Goal: Task Accomplishment & Management: Manage account settings

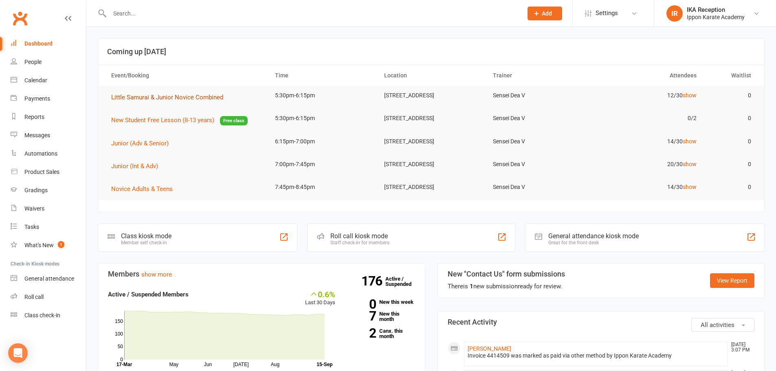
click at [177, 95] on span "Little Samurai & Junior Novice Combined" at bounding box center [167, 97] width 112 height 7
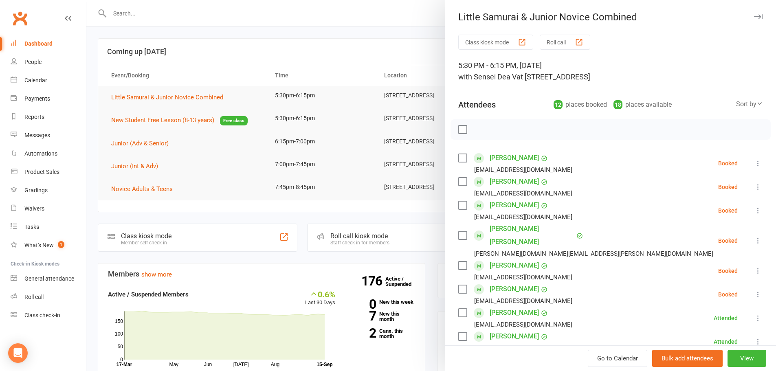
click at [754, 21] on button "button" at bounding box center [759, 17] width 10 height 10
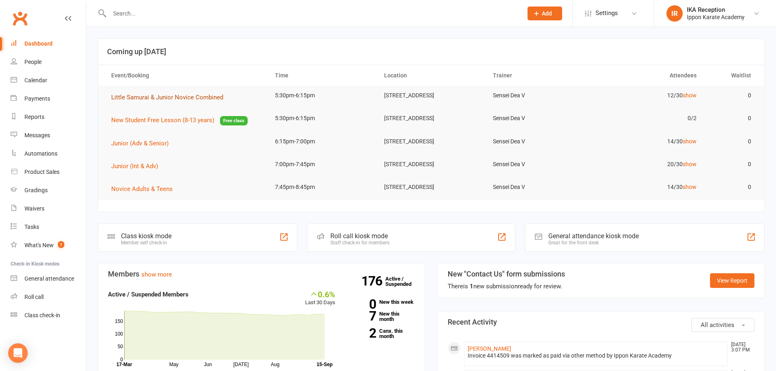
click at [129, 94] on span "Little Samurai & Junior Novice Combined" at bounding box center [167, 97] width 112 height 7
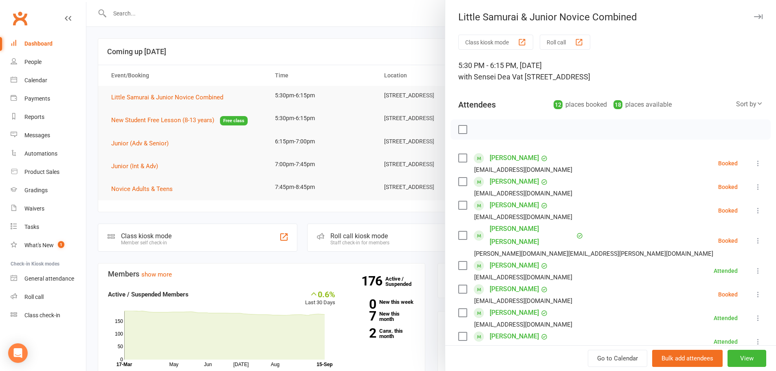
click at [542, 42] on button "Roll call" at bounding box center [565, 42] width 51 height 15
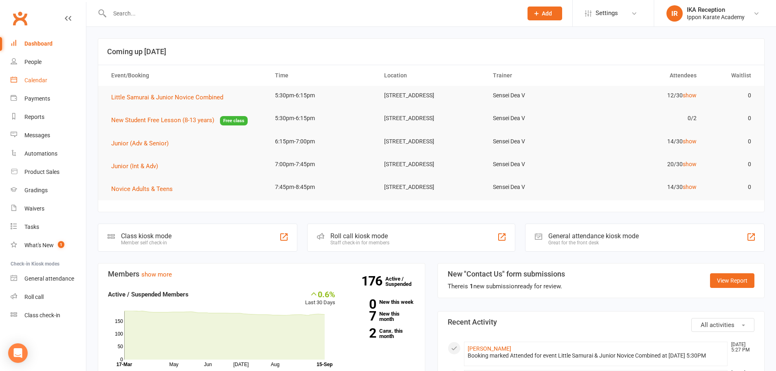
click at [33, 79] on div "Calendar" at bounding box center [35, 80] width 23 height 7
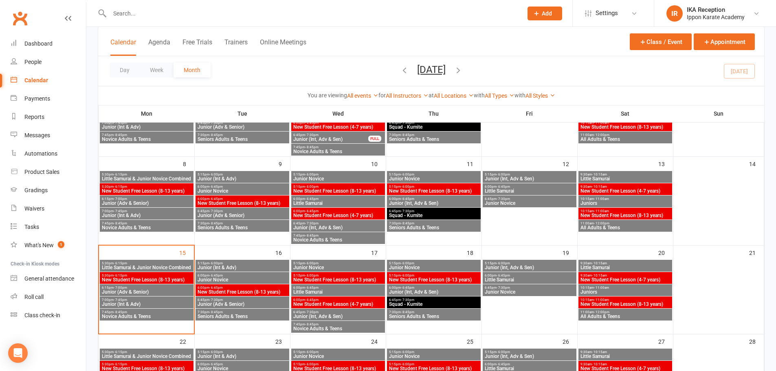
scroll to position [122, 0]
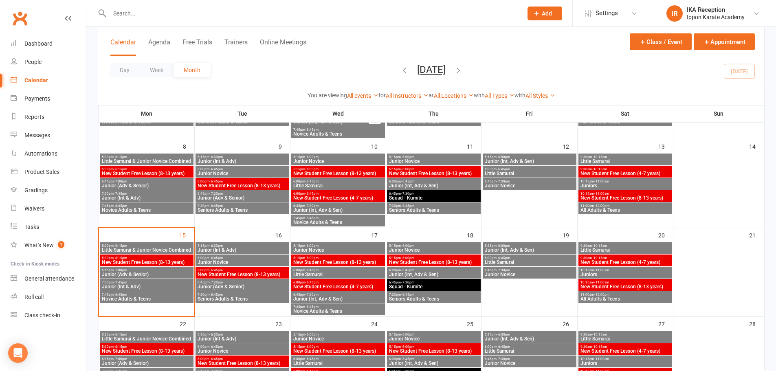
click at [126, 262] on span "New Student Free Lesson (8-13 years)" at bounding box center [146, 262] width 90 height 5
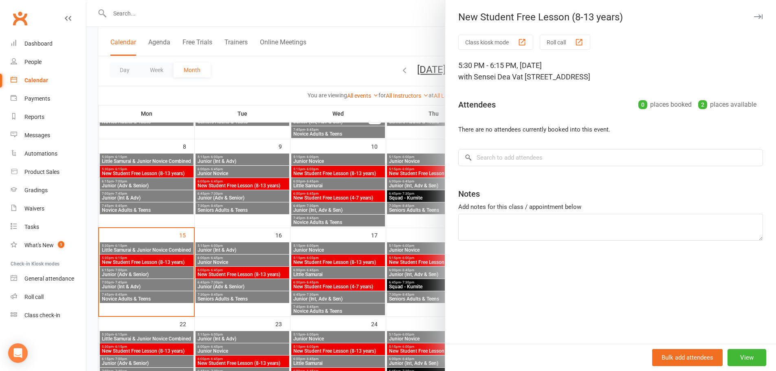
click at [754, 13] on button "button" at bounding box center [759, 17] width 10 height 10
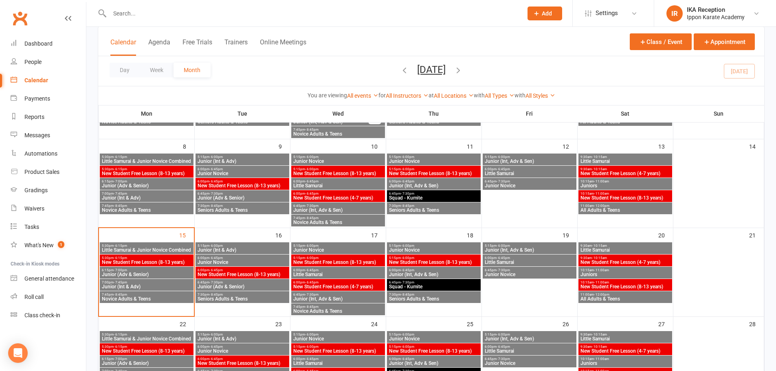
click at [238, 272] on span "New Student Free Lesson (8-13 years)" at bounding box center [242, 274] width 90 height 5
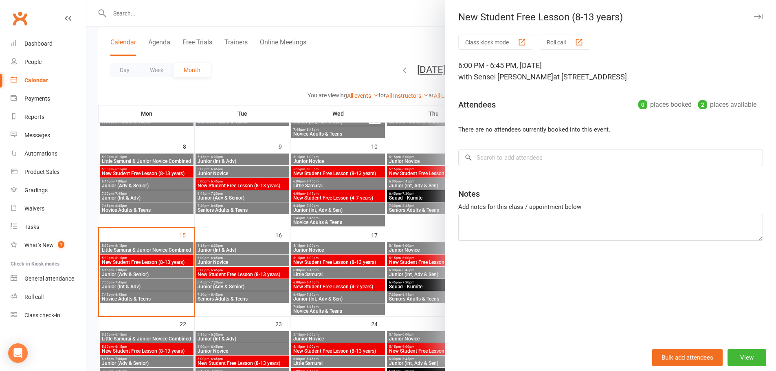
click at [754, 15] on icon "button" at bounding box center [758, 16] width 9 height 5
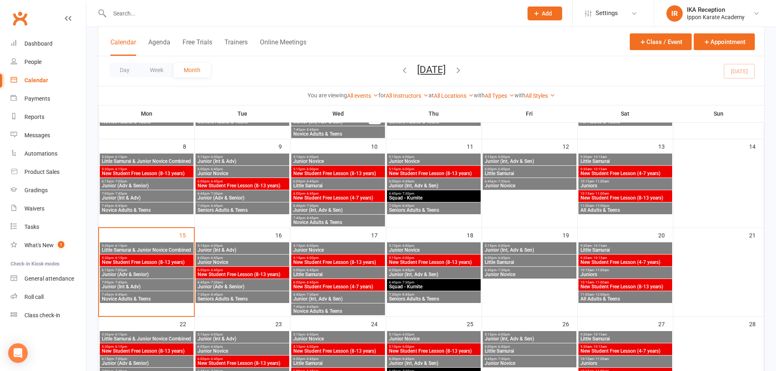
click at [364, 257] on span "5:15pm - 6:00pm" at bounding box center [338, 258] width 90 height 4
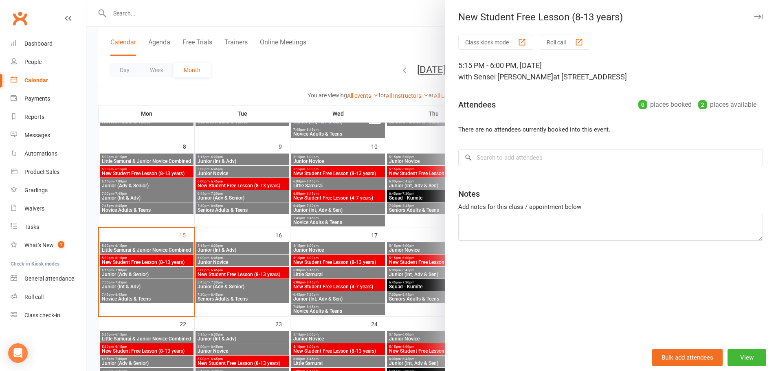
click at [754, 15] on icon "button" at bounding box center [758, 16] width 9 height 5
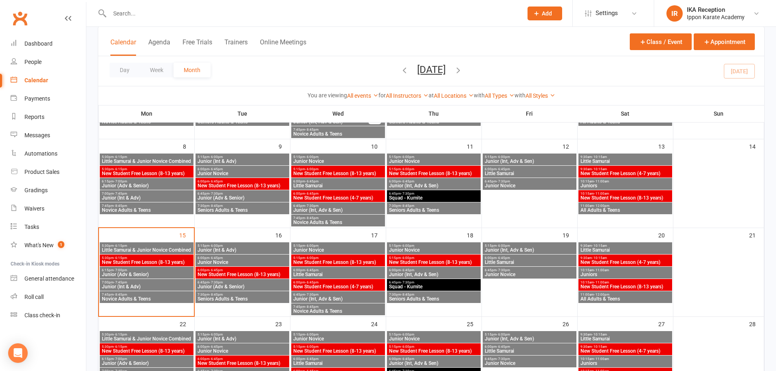
click at [335, 286] on span "New Student Free Lesson (4-7 years)" at bounding box center [338, 286] width 90 height 5
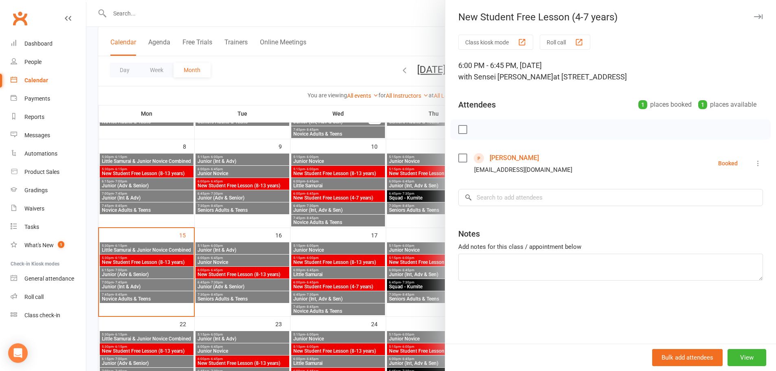
click at [754, 20] on button "button" at bounding box center [759, 17] width 10 height 10
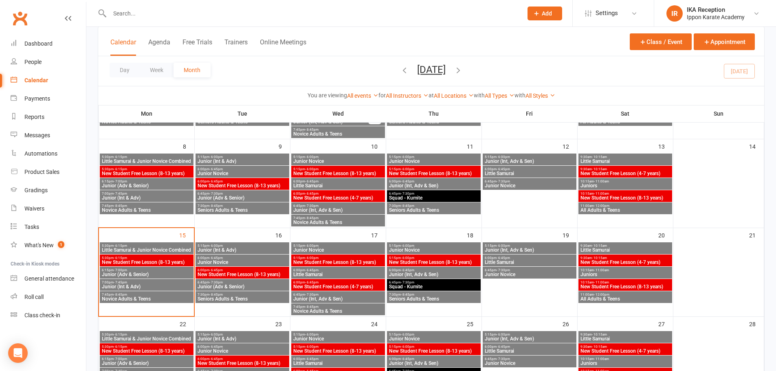
click at [443, 260] on span "New Student Free Lesson (8-13 years)" at bounding box center [434, 262] width 90 height 5
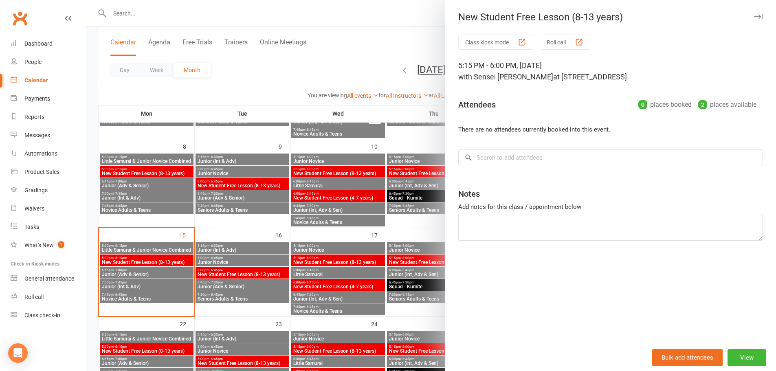
click at [754, 15] on icon "button" at bounding box center [758, 16] width 9 height 5
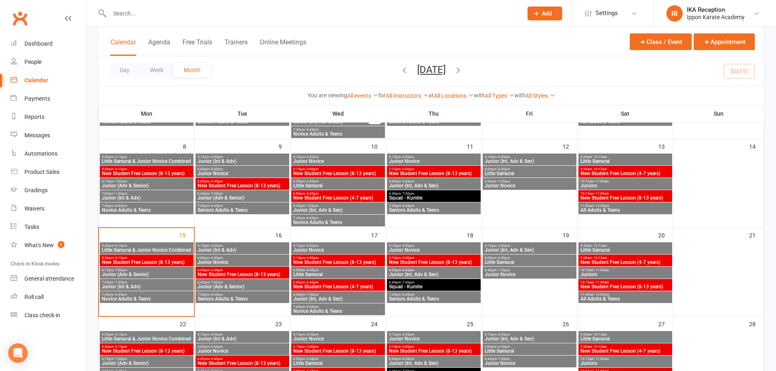
click at [635, 262] on span "New Student Free Lesson (4-7 years)" at bounding box center [625, 262] width 90 height 5
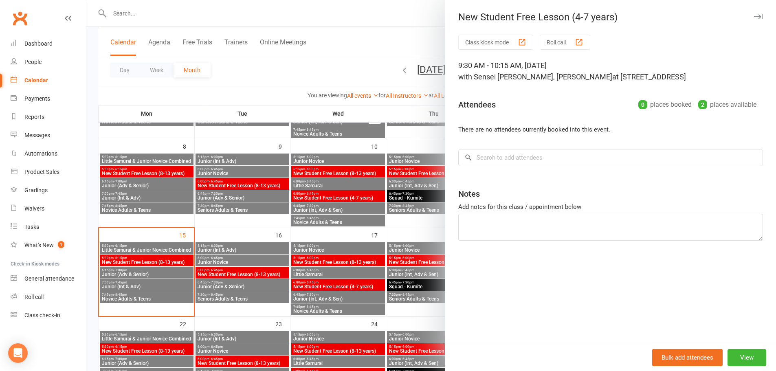
click at [756, 20] on button "button" at bounding box center [759, 17] width 10 height 10
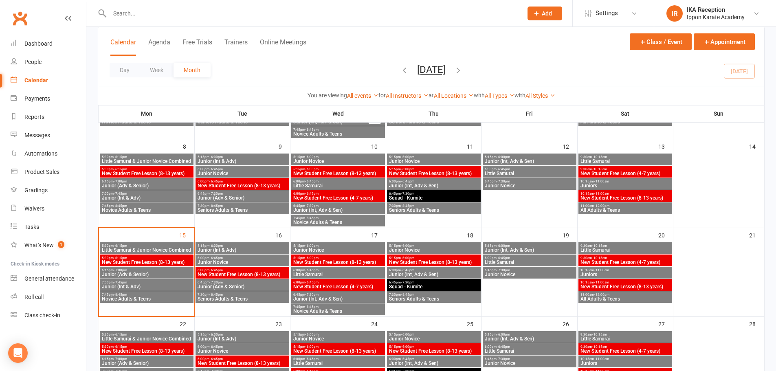
click at [663, 285] on span "New Student Free Lesson (8-13 years)" at bounding box center [625, 286] width 90 height 5
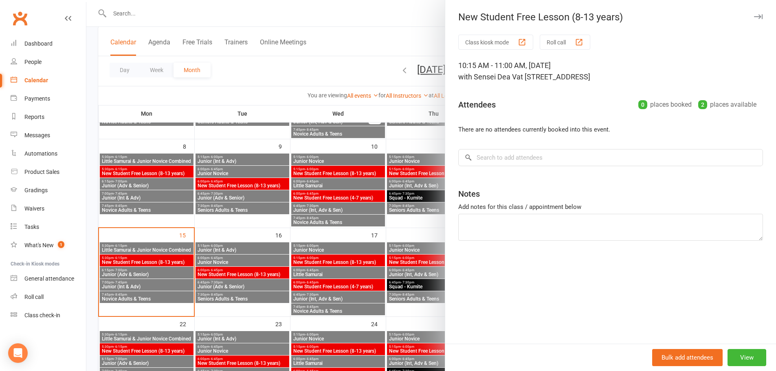
click at [757, 12] on button "button" at bounding box center [759, 17] width 10 height 10
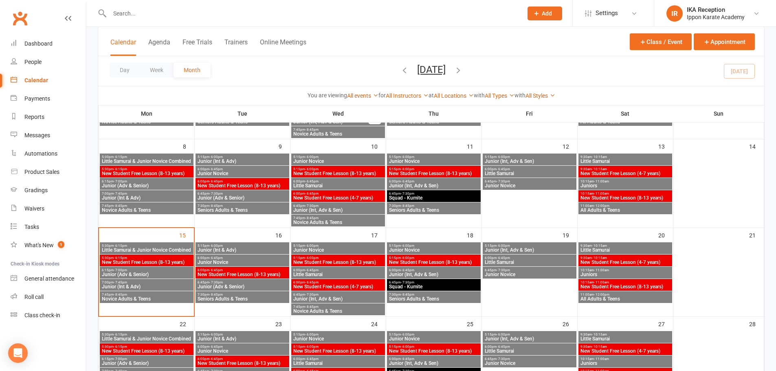
click at [633, 159] on span "Little Samurai" at bounding box center [625, 161] width 90 height 5
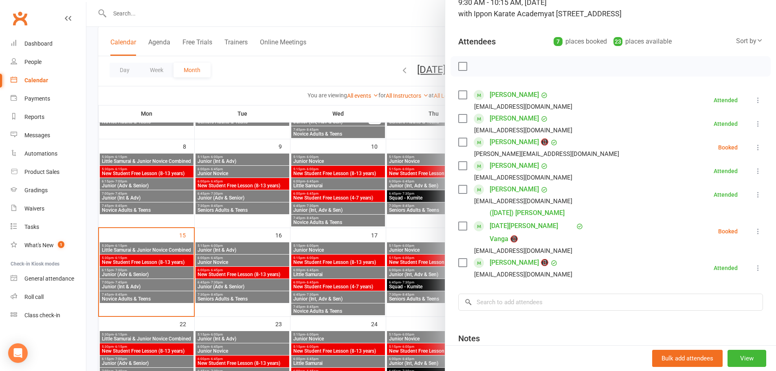
scroll to position [0, 0]
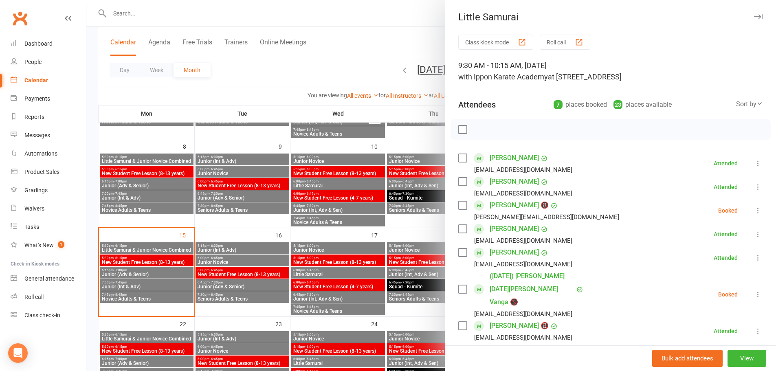
click at [579, 37] on button "Roll call" at bounding box center [565, 42] width 51 height 15
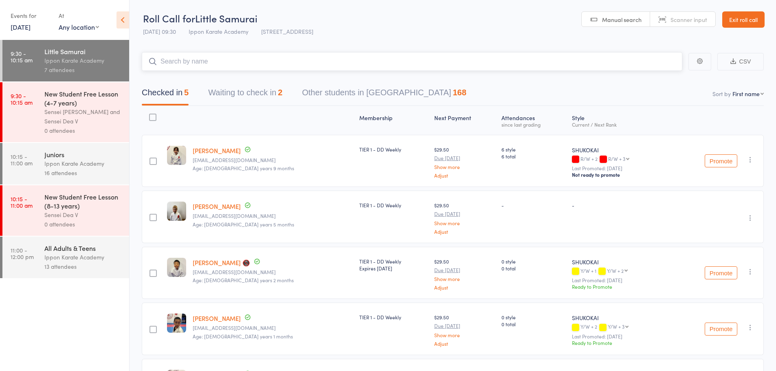
click at [238, 102] on button "Waiting to check in 2" at bounding box center [245, 95] width 74 height 22
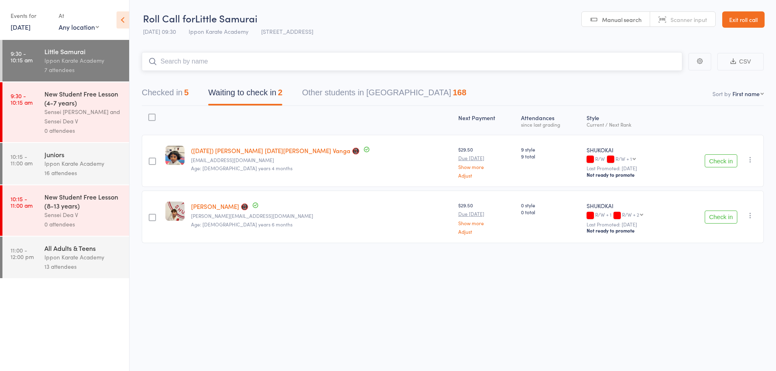
click at [175, 90] on button "Checked in 5" at bounding box center [165, 95] width 47 height 22
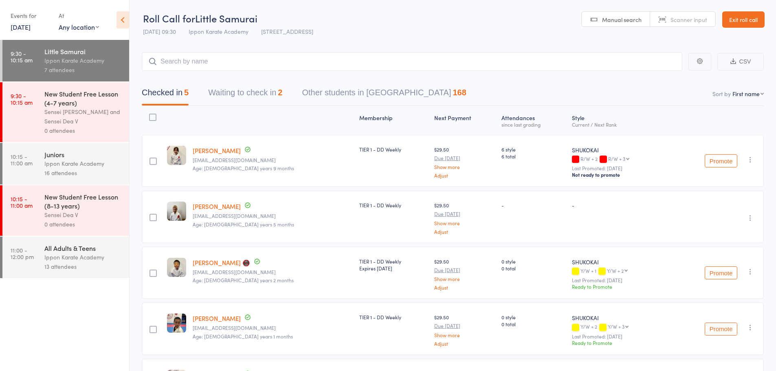
click at [123, 22] on icon at bounding box center [123, 19] width 13 height 17
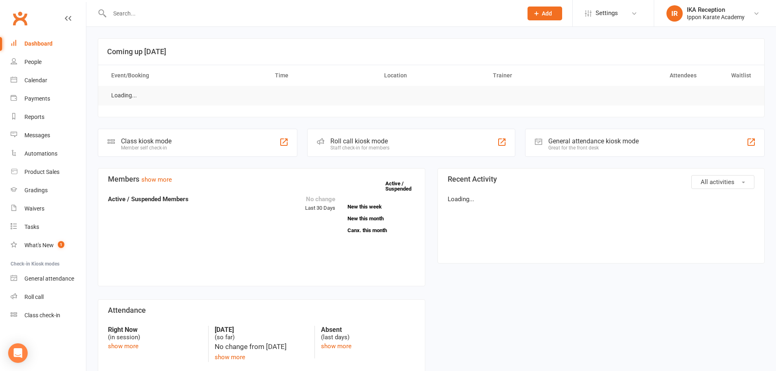
click at [143, 13] on input "text" at bounding box center [312, 13] width 410 height 11
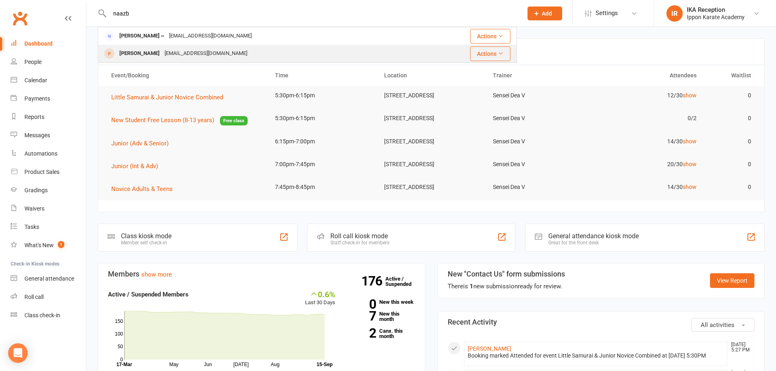
type input "naazb"
click at [163, 51] on div "[EMAIL_ADDRESS][DOMAIN_NAME]" at bounding box center [206, 54] width 88 height 12
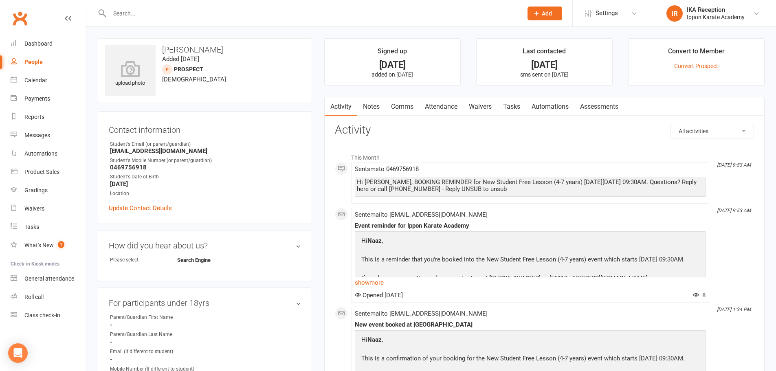
click at [695, 61] on li "Convert to Member Convert Prospect" at bounding box center [696, 61] width 137 height 47
click at [696, 63] on link "Convert Prospect" at bounding box center [696, 66] width 44 height 7
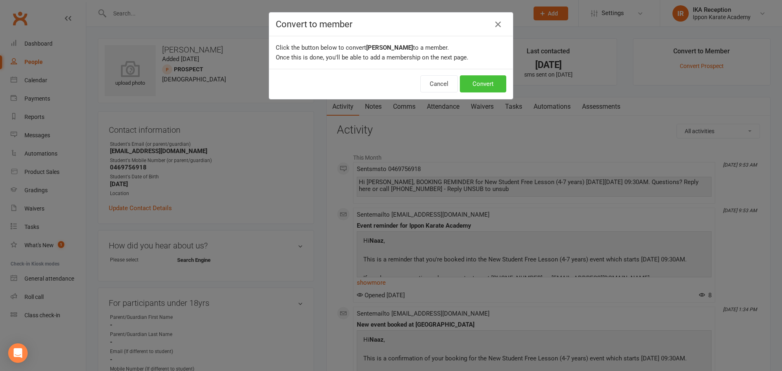
click at [473, 79] on button "Convert" at bounding box center [483, 83] width 46 height 17
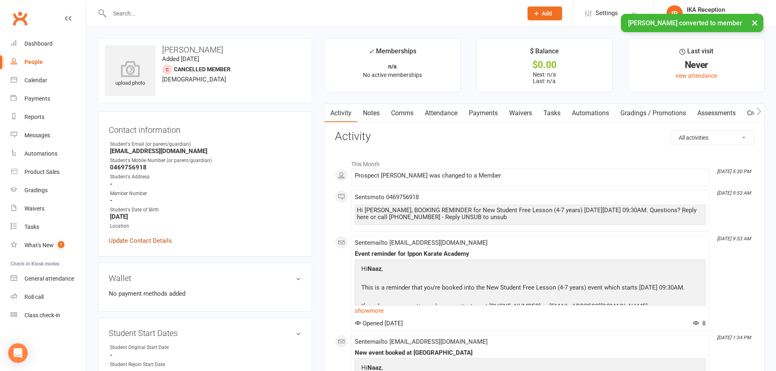
click at [146, 238] on link "Update Contact Details" at bounding box center [140, 241] width 63 height 10
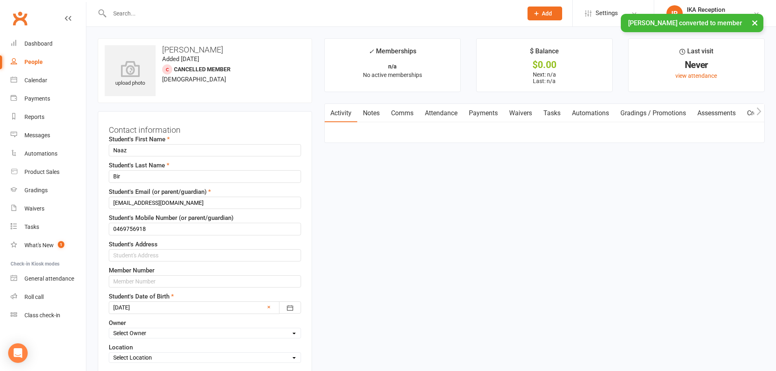
scroll to position [38, 0]
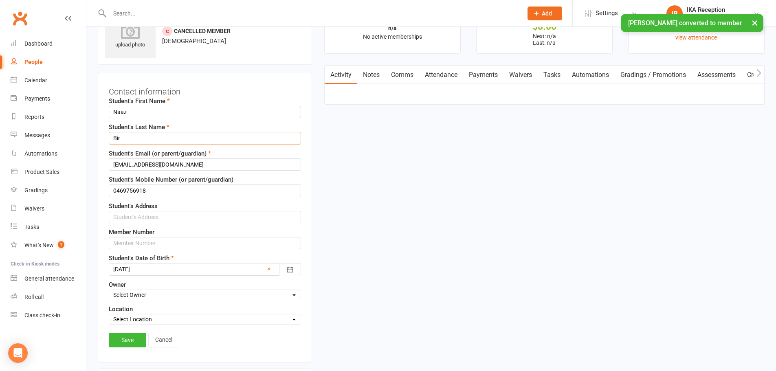
drag, startPoint x: 126, startPoint y: 140, endPoint x: 95, endPoint y: 141, distance: 30.6
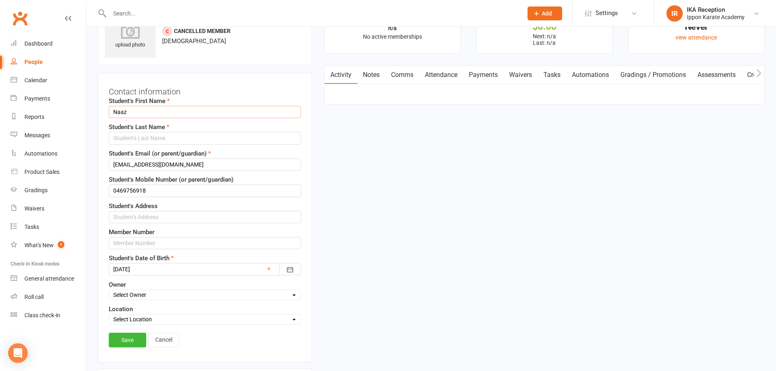
click at [130, 113] on input "Naaz" at bounding box center [205, 112] width 192 height 12
type input "Naazbir"
click at [173, 141] on input "text" at bounding box center [205, 138] width 192 height 12
type input "Kaur"
click at [150, 215] on input "text" at bounding box center [205, 217] width 192 height 12
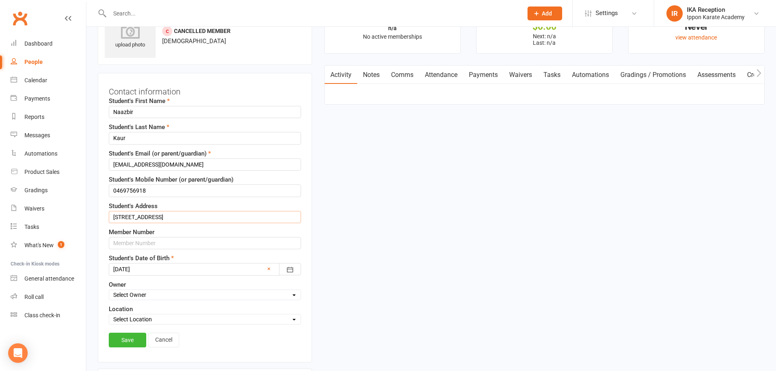
type input "[STREET_ADDRESS]"
click at [168, 299] on select "Select Owner Ippon Karate Academy IKA Attendance Sensei Ellen H Sensei Dea V Se…" at bounding box center [205, 295] width 192 height 9
select select "3"
click at [109, 291] on select "Select Owner Ippon Karate Academy IKA Attendance Sensei Ellen H Sensei Dea V Se…" at bounding box center [205, 295] width 192 height 9
click at [138, 315] on div "Select Location 96 Triholm Avenue, Laverton Laverton Dojo Remote Online SSU Eve…" at bounding box center [205, 319] width 192 height 11
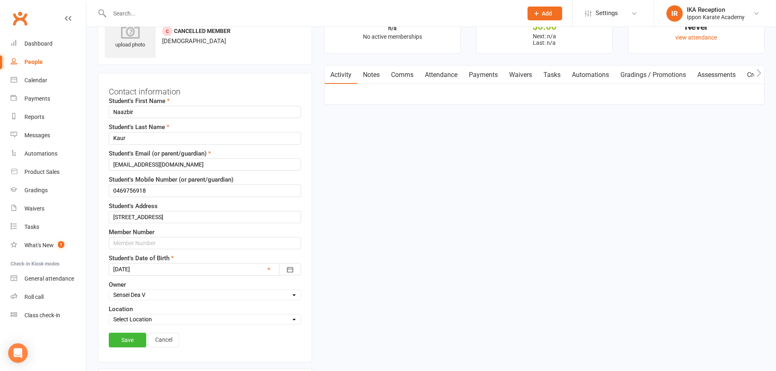
click at [141, 318] on select "Select Location 96 Triholm Avenue, Laverton Laverton Dojo Remote Online SSU Eve…" at bounding box center [205, 319] width 192 height 9
select select "1"
click at [109, 315] on select "Select Location 96 Triholm Avenue, Laverton Laverton Dojo Remote Online SSU Eve…" at bounding box center [205, 319] width 192 height 9
click at [125, 337] on link "Save" at bounding box center [127, 340] width 37 height 15
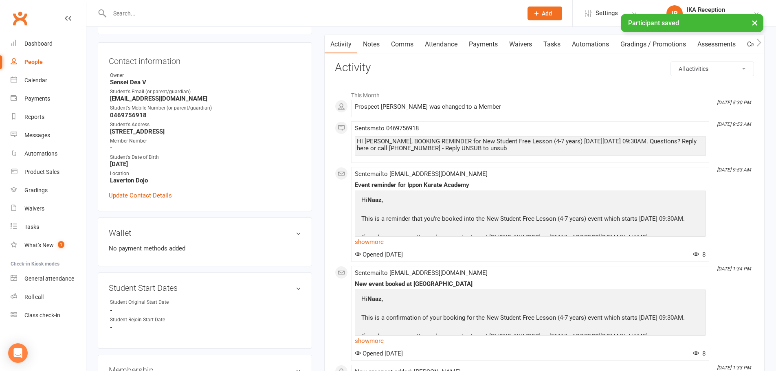
scroll to position [120, 0]
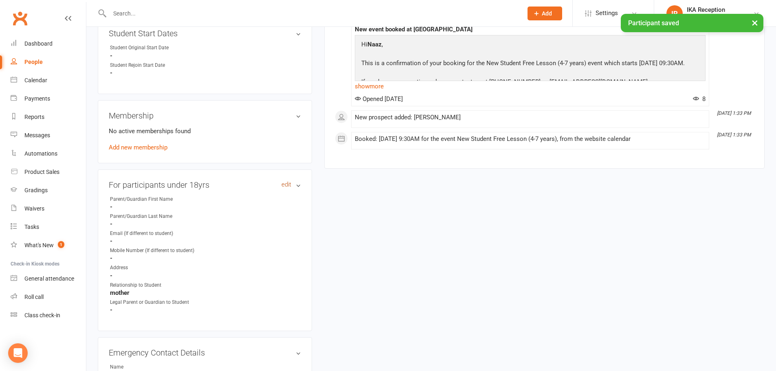
click at [287, 184] on link "edit" at bounding box center [287, 184] width 10 height 7
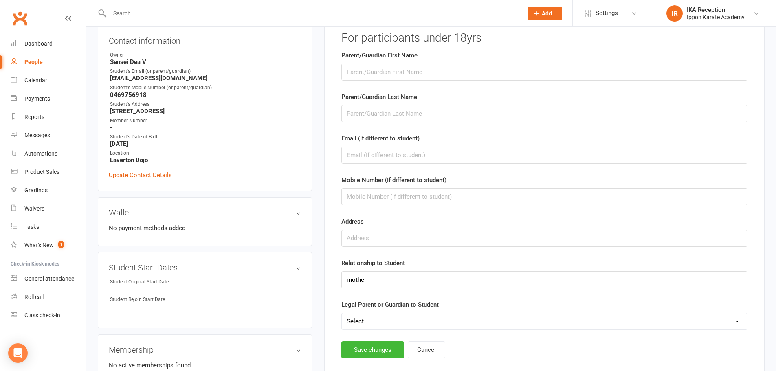
scroll to position [63, 0]
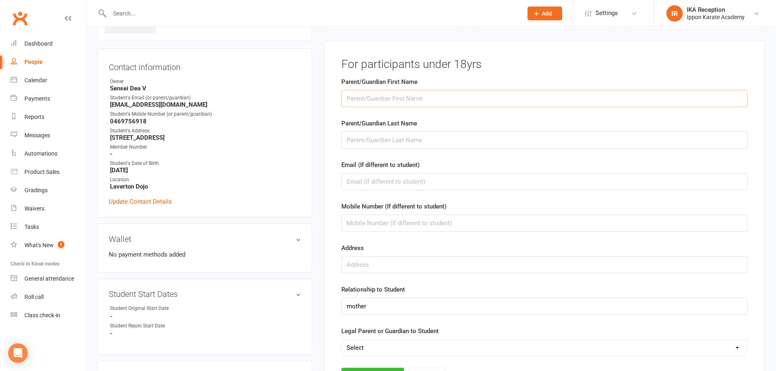
click at [500, 95] on input "text" at bounding box center [545, 98] width 406 height 17
type input "Gurmeet"
type input "Kaur"
click at [130, 120] on strong "0469756918" at bounding box center [205, 121] width 191 height 7
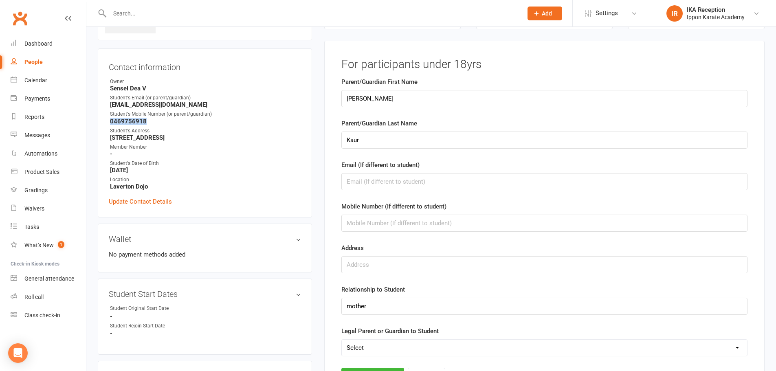
copy strong "0469756918"
click at [379, 227] on input "text" at bounding box center [545, 223] width 406 height 17
paste input "0469756918"
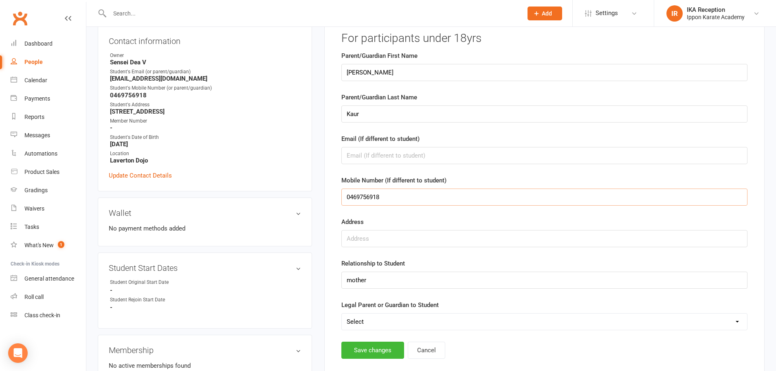
scroll to position [104, 0]
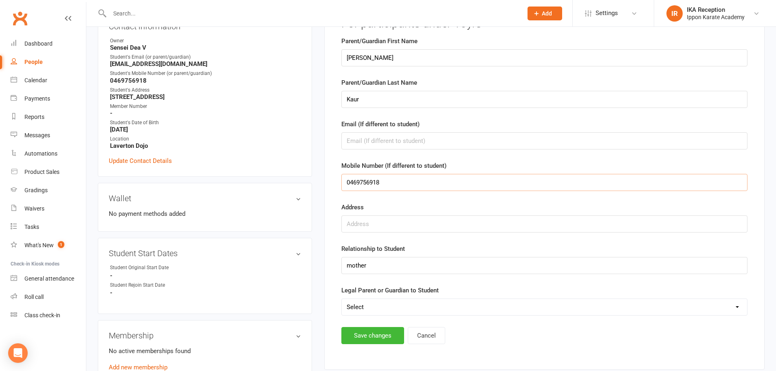
type input "0469756918"
click at [350, 264] on input "mother" at bounding box center [545, 265] width 406 height 17
type input "Mother"
click at [364, 335] on button "Save changes" at bounding box center [373, 335] width 63 height 17
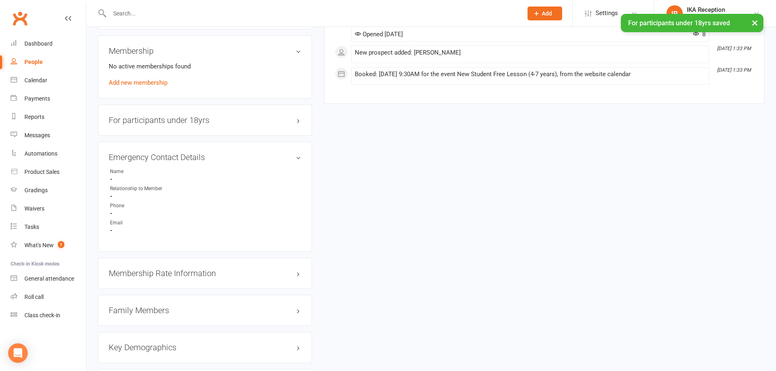
scroll to position [389, 0]
click at [283, 156] on link "edit" at bounding box center [287, 156] width 10 height 7
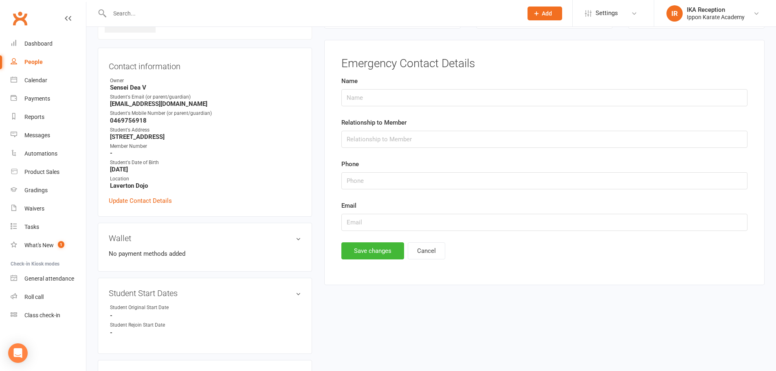
scroll to position [63, 0]
click at [377, 98] on input "text" at bounding box center [545, 98] width 406 height 17
type input "Raobir Singh"
click at [409, 141] on input "text" at bounding box center [545, 140] width 406 height 17
type input "Father"
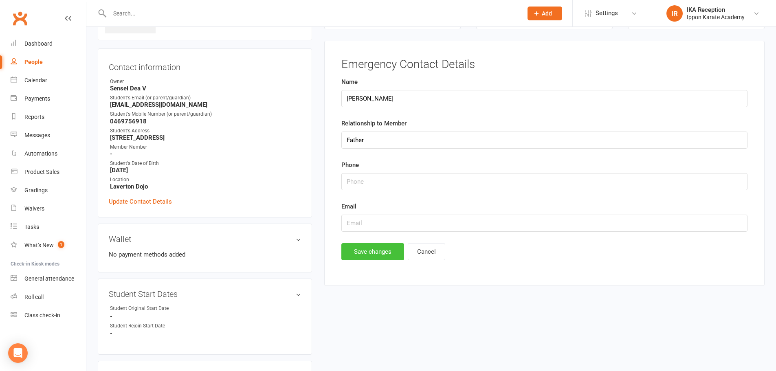
click at [382, 246] on button "Save changes" at bounding box center [373, 251] width 63 height 17
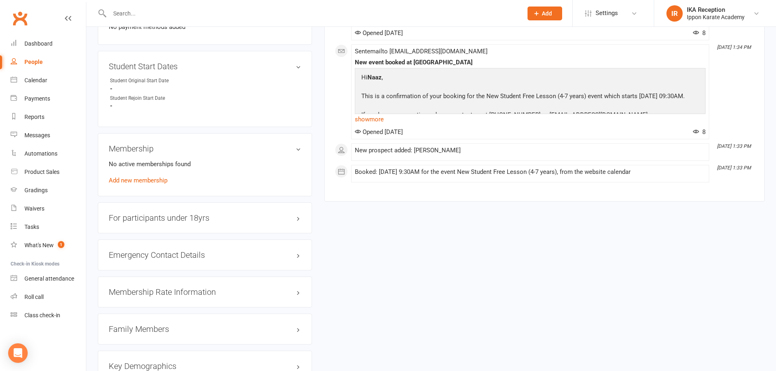
scroll to position [326, 0]
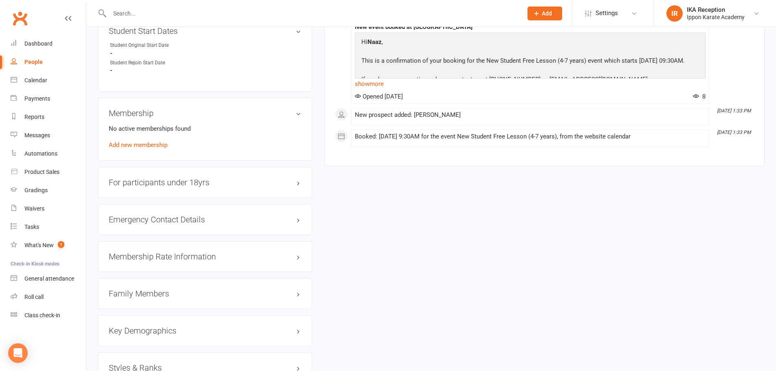
click at [190, 227] on div "Emergency Contact Details edit" at bounding box center [205, 219] width 214 height 31
click at [181, 181] on h3 "For participants under 18yrs edit" at bounding box center [205, 182] width 192 height 9
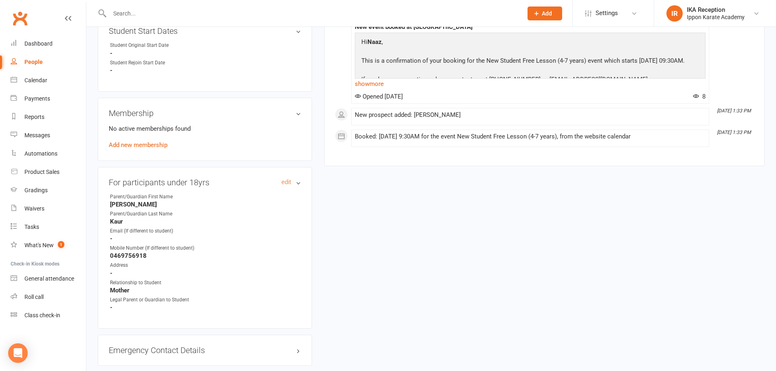
click at [190, 183] on h3 "For participants under 18yrs edit" at bounding box center [205, 182] width 192 height 9
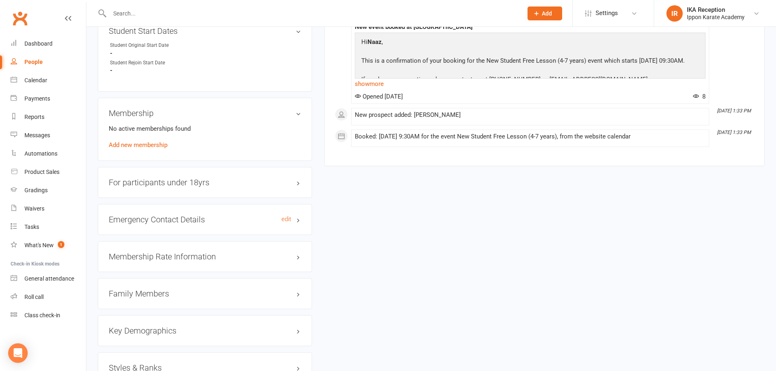
click at [186, 223] on h3 "Emergency Contact Details edit" at bounding box center [205, 219] width 192 height 9
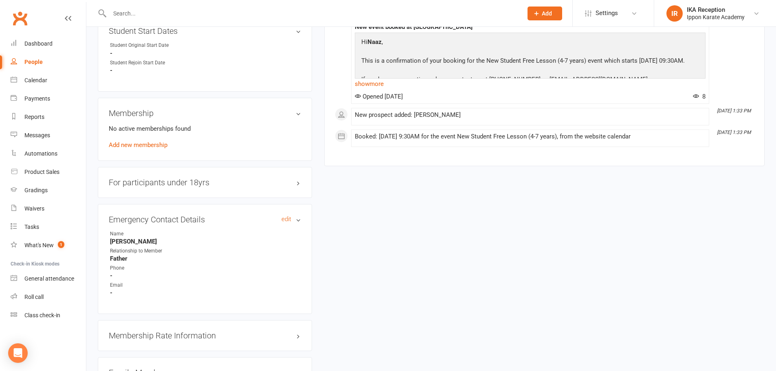
click at [186, 223] on h3 "Emergency Contact Details edit" at bounding box center [205, 219] width 192 height 9
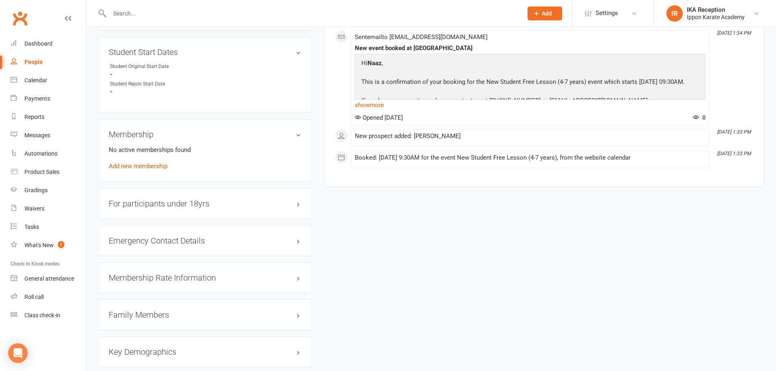
scroll to position [0, 0]
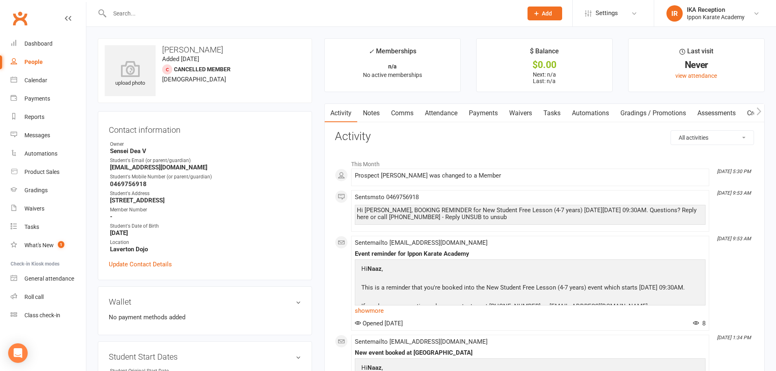
click at [147, 8] on input "text" at bounding box center [312, 13] width 410 height 11
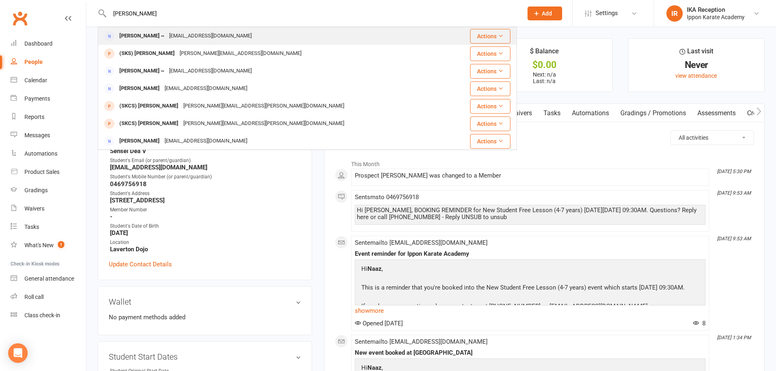
type input "annie"
click at [198, 33] on div "lm_zealous@hotmail.com" at bounding box center [211, 36] width 88 height 12
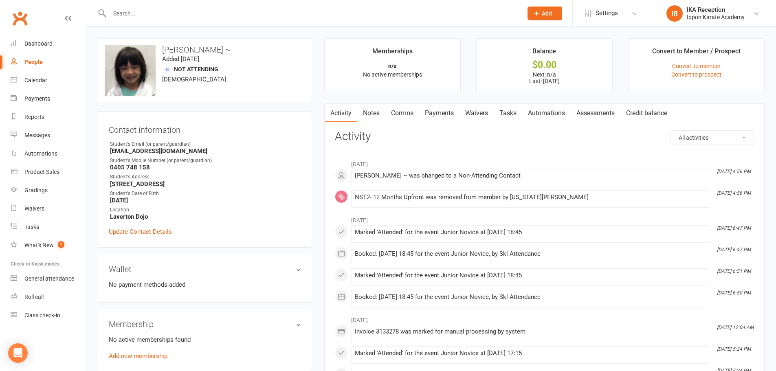
click at [169, 18] on input "text" at bounding box center [312, 13] width 410 height 11
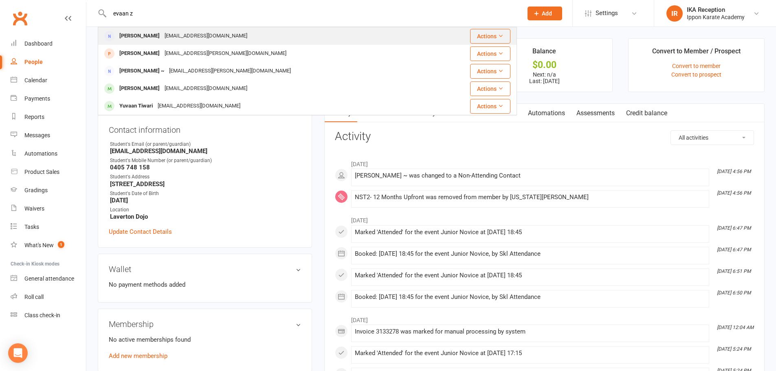
type input "evaan z"
click at [175, 34] on div "farzana1_zaman@hotmail.com" at bounding box center [206, 36] width 88 height 12
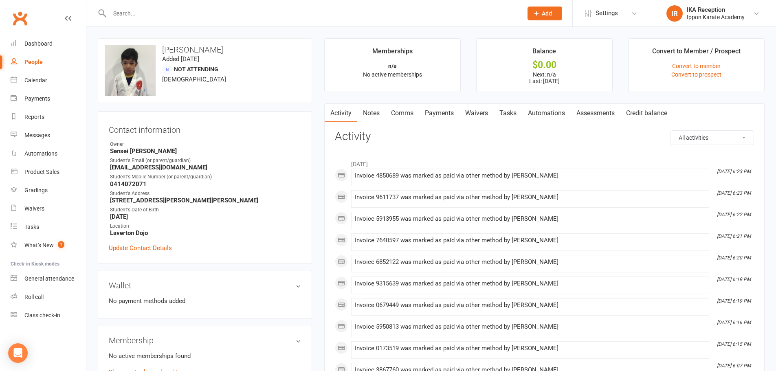
click at [121, 13] on input "text" at bounding box center [312, 13] width 410 height 11
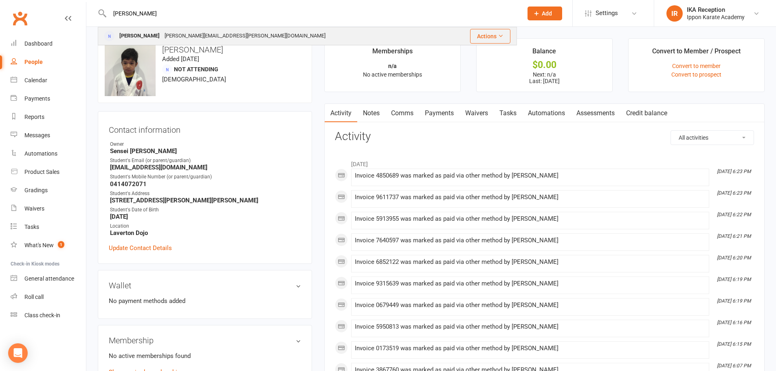
type input "joakim"
click at [162, 36] on div "Joakim Villahermosa" at bounding box center [139, 36] width 45 height 12
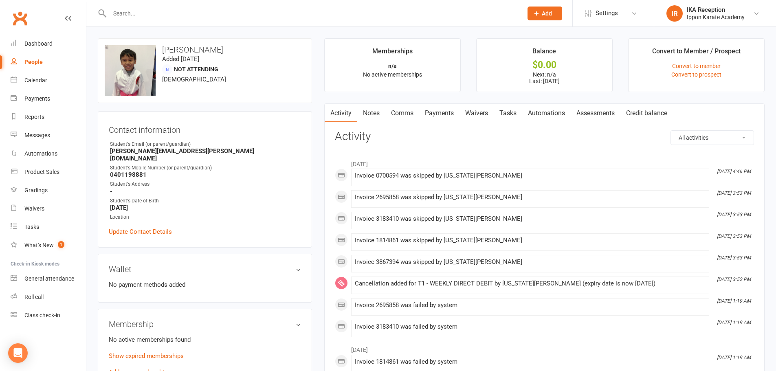
click at [209, 17] on input "text" at bounding box center [312, 13] width 410 height 11
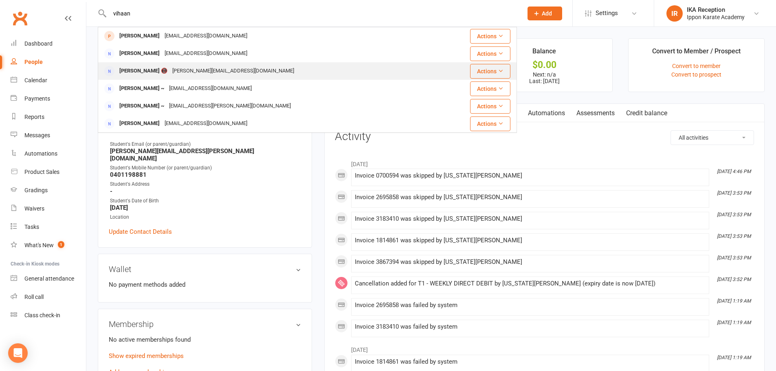
type input "vihaan"
click at [170, 71] on div "Veronica.bajaj1117@gmail.com" at bounding box center [233, 71] width 127 height 12
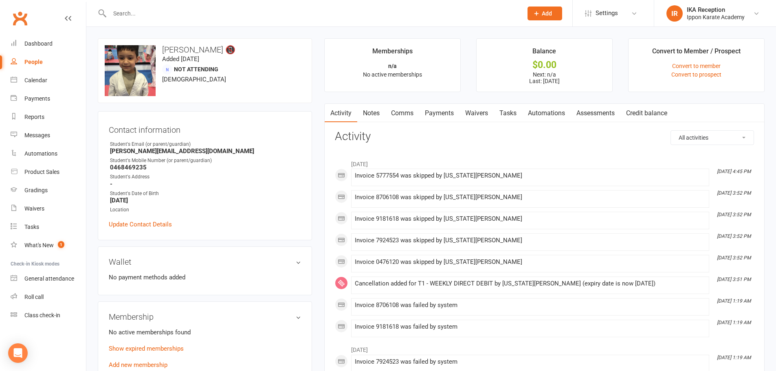
click at [132, 16] on input "text" at bounding box center [312, 13] width 410 height 11
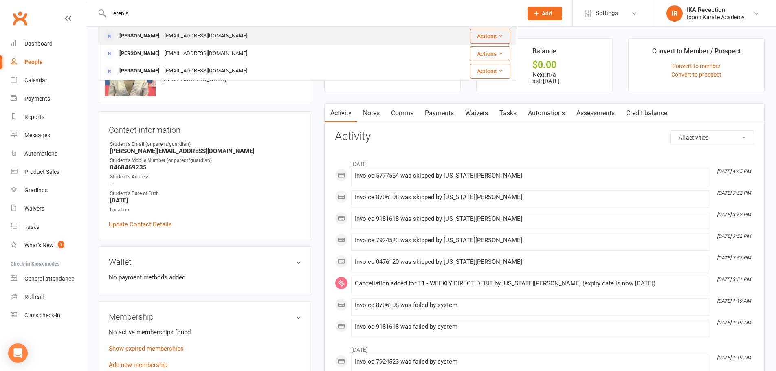
type input "eren s"
click at [163, 33] on div "karincon0513@gmail.com" at bounding box center [206, 36] width 88 height 12
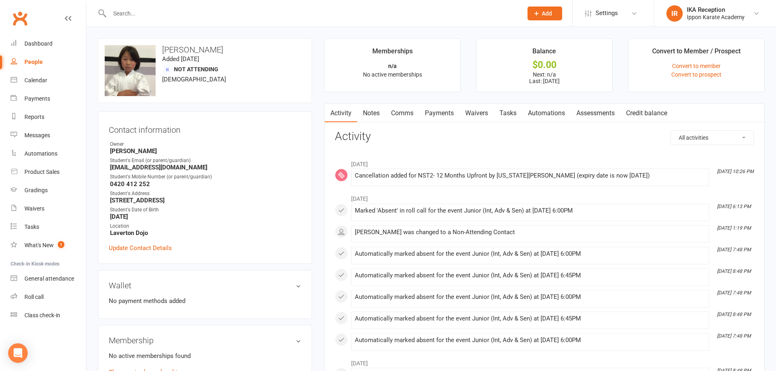
click at [165, 12] on input "text" at bounding box center [312, 13] width 410 height 11
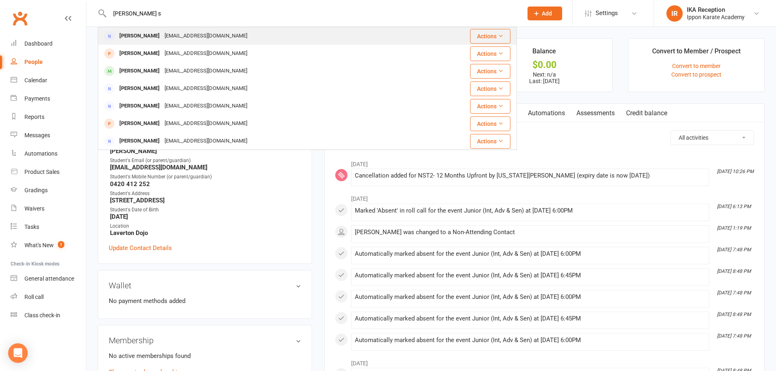
type input "kiana s"
click at [183, 34] on div "gkssharma16@gmail.com" at bounding box center [206, 36] width 88 height 12
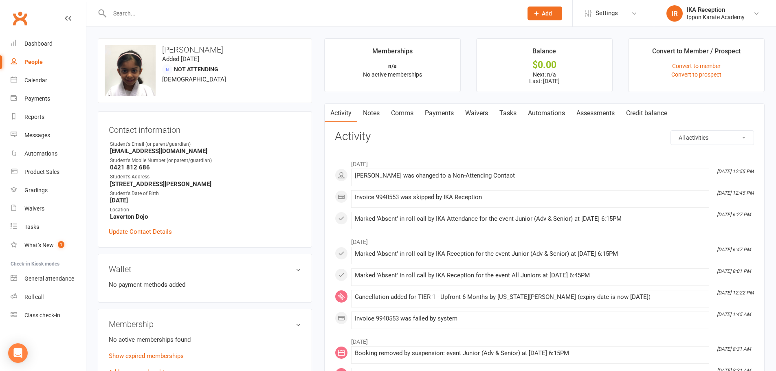
click at [141, 8] on input "text" at bounding box center [312, 13] width 410 height 11
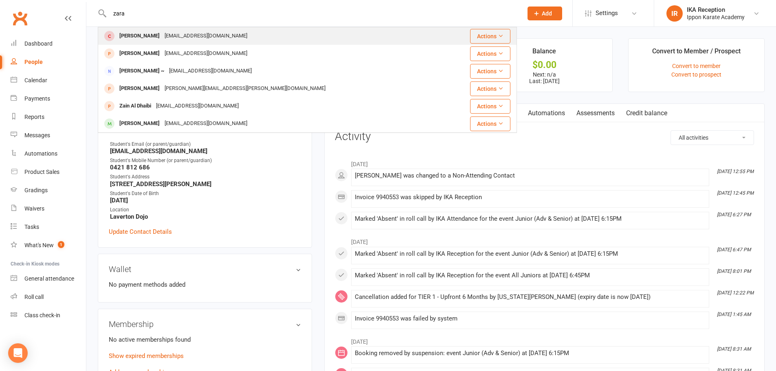
type input "zara"
click at [177, 34] on div "fathimaah@gmail.com" at bounding box center [206, 36] width 88 height 12
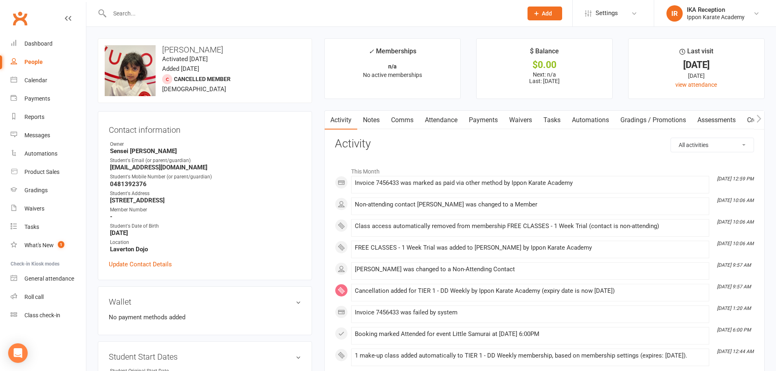
click at [120, 8] on input "text" at bounding box center [312, 13] width 410 height 11
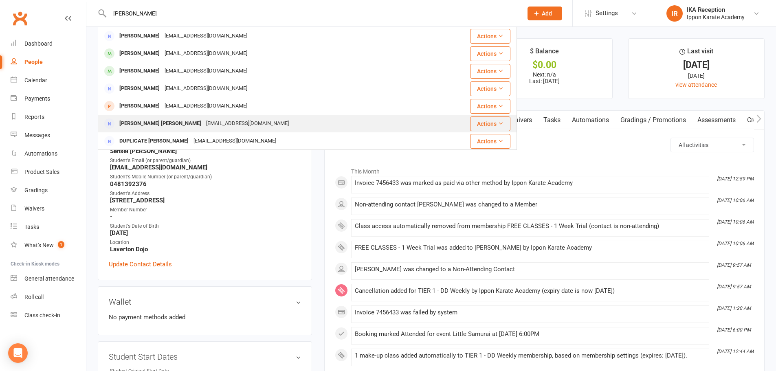
type input "aarav s"
click at [214, 123] on div "shruti.surbhi1984@gmail.com" at bounding box center [248, 124] width 88 height 12
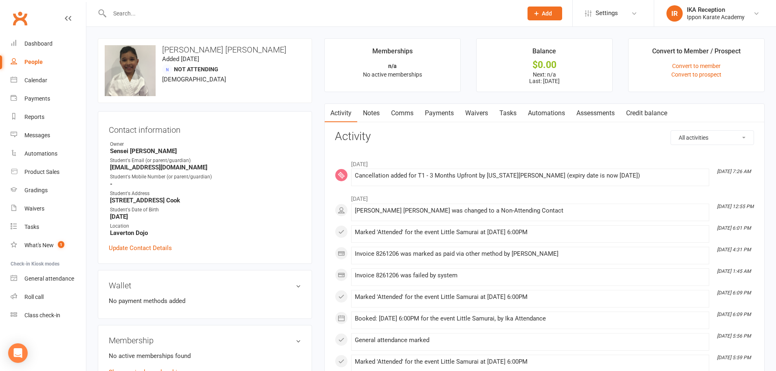
click at [172, 14] on input "text" at bounding box center [312, 13] width 410 height 11
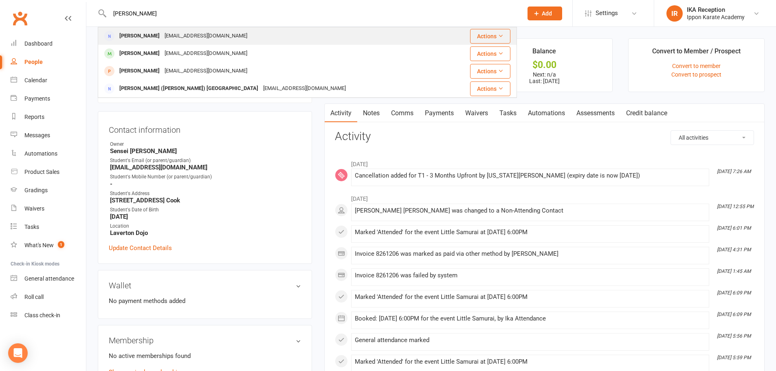
type input "lenny"
click at [180, 35] on div "annettruhmer1@optusnet.com.au" at bounding box center [206, 36] width 88 height 12
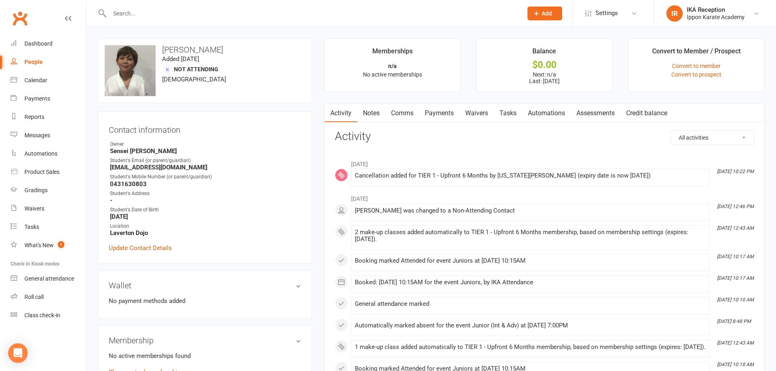
click at [140, 11] on input "text" at bounding box center [312, 13] width 410 height 11
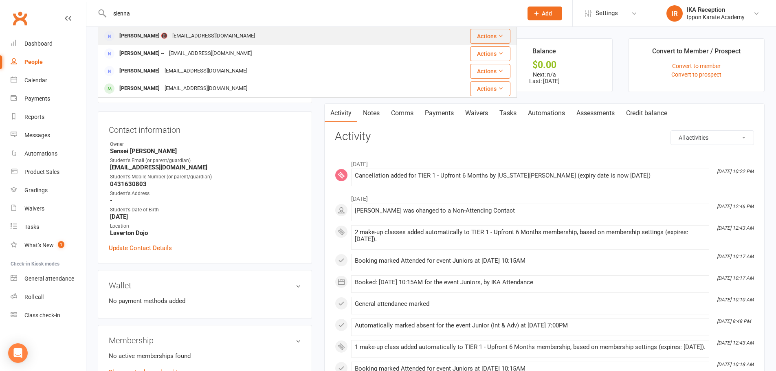
type input "sienna"
click at [173, 35] on div "andy.m.ralph@gmail.com" at bounding box center [214, 36] width 88 height 12
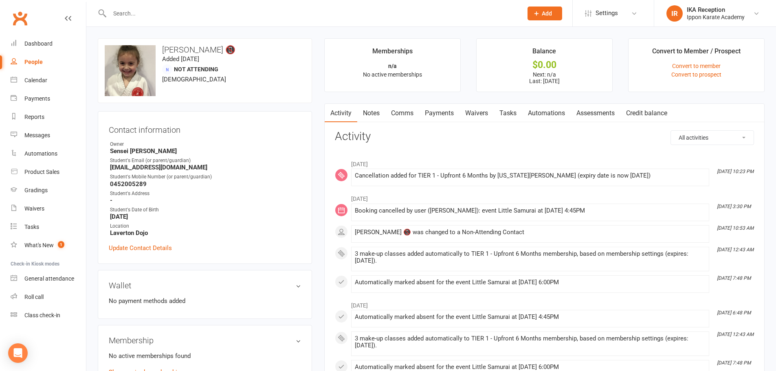
click at [128, 18] on input "text" at bounding box center [312, 13] width 410 height 11
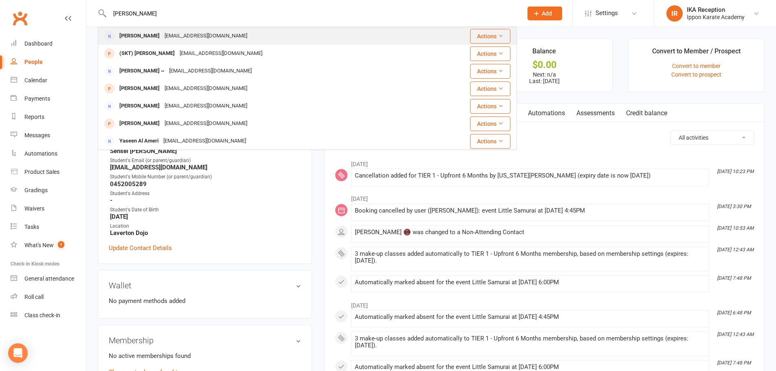
type input "amelia"
click at [162, 35] on div "jericroche@yahoo.com.au" at bounding box center [206, 36] width 88 height 12
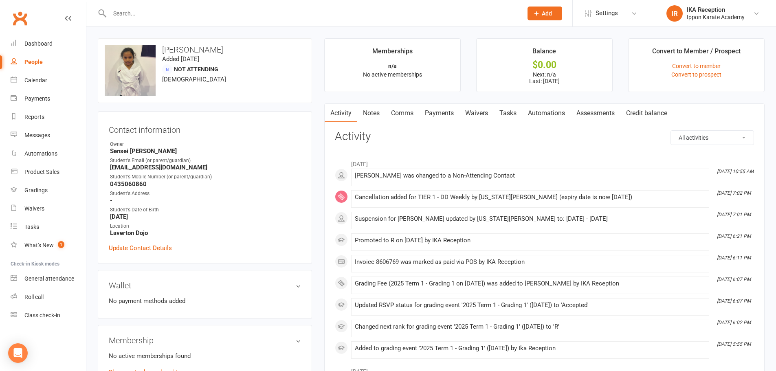
click at [139, 10] on input "text" at bounding box center [312, 13] width 410 height 11
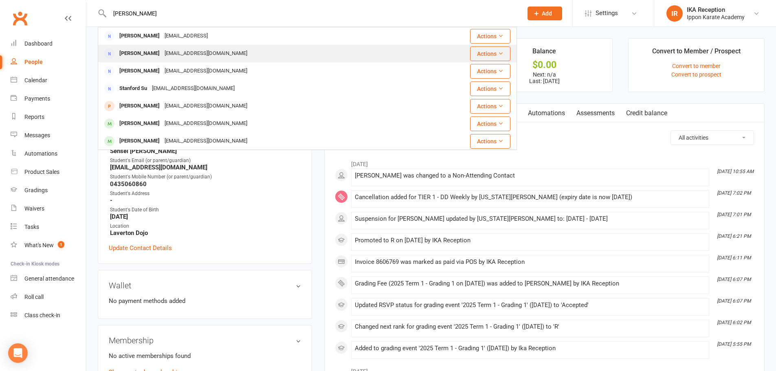
type input "tanish"
click at [170, 58] on div "meghna2981@yahoo.com" at bounding box center [206, 54] width 88 height 12
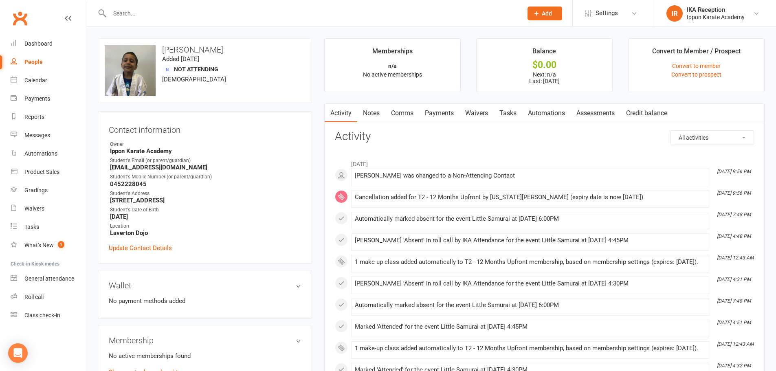
click at [185, 14] on input "text" at bounding box center [312, 13] width 410 height 11
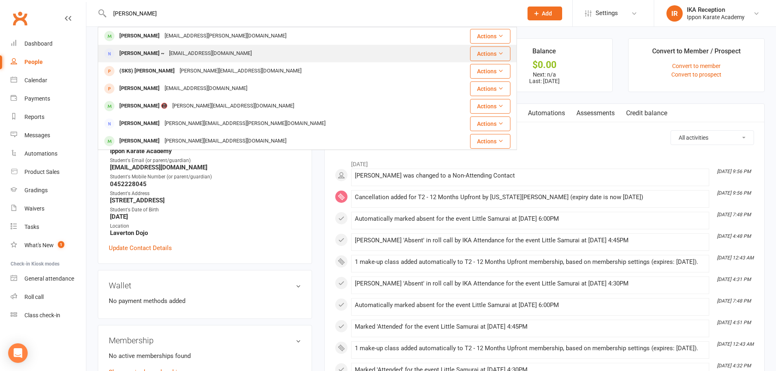
type input "sarah p"
click at [181, 55] on div "sorphorn1987@hotmail.com" at bounding box center [211, 54] width 88 height 12
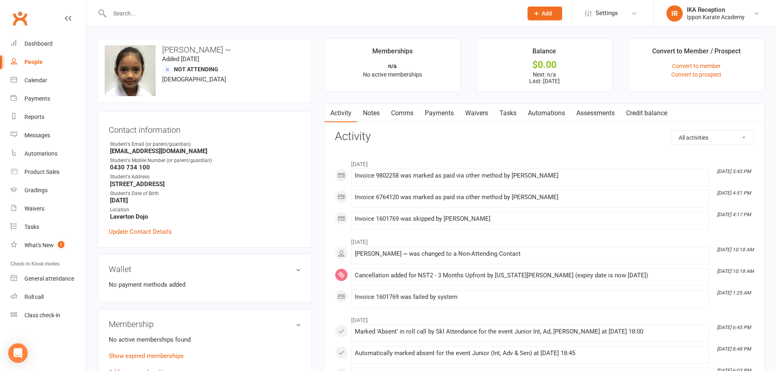
click at [172, 11] on input "text" at bounding box center [312, 13] width 410 height 11
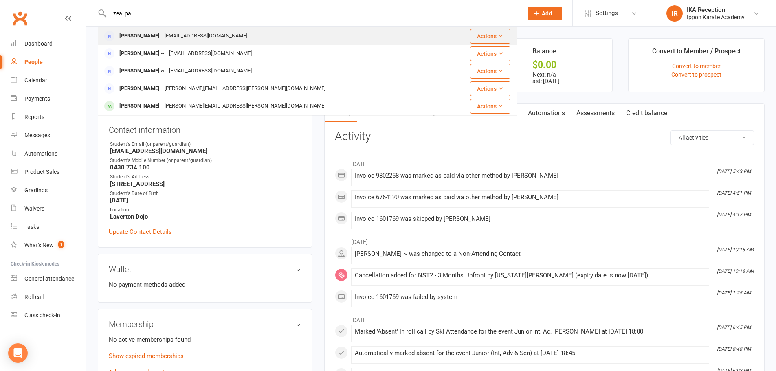
type input "zeal pa"
click at [181, 35] on div "prasik1981@gmail.com" at bounding box center [206, 36] width 88 height 12
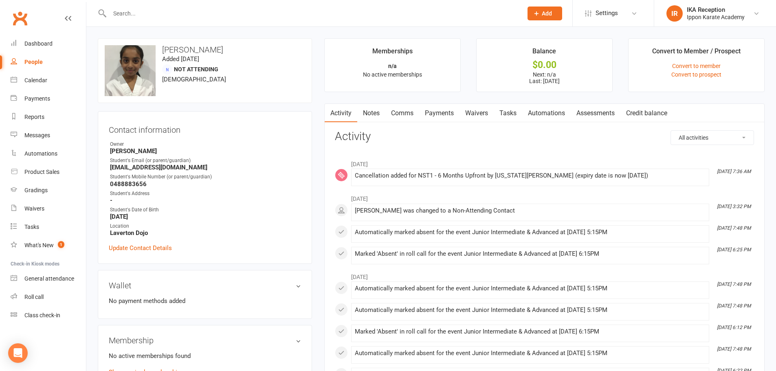
click at [161, 17] on input "text" at bounding box center [312, 13] width 410 height 11
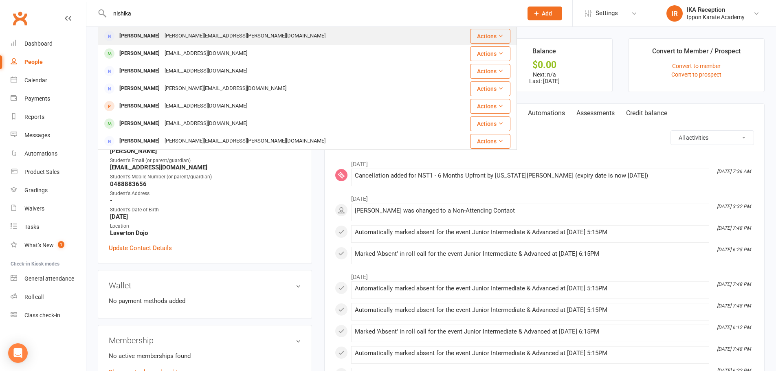
type input "nishika"
click at [190, 37] on div "nishka.hetal@yahoo.com" at bounding box center [245, 36] width 166 height 12
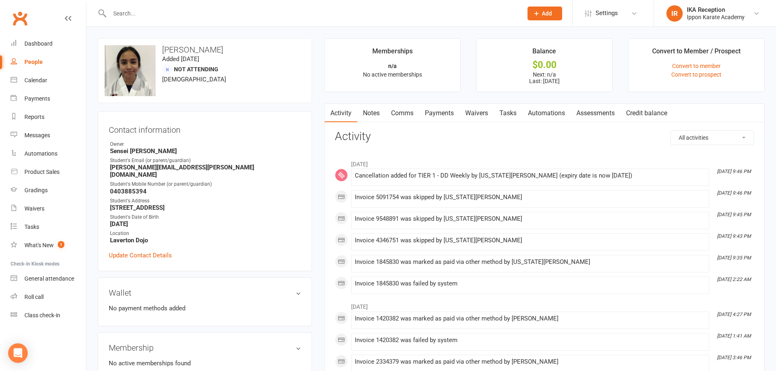
click at [171, 8] on input "text" at bounding box center [312, 13] width 410 height 11
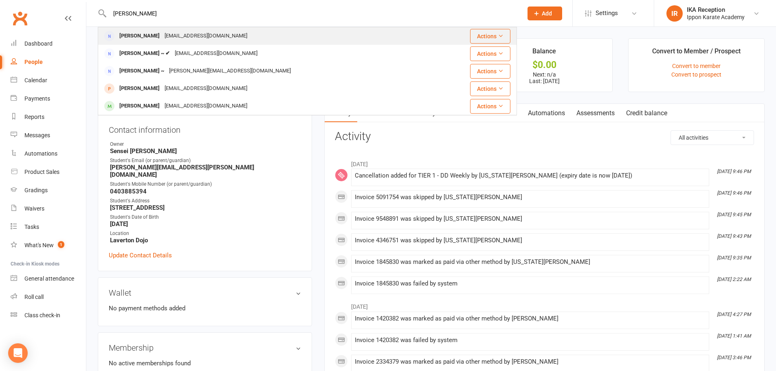
type input "emily"
click at [165, 31] on div "ztt2008@hotmail.com" at bounding box center [206, 36] width 88 height 12
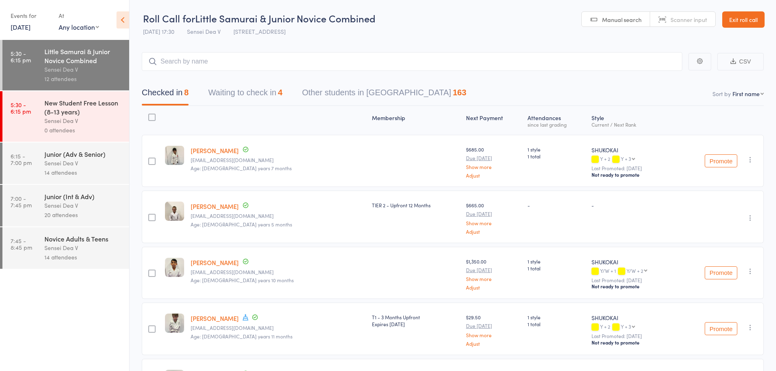
click at [124, 21] on icon at bounding box center [123, 19] width 13 height 17
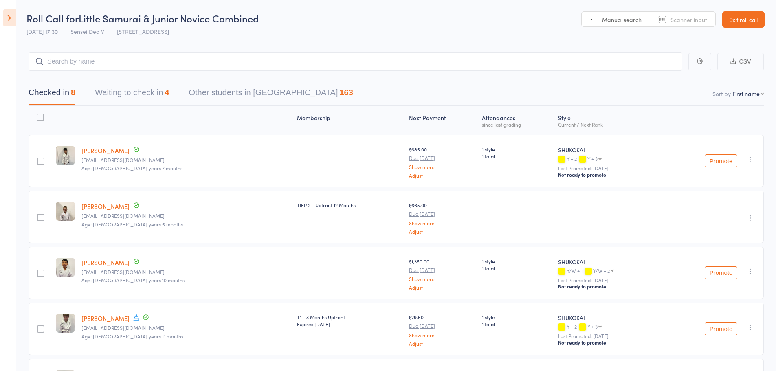
click at [152, 89] on button "Waiting to check in 4" at bounding box center [132, 95] width 74 height 22
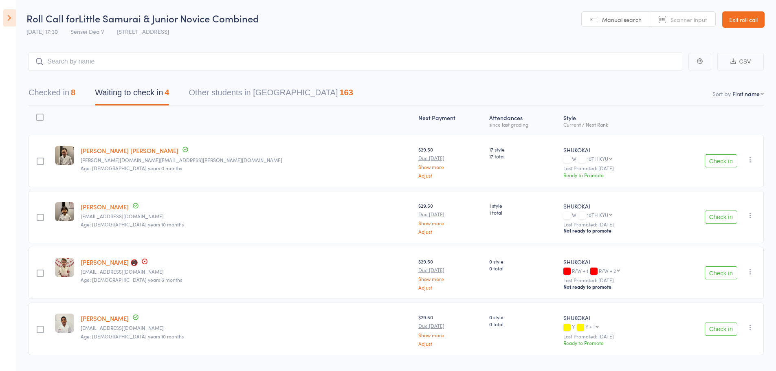
click at [751, 162] on icon "button" at bounding box center [751, 160] width 8 height 8
click at [734, 242] on li "Mark absent" at bounding box center [721, 241] width 67 height 11
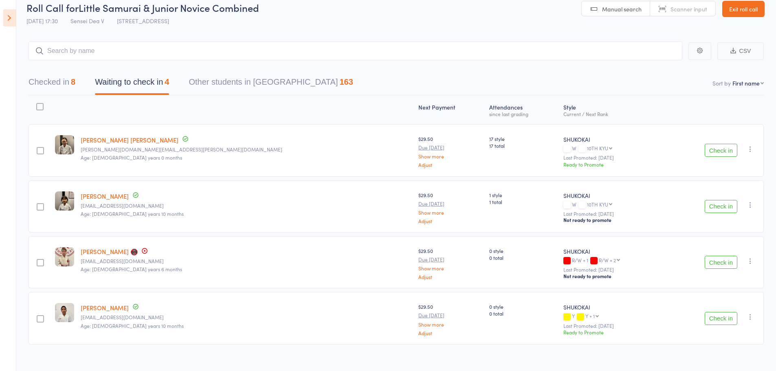
scroll to position [20, 0]
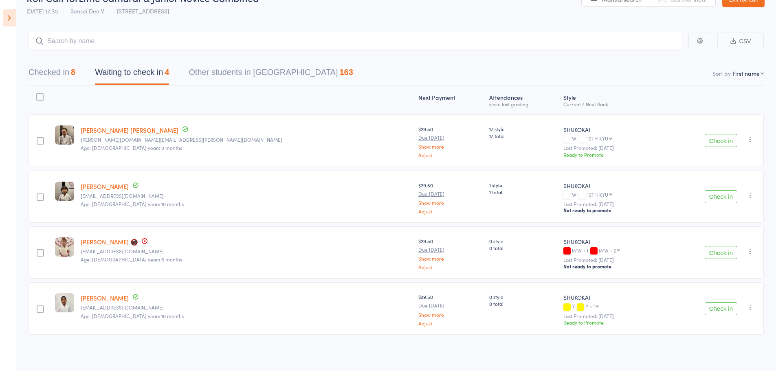
click at [751, 198] on icon "button" at bounding box center [751, 195] width 8 height 8
click at [725, 280] on li "Mark absent" at bounding box center [721, 276] width 67 height 11
click at [749, 250] on icon "button" at bounding box center [751, 251] width 8 height 8
click at [722, 332] on li "Mark absent" at bounding box center [721, 333] width 67 height 11
click at [754, 311] on icon "button" at bounding box center [751, 307] width 8 height 8
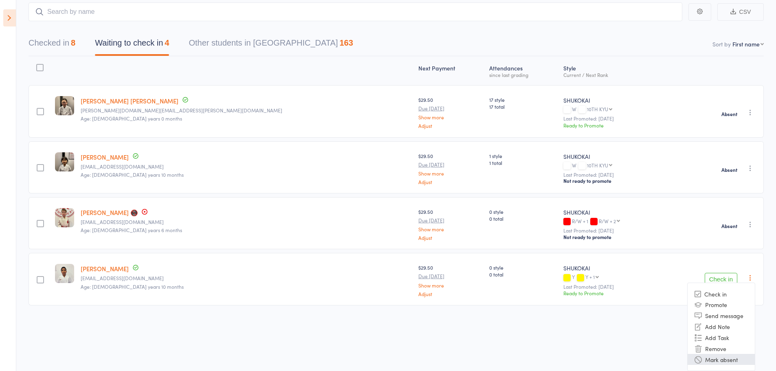
click at [735, 357] on li "Mark absent" at bounding box center [721, 359] width 67 height 11
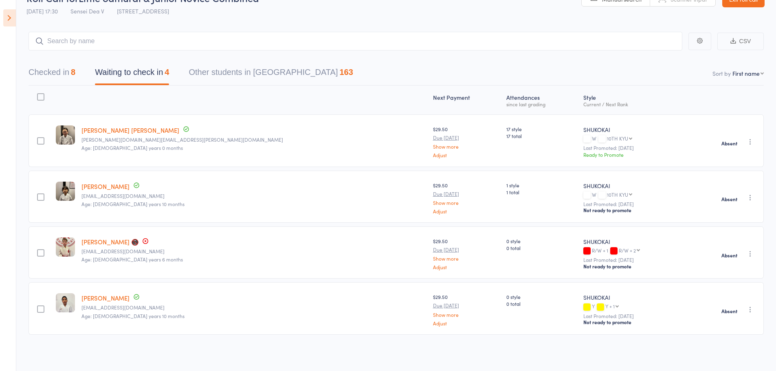
click at [11, 20] on icon at bounding box center [9, 17] width 13 height 17
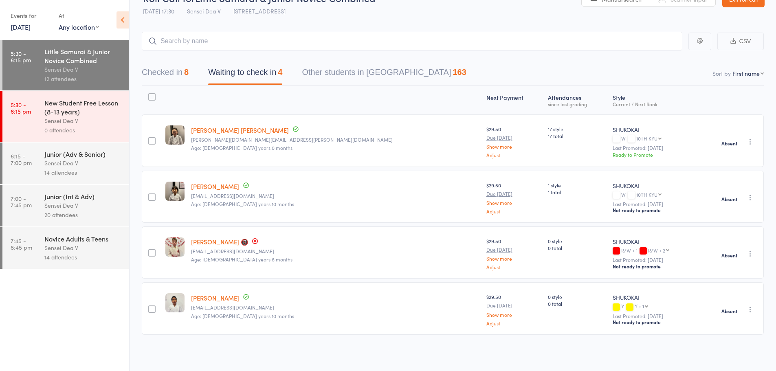
click at [97, 167] on div "Sensei Dea V" at bounding box center [83, 163] width 78 height 9
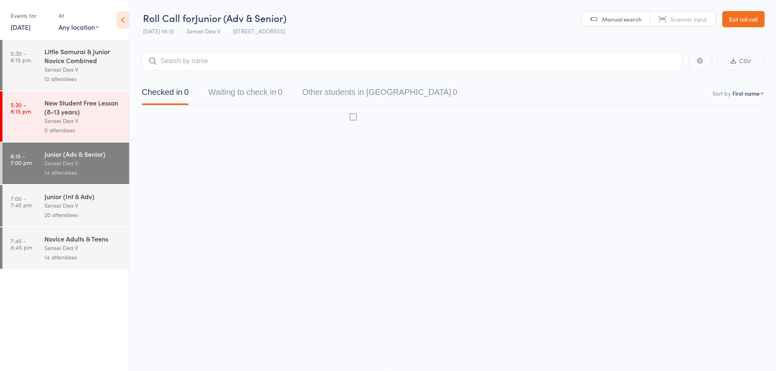
scroll to position [0, 0]
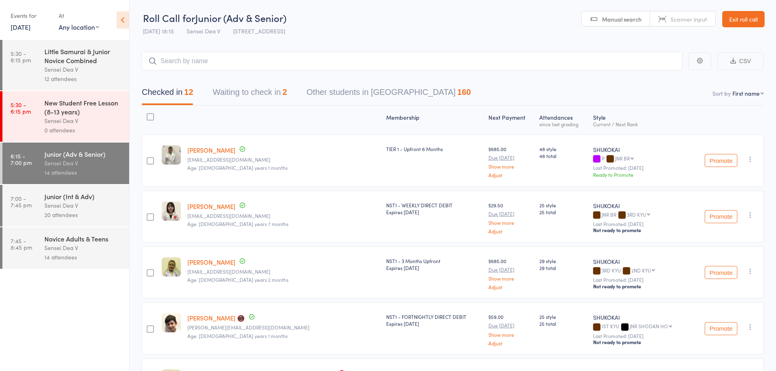
click at [122, 19] on icon at bounding box center [123, 19] width 13 height 17
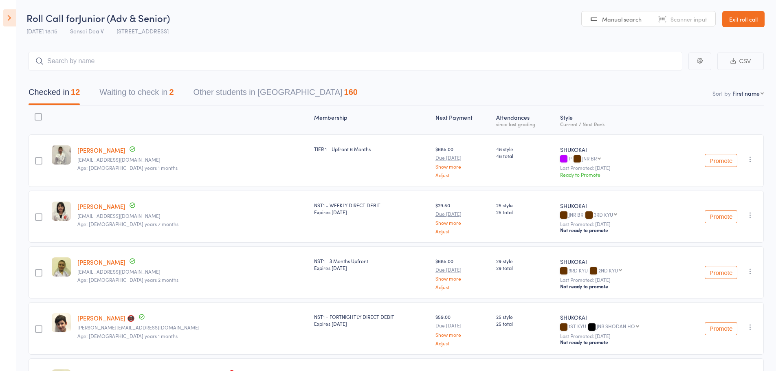
click at [170, 91] on button "Waiting to check in 2" at bounding box center [136, 95] width 74 height 22
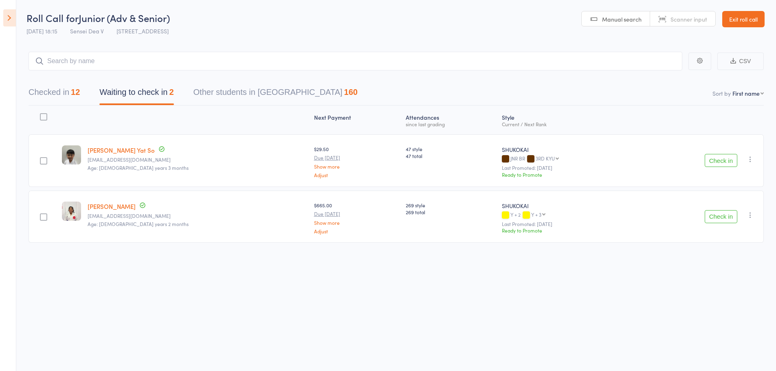
click at [750, 157] on icon "button" at bounding box center [751, 159] width 8 height 8
click at [726, 246] on li "Mark absent" at bounding box center [721, 241] width 67 height 11
click at [754, 218] on icon "button" at bounding box center [751, 215] width 8 height 8
click at [721, 298] on li "Mark absent" at bounding box center [721, 296] width 67 height 11
click at [39, 77] on div "Checked in 12 Waiting to check in 2 Other students in SHUKOKAI 160" at bounding box center [397, 88] width 736 height 35
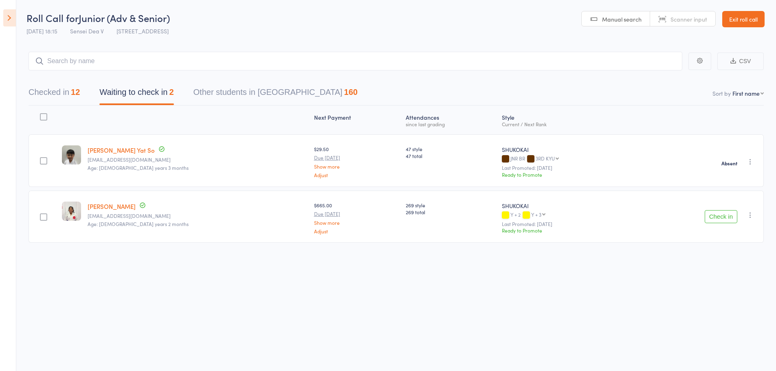
click at [45, 90] on button "Checked in 12" at bounding box center [54, 95] width 51 height 22
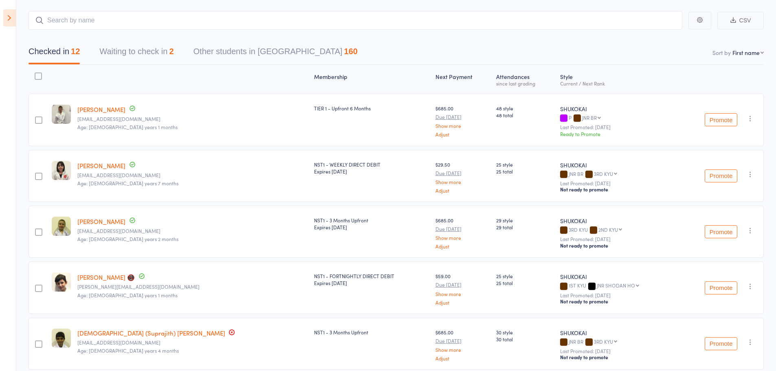
scroll to position [0, 0]
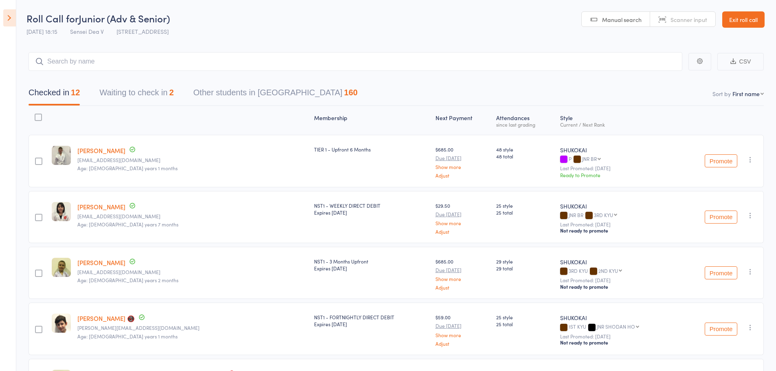
click at [736, 96] on select "First name Last name Birthday today? Behind on payments? Check in time Next pay…" at bounding box center [748, 94] width 31 height 8
click at [733, 90] on select "First name Last name Birthday today? Behind on payments? Check in time Next pay…" at bounding box center [748, 94] width 31 height 8
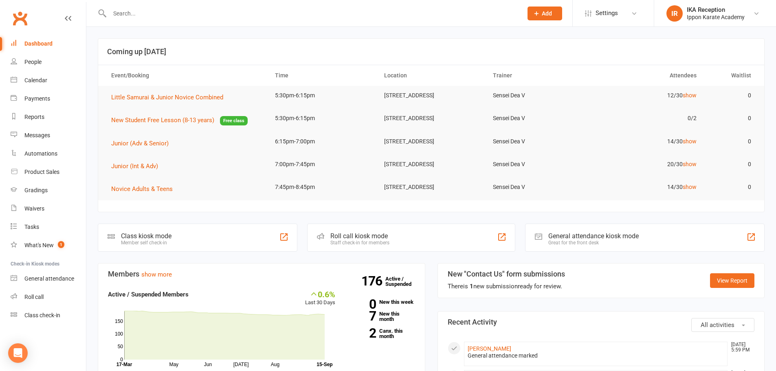
click at [117, 11] on input "text" at bounding box center [312, 13] width 410 height 11
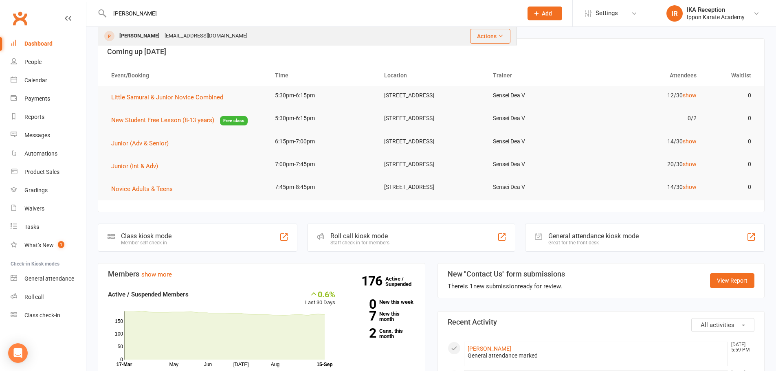
type input "[PERSON_NAME]"
click at [199, 31] on div "[EMAIL_ADDRESS][DOMAIN_NAME]" at bounding box center [206, 36] width 88 height 12
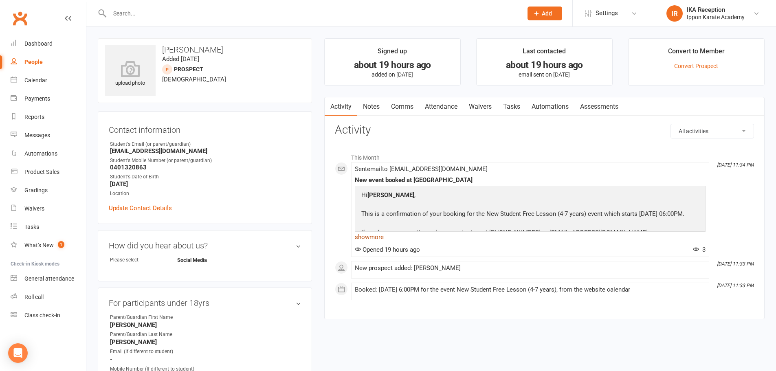
click at [379, 237] on link "show more" at bounding box center [530, 236] width 351 height 11
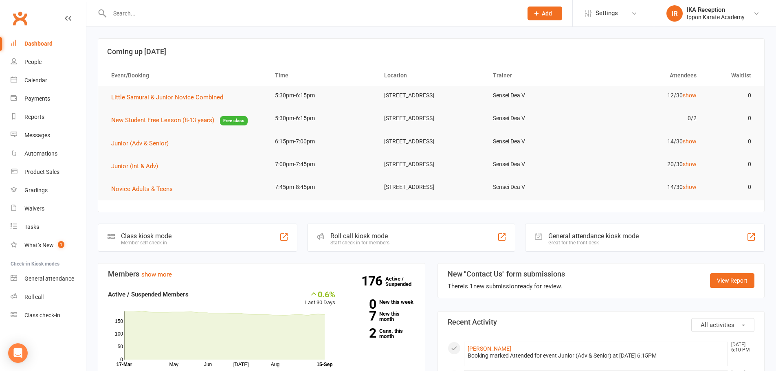
click at [175, 15] on input "text" at bounding box center [312, 13] width 410 height 11
click at [123, 11] on input "hussei" at bounding box center [312, 13] width 410 height 11
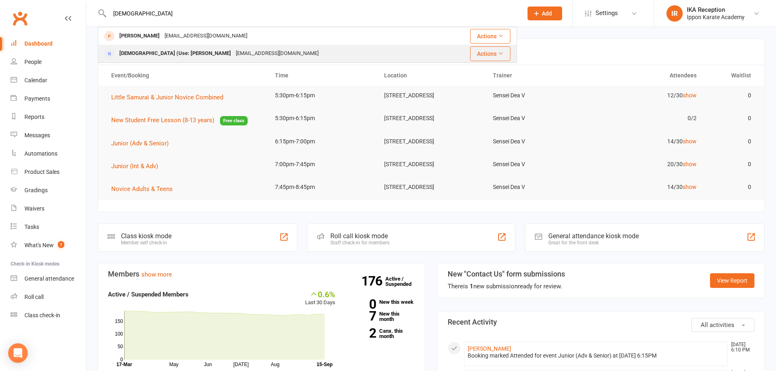
type input "[DEMOGRAPHIC_DATA]"
click at [196, 50] on div "Muhammad (Use: Hussain) Hasan" at bounding box center [175, 54] width 117 height 12
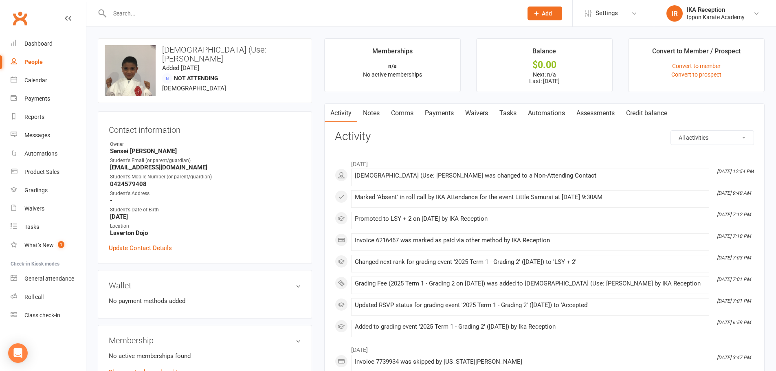
click at [136, 11] on input "text" at bounding box center [312, 13] width 410 height 11
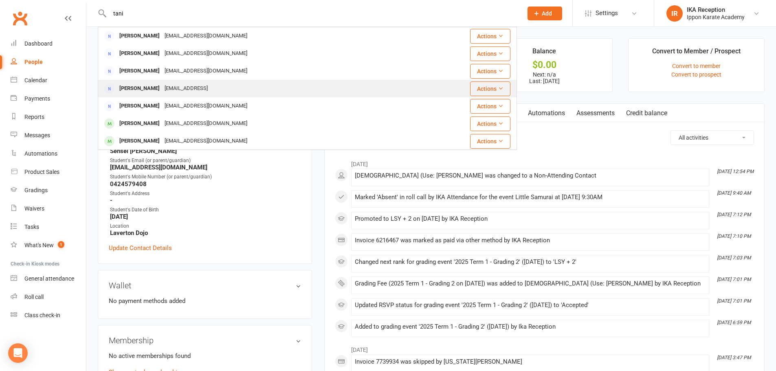
type input "tani"
click at [200, 84] on div "shiri.reddy09@gmail.ocm" at bounding box center [186, 89] width 48 height 12
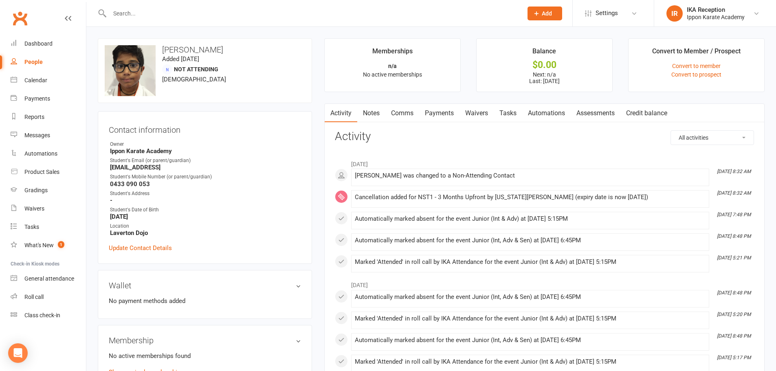
click at [302, 10] on input "text" at bounding box center [312, 13] width 410 height 11
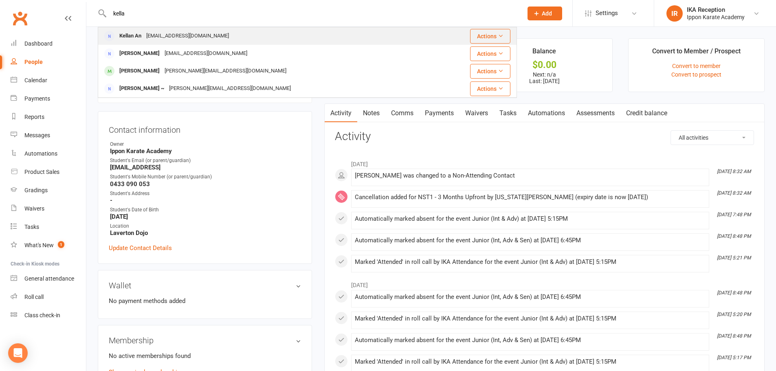
type input "kella"
click at [213, 35] on div "rachelshen2007@hotmail.com" at bounding box center [188, 36] width 88 height 12
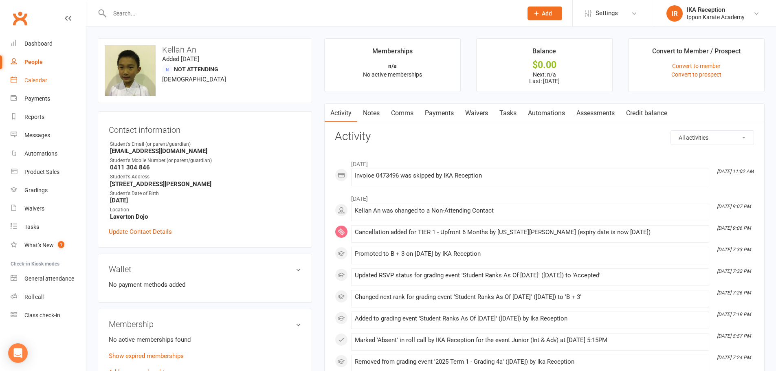
drag, startPoint x: 38, startPoint y: 80, endPoint x: 33, endPoint y: 86, distance: 7.5
click at [38, 80] on div "Calendar" at bounding box center [35, 80] width 23 height 7
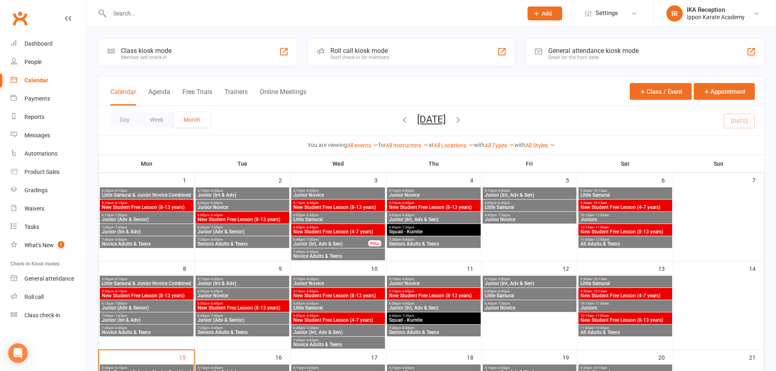
click at [333, 241] on span "6:45pm - 7:30pm" at bounding box center [331, 240] width 76 height 4
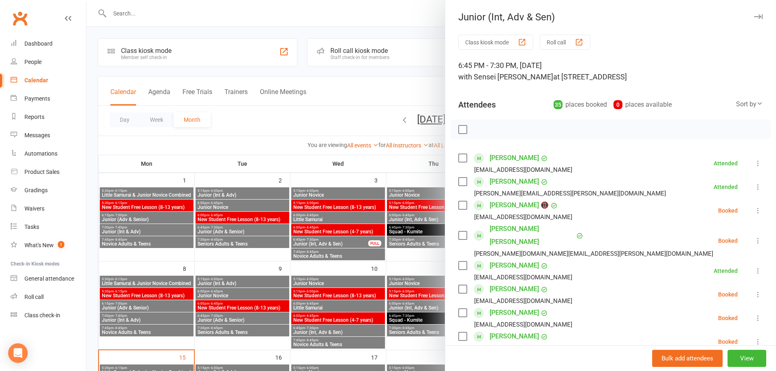
click at [741, 15] on div "Junior (Int, Adv & Sen) Class kiosk mode Roll call 6:45 PM - 7:30 PM, Wednesday…" at bounding box center [610, 185] width 331 height 371
click at [754, 17] on icon "button" at bounding box center [758, 16] width 9 height 5
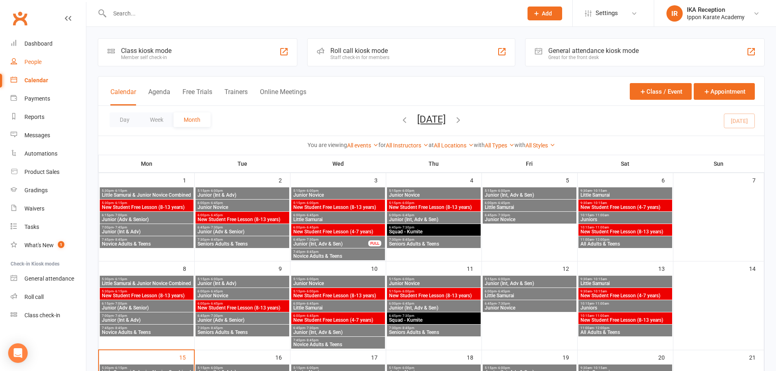
click at [35, 55] on link "People" at bounding box center [48, 62] width 75 height 18
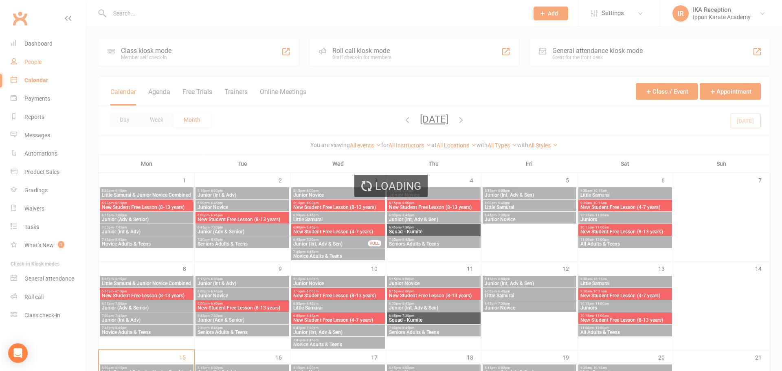
select select "100"
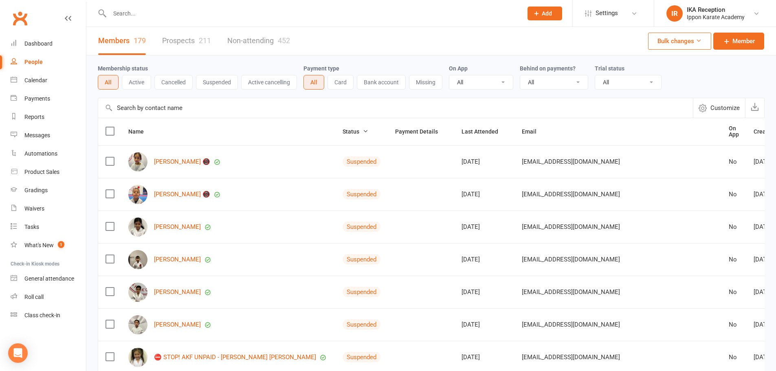
click at [145, 17] on input "text" at bounding box center [312, 13] width 410 height 11
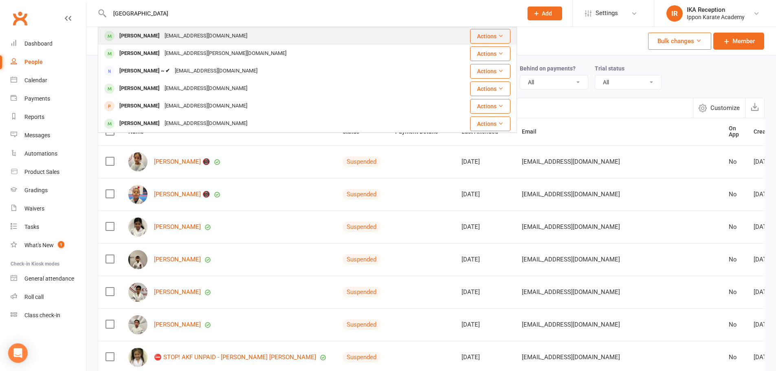
type input "milan"
click at [192, 41] on div "onenessneha@gmail.com" at bounding box center [206, 36] width 88 height 12
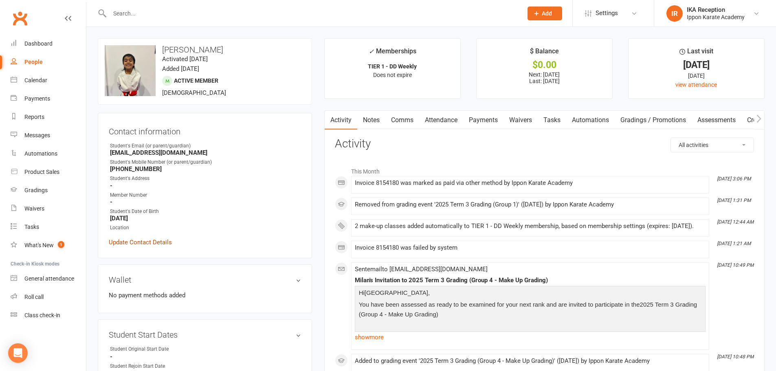
click at [121, 245] on link "Update Contact Details" at bounding box center [140, 243] width 63 height 10
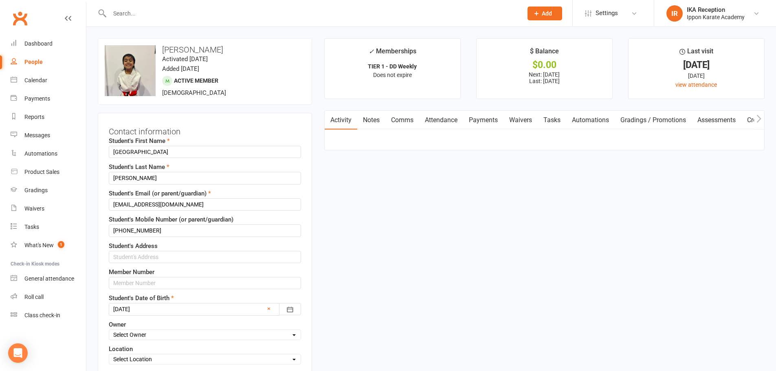
scroll to position [38, 0]
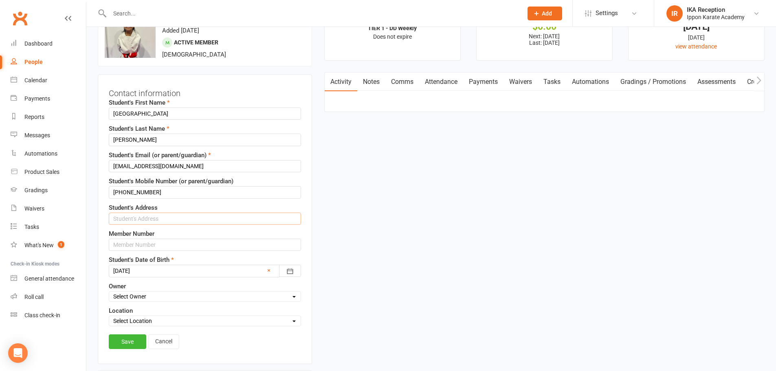
click at [159, 221] on input "text" at bounding box center [205, 219] width 192 height 12
drag, startPoint x: 160, startPoint y: 220, endPoint x: 126, endPoint y: 213, distance: 34.6
click at [122, 224] on input "23 DAISY drive," at bounding box center [205, 219] width 192 height 12
type input "23 Daisy Drive, Point Cook 3030"
click at [186, 302] on div "Select Owner Ippon Karate Academy IKA Attendance Sensei Ellen H Sensei Dea V Se…" at bounding box center [205, 296] width 192 height 11
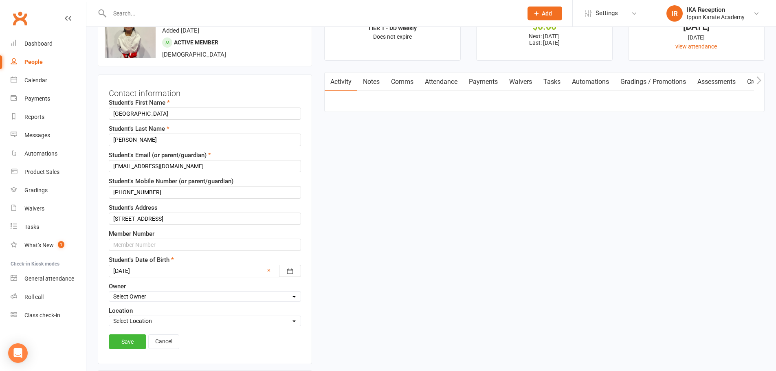
click at [183, 294] on select "Select Owner Ippon Karate Academy IKA Attendance Sensei Ellen H Sensei Dea V Se…" at bounding box center [205, 296] width 192 height 9
select select "1"
click at [109, 292] on select "Select Owner Ippon Karate Academy IKA Attendance Sensei Ellen H Sensei Dea V Se…" at bounding box center [205, 296] width 192 height 9
click at [171, 323] on select "Select Location 96 Triholm Avenue, Laverton Laverton Dojo Remote Online SSU Eve…" at bounding box center [205, 321] width 192 height 9
select select "1"
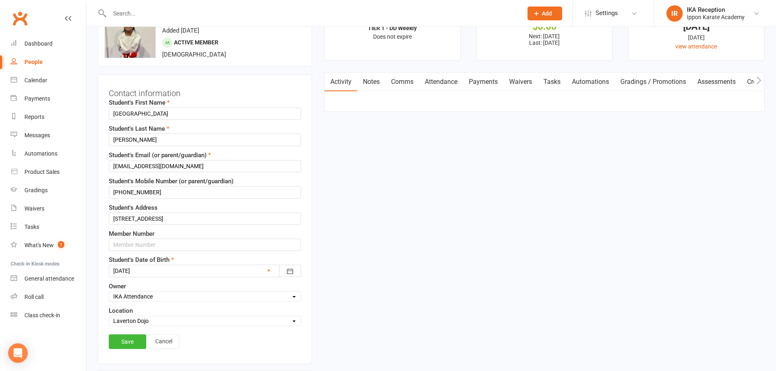
click at [109, 317] on select "Select Location 96 Triholm Avenue, Laverton Laverton Dojo Remote Online SSU Eve…" at bounding box center [205, 321] width 192 height 9
click at [123, 346] on link "Save" at bounding box center [127, 342] width 37 height 15
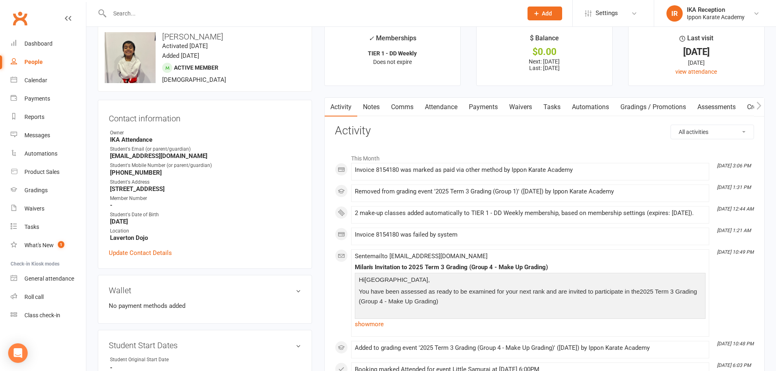
scroll to position [0, 0]
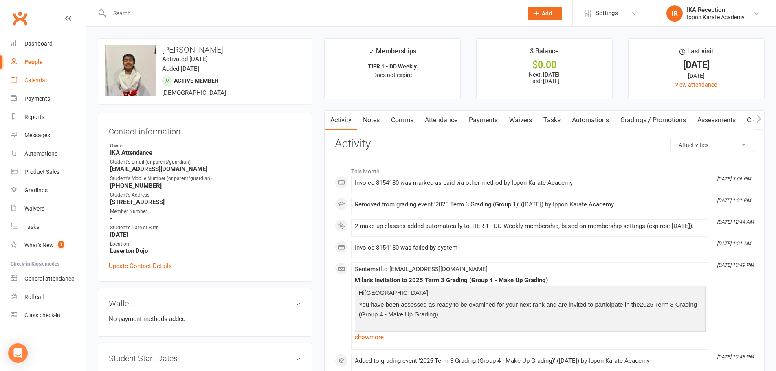
click at [37, 82] on div "Calendar" at bounding box center [35, 80] width 23 height 7
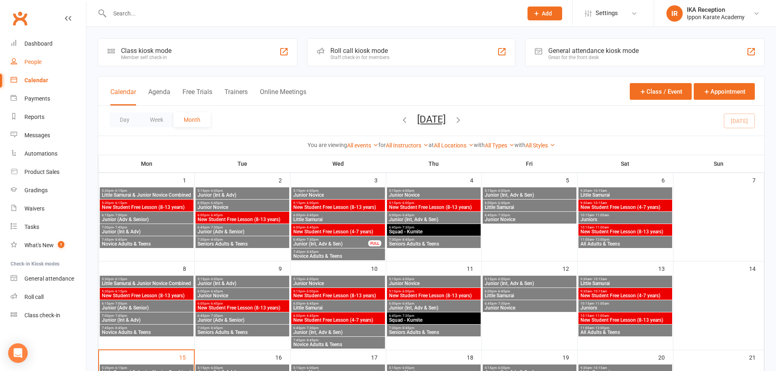
click at [36, 60] on div "People" at bounding box center [32, 62] width 17 height 7
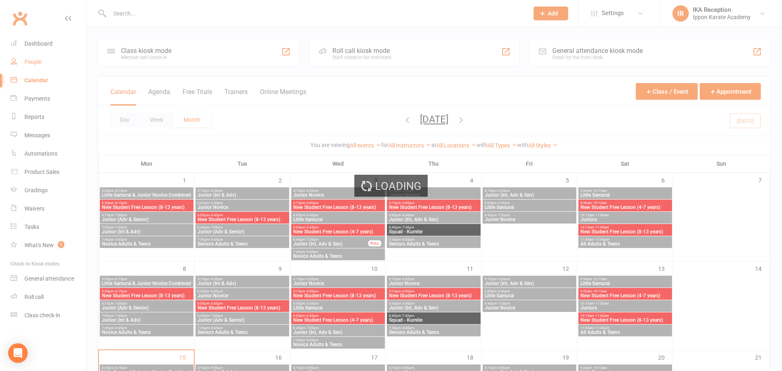
select select "100"
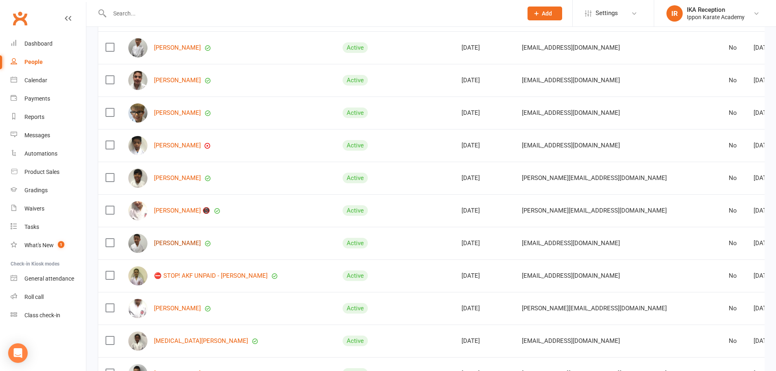
scroll to position [1467, 0]
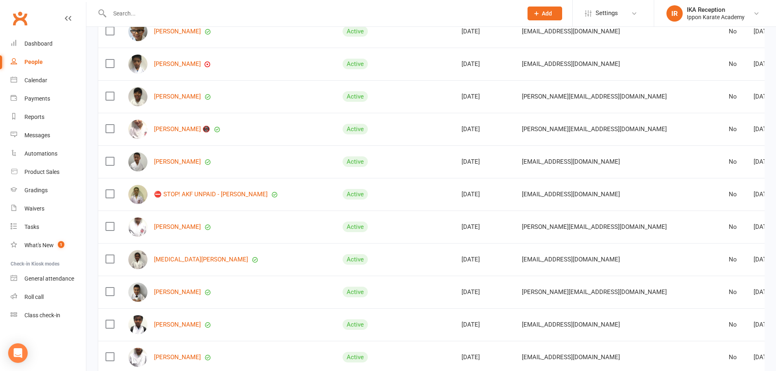
drag, startPoint x: 160, startPoint y: 262, endPoint x: 154, endPoint y: 257, distance: 6.9
drag, startPoint x: 154, startPoint y: 257, endPoint x: 160, endPoint y: 257, distance: 5.7
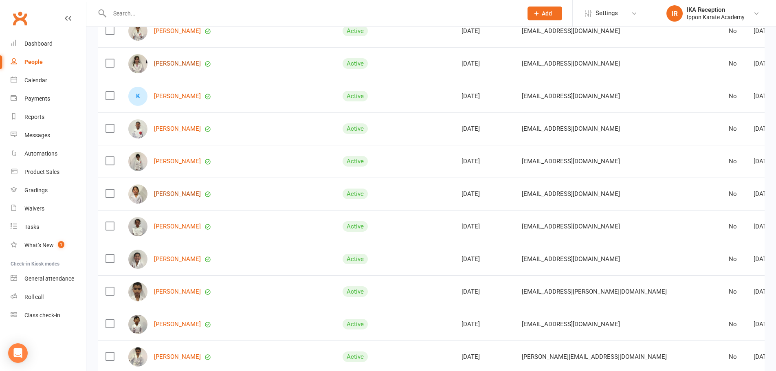
scroll to position [1997, 0]
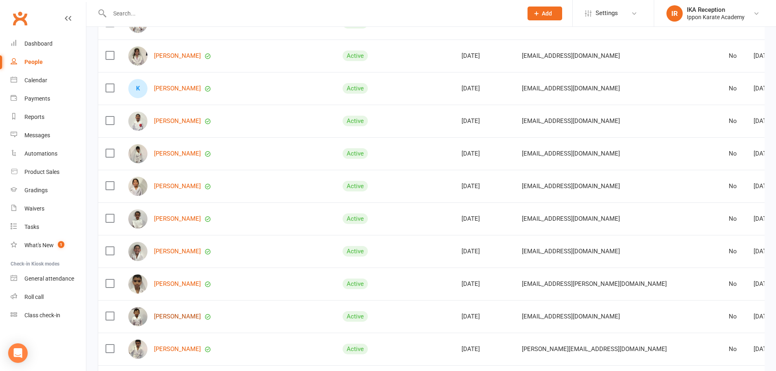
drag, startPoint x: 167, startPoint y: 310, endPoint x: 163, endPoint y: 314, distance: 5.5
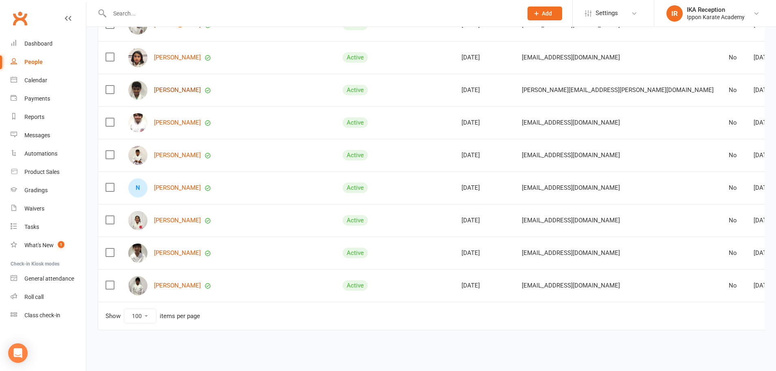
scroll to position [3104, 0]
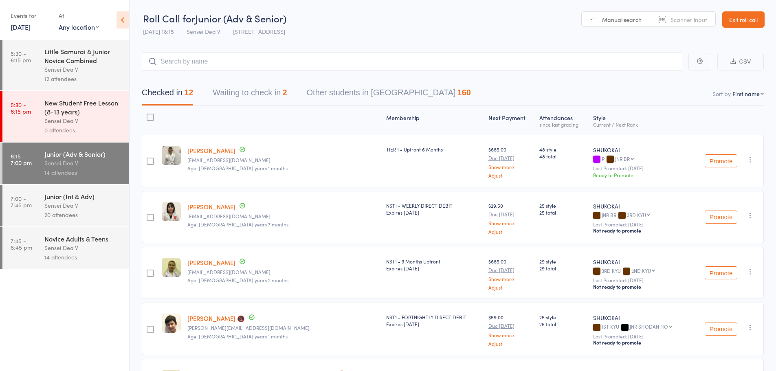
click at [121, 20] on icon at bounding box center [123, 19] width 13 height 17
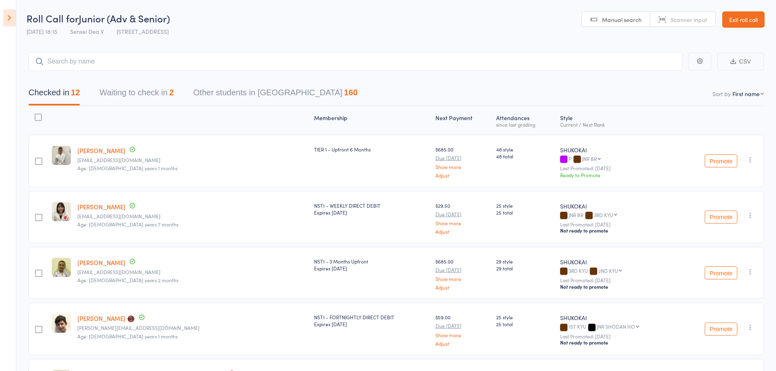
click at [9, 20] on icon at bounding box center [9, 17] width 13 height 17
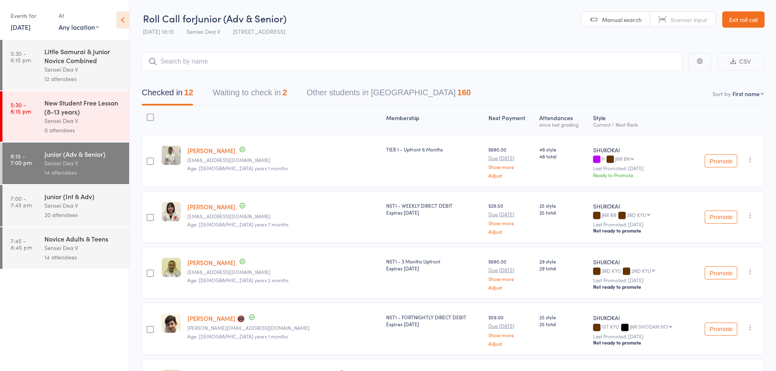
click at [82, 27] on select "Any location [STREET_ADDRESS] Event Laverton Dojo Remote Online" at bounding box center [79, 26] width 40 height 9
click at [125, 18] on icon at bounding box center [123, 19] width 13 height 17
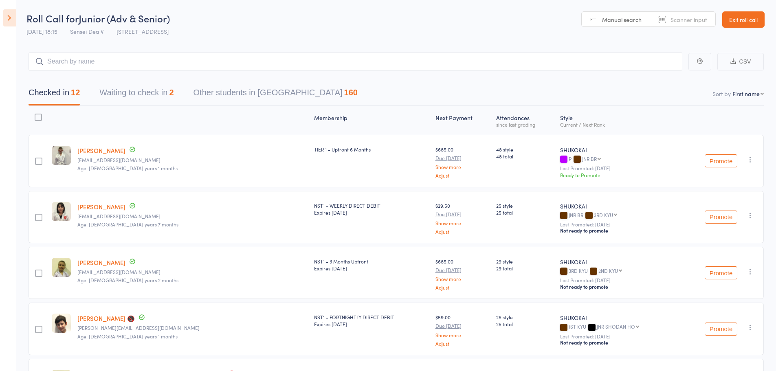
click at [11, 14] on icon at bounding box center [9, 17] width 13 height 17
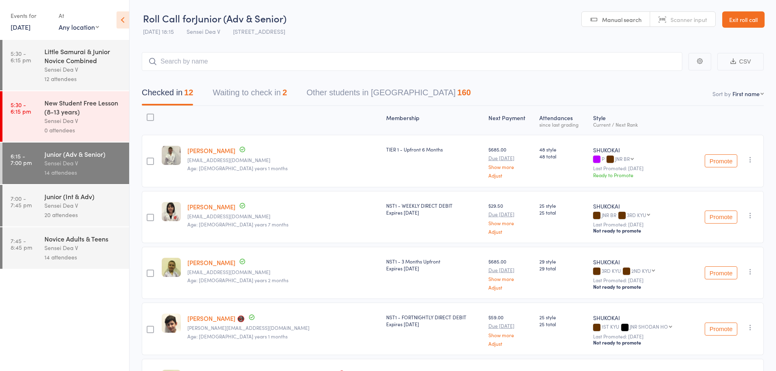
click at [49, 206] on div "Sensei Dea V" at bounding box center [83, 205] width 78 height 9
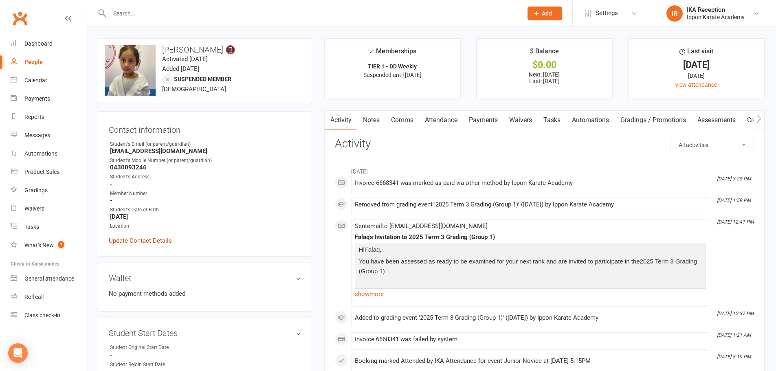
click at [146, 241] on link "Update Contact Details" at bounding box center [140, 241] width 63 height 10
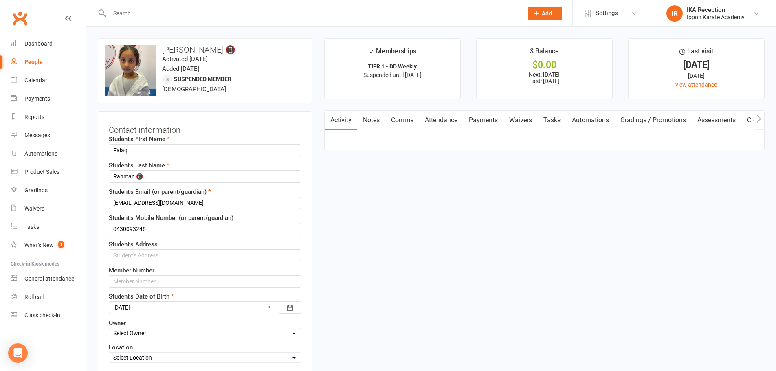
scroll to position [38, 0]
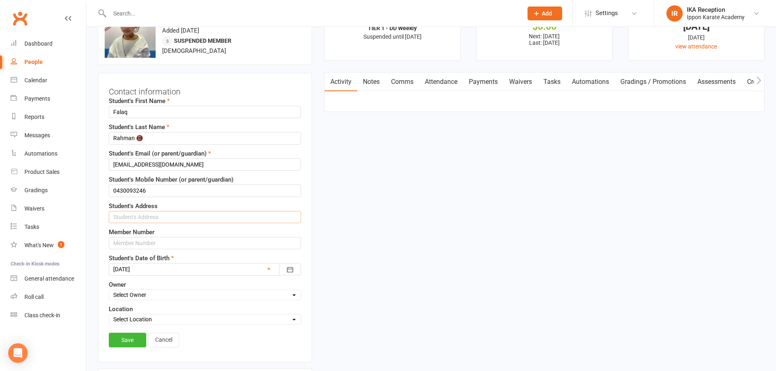
click at [132, 219] on input "text" at bounding box center [205, 217] width 192 height 12
type input "8 Spartan Way, Williams Landing 3027"
click at [145, 291] on select "Select Owner Ippon Karate Academy IKA Attendance Sensei Ellen H Sensei Dea V Se…" at bounding box center [205, 295] width 192 height 9
select select "1"
click at [109, 291] on select "Select Owner Ippon Karate Academy IKA Attendance Sensei Ellen H Sensei Dea V Se…" at bounding box center [205, 295] width 192 height 9
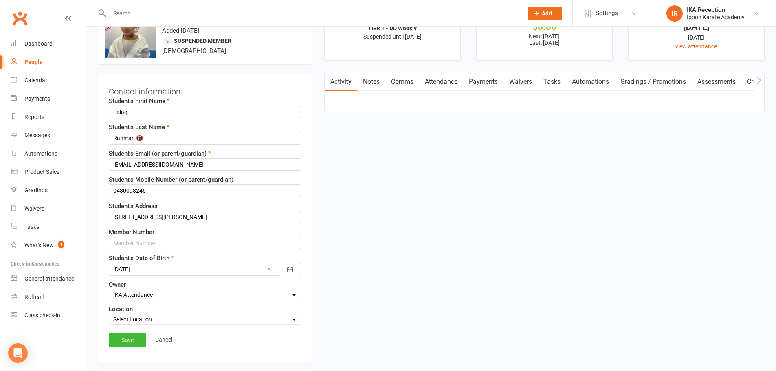
click at [156, 317] on select "Select Location 96 Triholm Avenue, Laverton Laverton Dojo Remote Online SSU Eve…" at bounding box center [205, 319] width 192 height 9
select select "1"
click at [109, 315] on select "Select Location 96 Triholm Avenue, Laverton Laverton Dojo Remote Online SSU Eve…" at bounding box center [205, 319] width 192 height 9
click at [114, 349] on div "Save Cancel" at bounding box center [205, 342] width 192 height 19
click at [118, 344] on link "Save" at bounding box center [127, 340] width 37 height 15
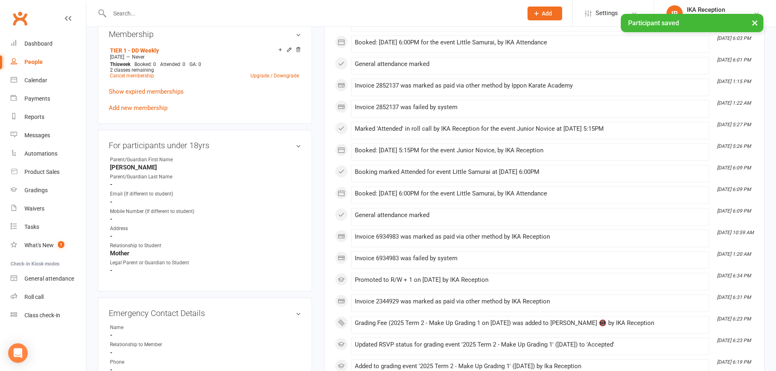
scroll to position [487, 0]
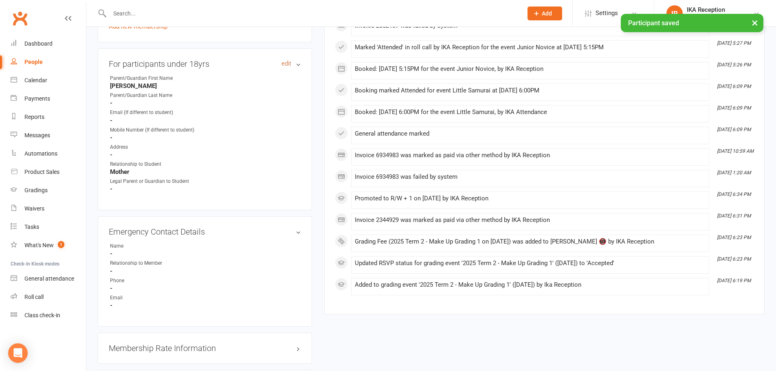
click at [284, 66] on link "edit" at bounding box center [287, 63] width 10 height 7
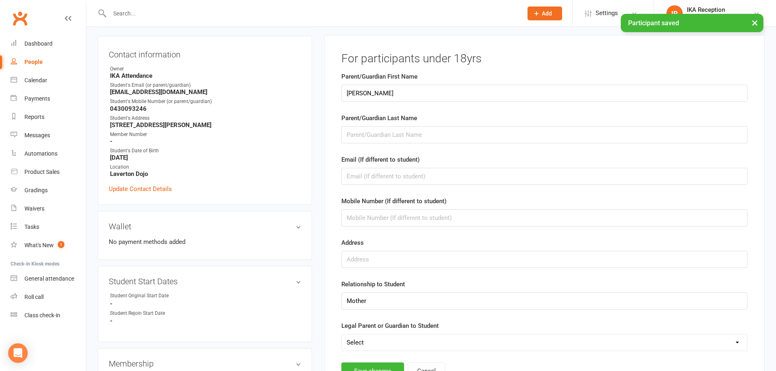
scroll to position [70, 0]
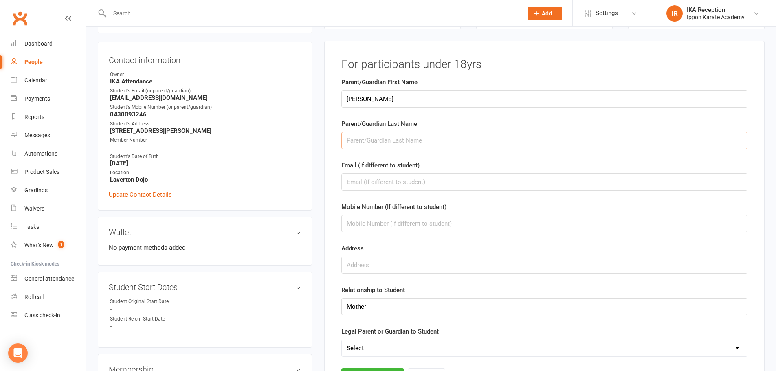
click at [379, 137] on input "text" at bounding box center [545, 140] width 406 height 17
type input "Rahman"
click at [377, 225] on input "text" at bounding box center [545, 223] width 406 height 17
click at [469, 239] on form "Parent/Guardian First Name Ranjana Parent/Guardian Last Name Rahman Email (If d…" at bounding box center [545, 217] width 406 height 280
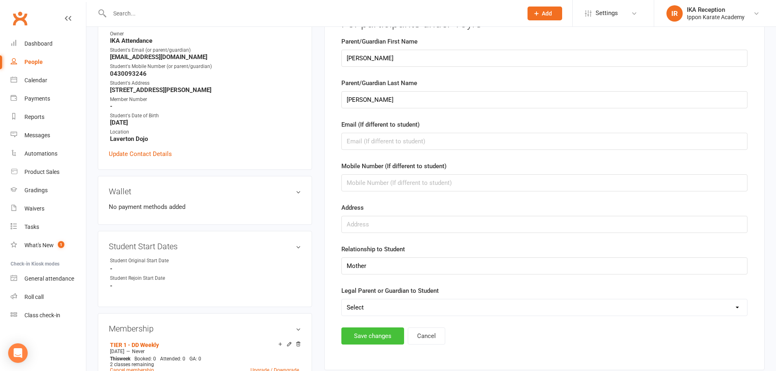
click at [381, 340] on button "Save changes" at bounding box center [373, 336] width 63 height 17
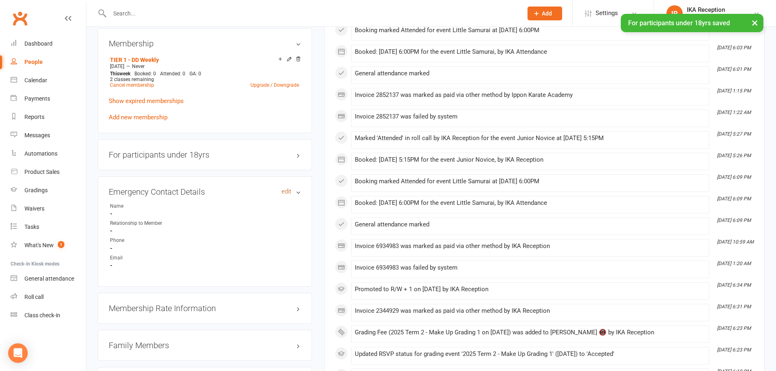
click at [283, 192] on link "edit" at bounding box center [287, 191] width 10 height 7
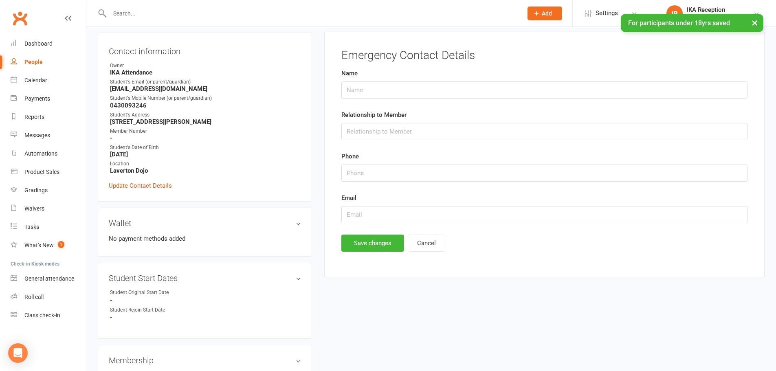
scroll to position [70, 0]
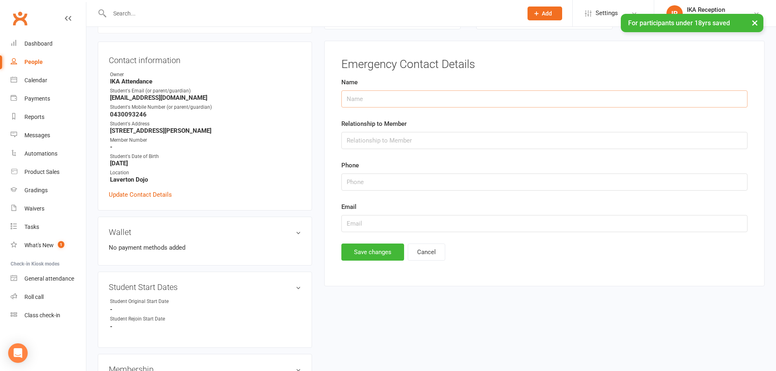
click at [370, 106] on input "text" at bounding box center [545, 98] width 406 height 17
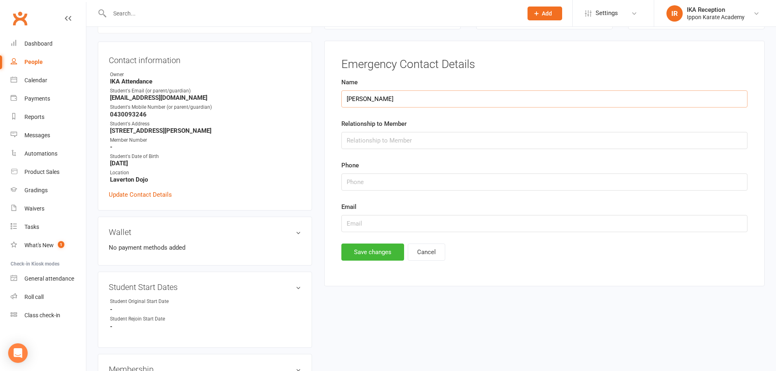
type input "Fazal Rahman"
type input "Father"
type input "0430407008"
click at [376, 255] on button "Save changes" at bounding box center [373, 252] width 63 height 17
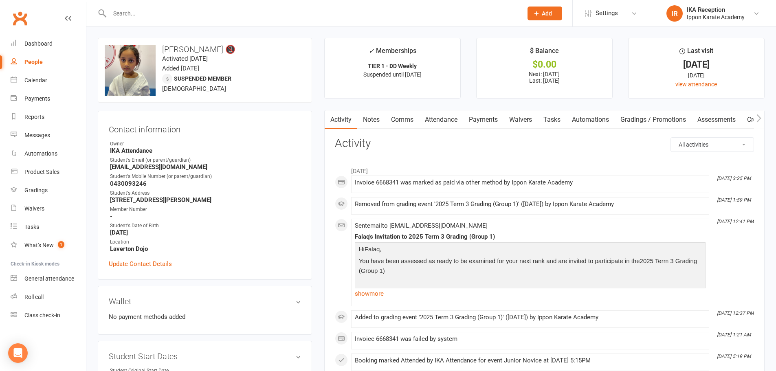
scroll to position [0, 0]
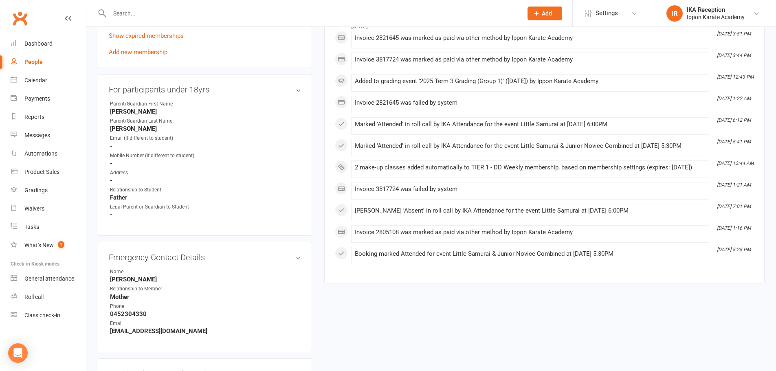
scroll to position [530, 0]
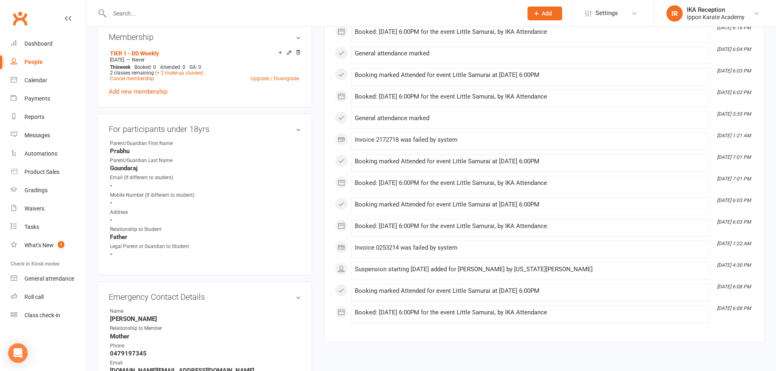
scroll to position [448, 0]
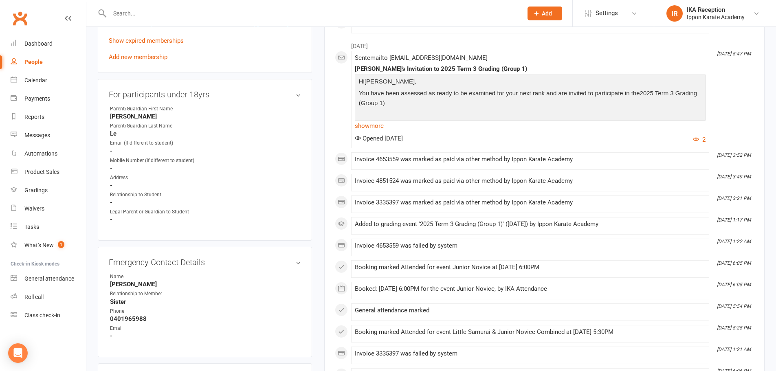
scroll to position [489, 0]
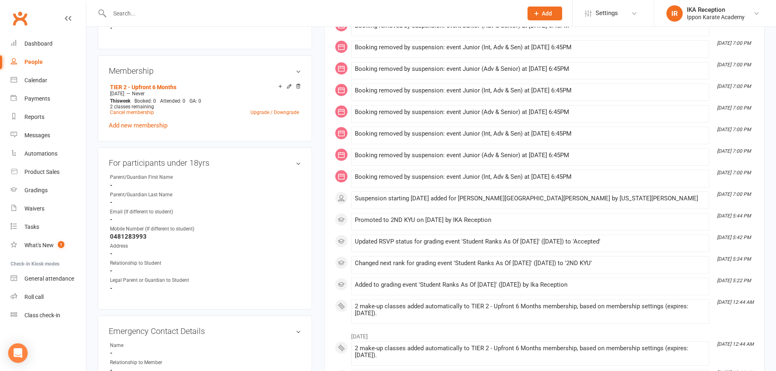
scroll to position [408, 0]
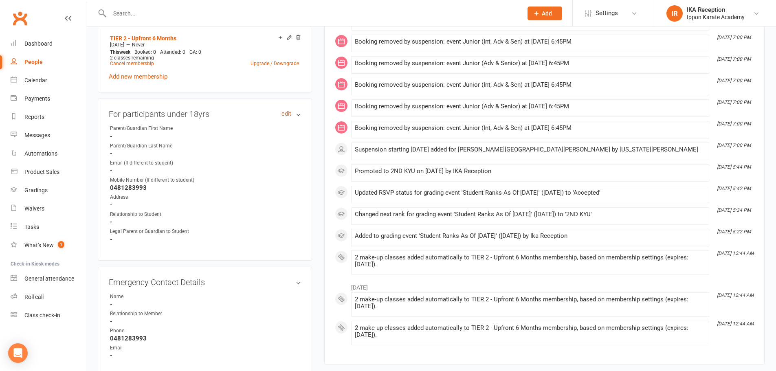
click at [282, 112] on link "edit" at bounding box center [287, 113] width 10 height 7
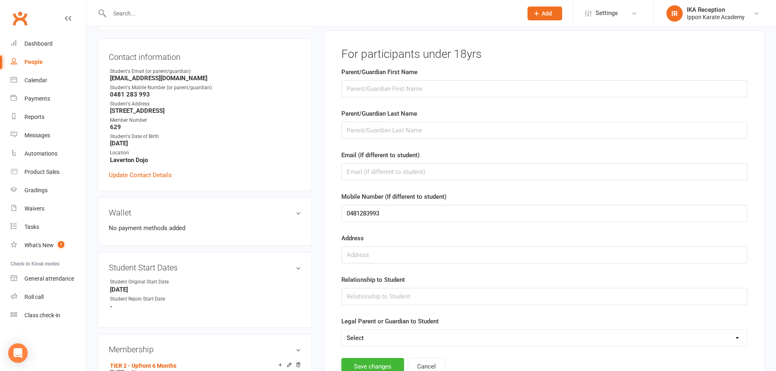
scroll to position [70, 0]
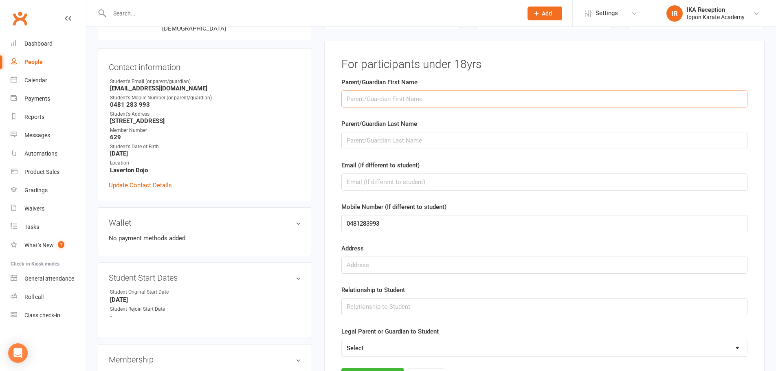
click at [375, 94] on input "text" at bounding box center [545, 98] width 406 height 17
type input "Reiko"
type input "Ogura"
click at [394, 306] on input "text" at bounding box center [545, 306] width 406 height 17
type input "Mother"
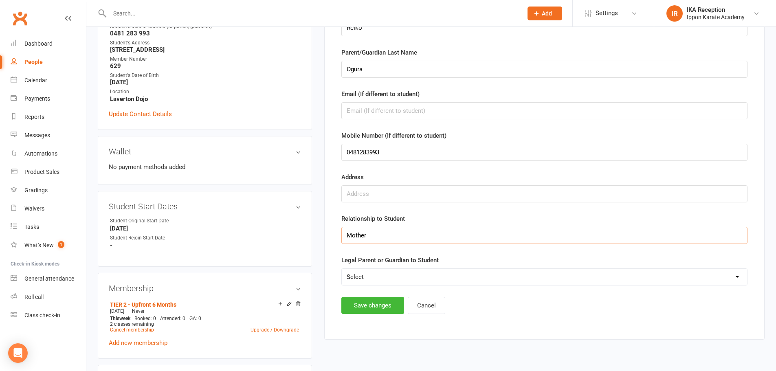
scroll to position [151, 0]
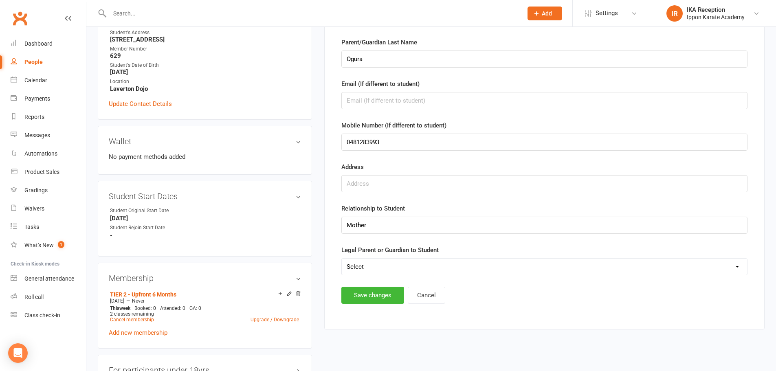
click at [388, 265] on select "Select Yes No" at bounding box center [545, 267] width 406 height 16
select select "Yes"
click at [342, 259] on select "Select Yes No" at bounding box center [545, 267] width 406 height 16
click at [377, 291] on button "Save changes" at bounding box center [373, 295] width 63 height 17
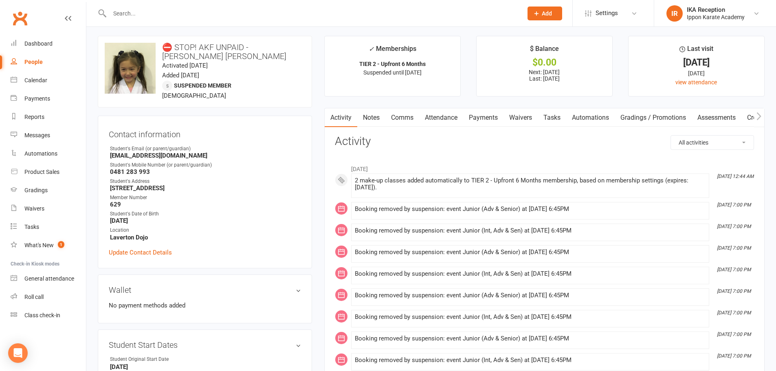
scroll to position [0, 0]
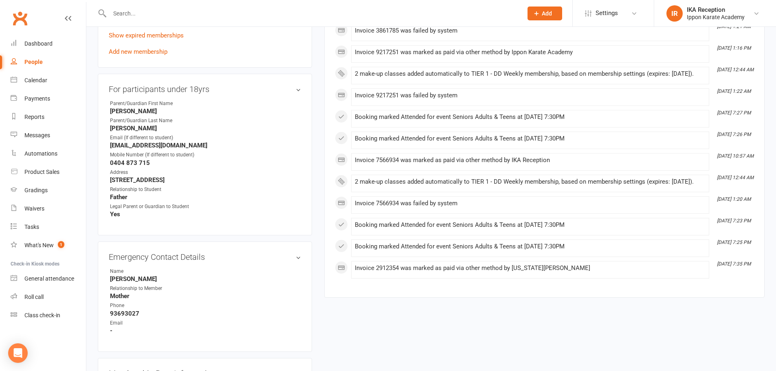
scroll to position [530, 0]
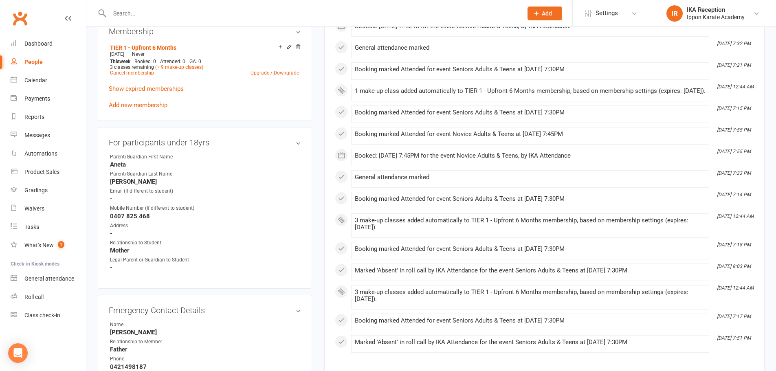
scroll to position [448, 0]
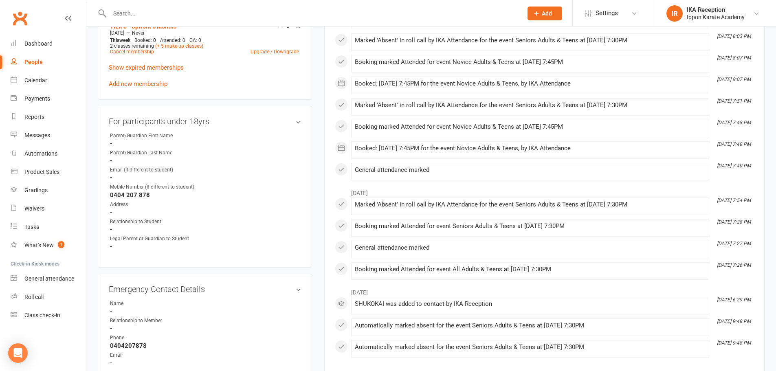
scroll to position [408, 0]
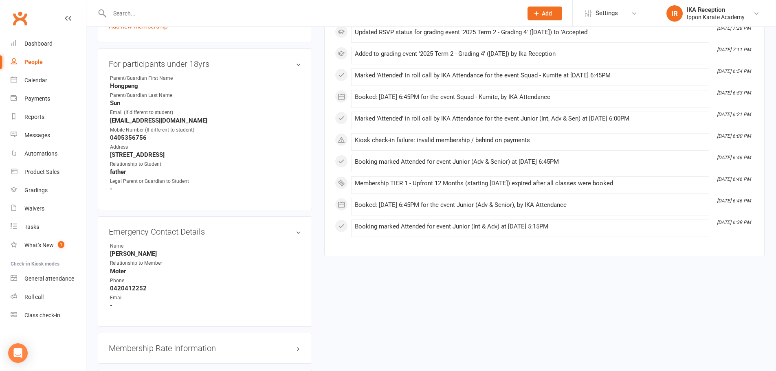
scroll to position [489, 0]
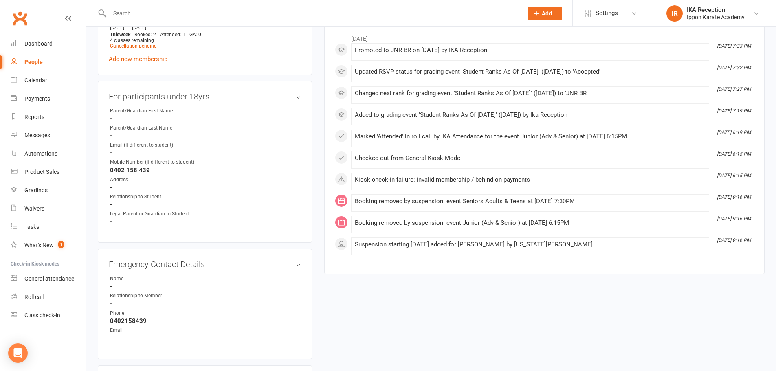
scroll to position [530, 0]
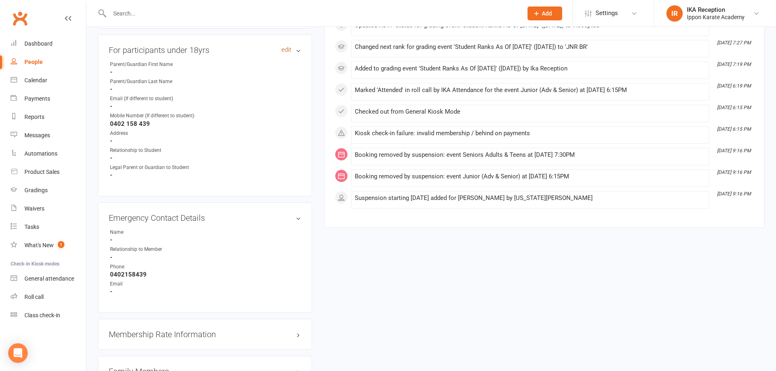
click at [285, 46] on link "edit" at bounding box center [287, 49] width 10 height 7
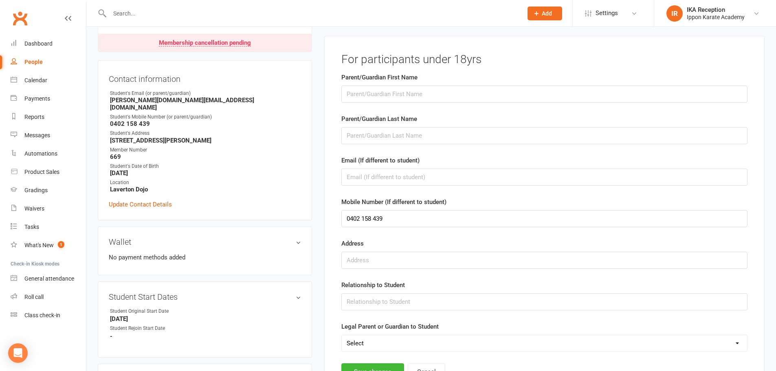
scroll to position [70, 0]
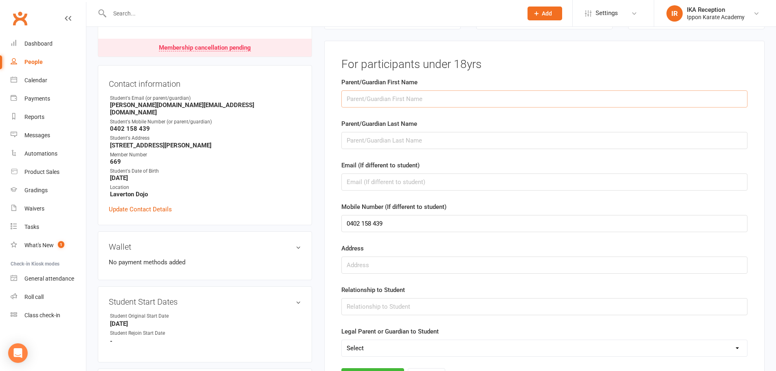
drag, startPoint x: 384, startPoint y: 100, endPoint x: 381, endPoint y: 104, distance: 4.8
click at [382, 103] on input "text" at bounding box center [545, 98] width 406 height 17
type input "Neel"
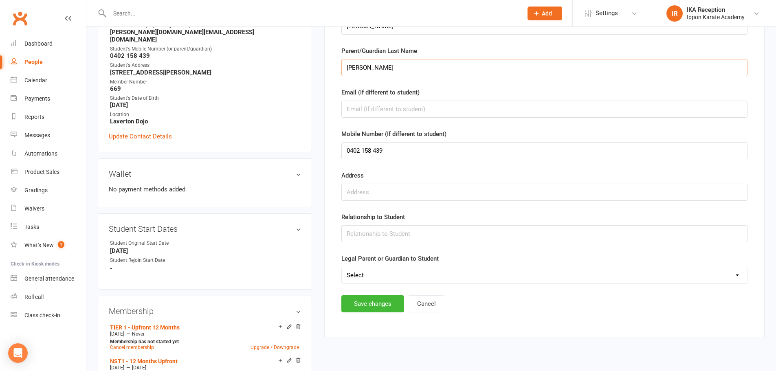
scroll to position [151, 0]
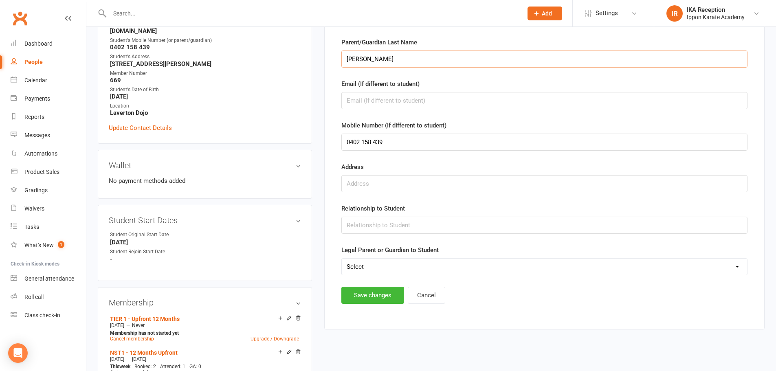
type input "Patel"
click at [386, 220] on input "text" at bounding box center [545, 225] width 406 height 17
type input "Father"
click at [392, 297] on button "Save changes" at bounding box center [373, 295] width 63 height 17
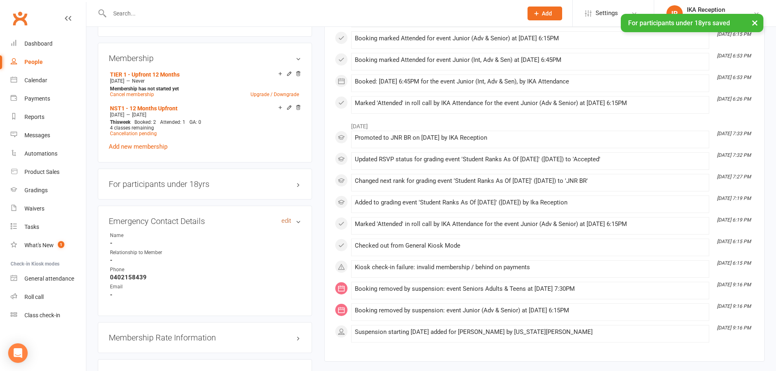
click at [286, 218] on link "edit" at bounding box center [287, 221] width 10 height 7
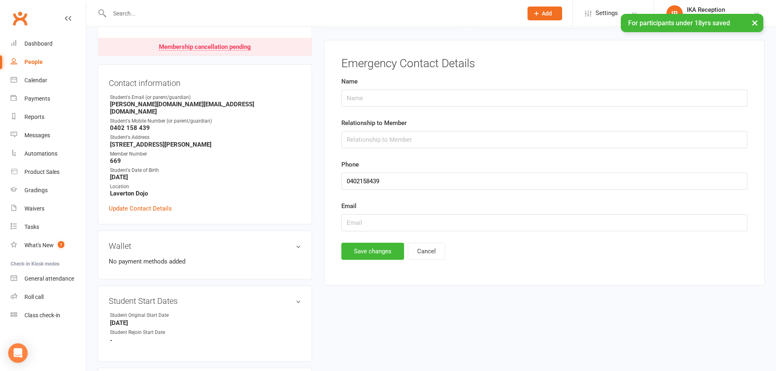
scroll to position [70, 0]
click at [382, 140] on input "text" at bounding box center [545, 140] width 406 height 17
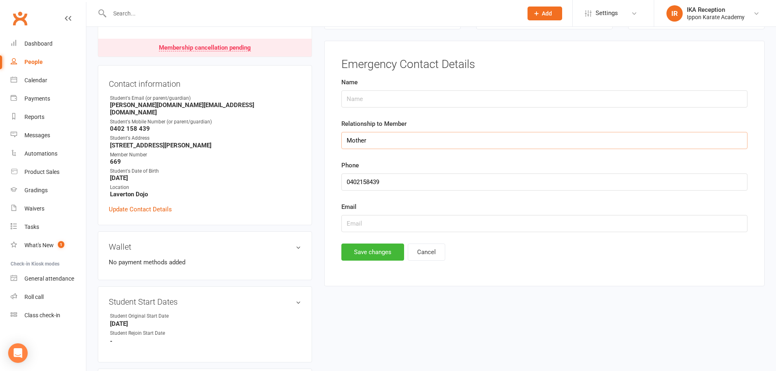
type input "Mother"
drag, startPoint x: 390, startPoint y: 187, endPoint x: 254, endPoint y: 192, distance: 135.4
type input "0490027132"
click at [363, 259] on button "Save changes" at bounding box center [373, 252] width 63 height 17
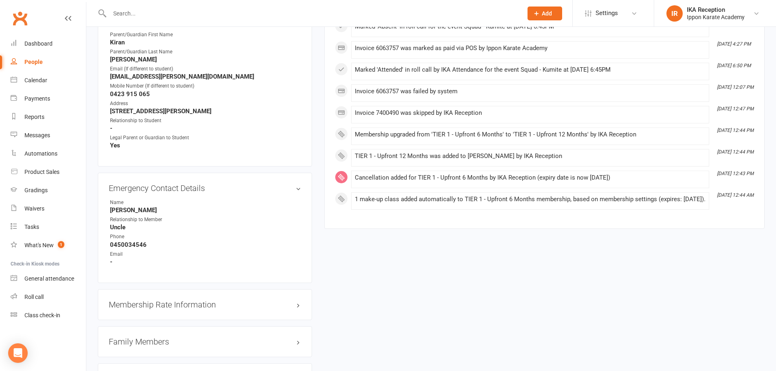
scroll to position [530, 0]
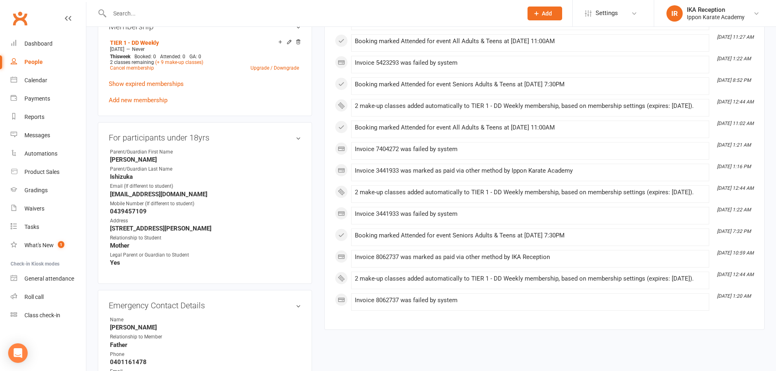
scroll to position [489, 0]
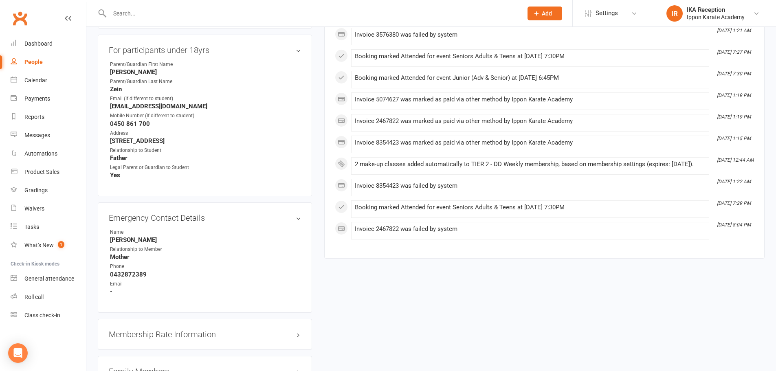
scroll to position [489, 0]
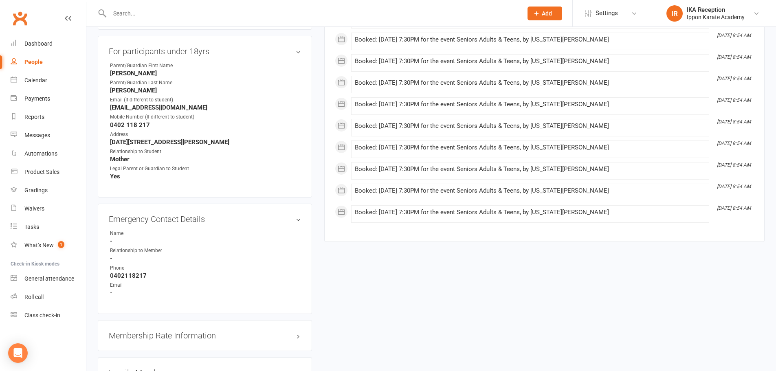
scroll to position [530, 0]
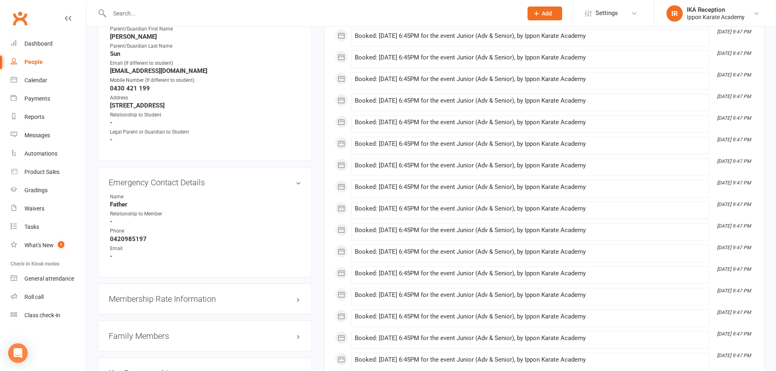
scroll to position [408, 0]
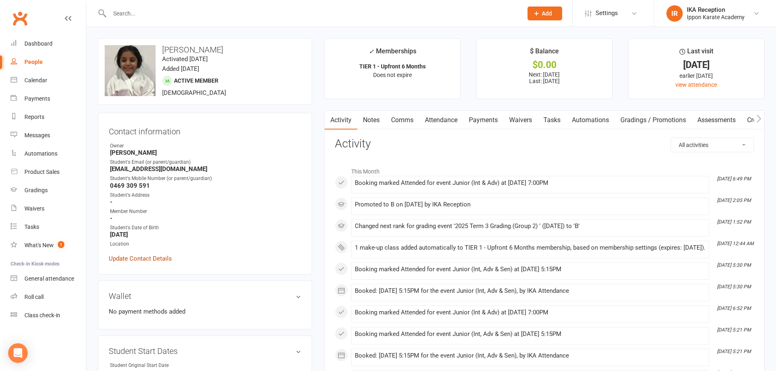
click at [146, 255] on link "Update Contact Details" at bounding box center [140, 259] width 63 height 10
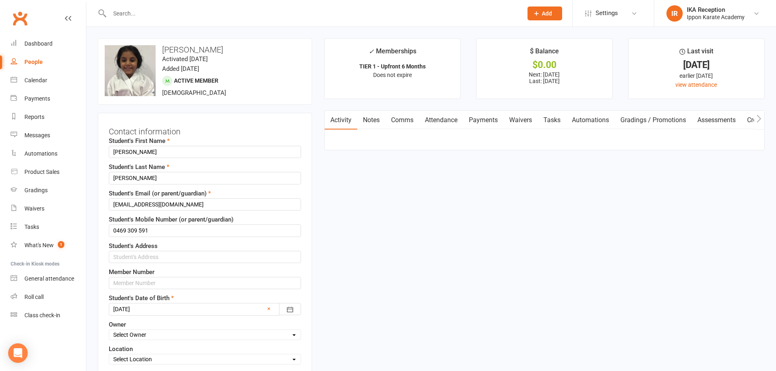
scroll to position [38, 0]
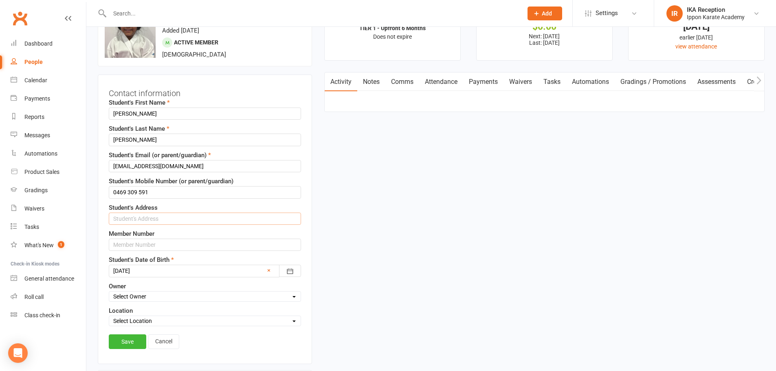
click at [232, 219] on input "text" at bounding box center [205, 219] width 192 height 12
type input "20 Baltimore Drive, Point Cook 3030"
click at [160, 299] on select "Select Owner Ippon Karate Academy IKA Attendance Sensei Ellen H Sensei Dea V Se…" at bounding box center [205, 296] width 192 height 9
select select "1"
click at [109, 292] on select "Select Owner Ippon Karate Academy IKA Attendance Sensei Ellen H Sensei Dea V Se…" at bounding box center [205, 296] width 192 height 9
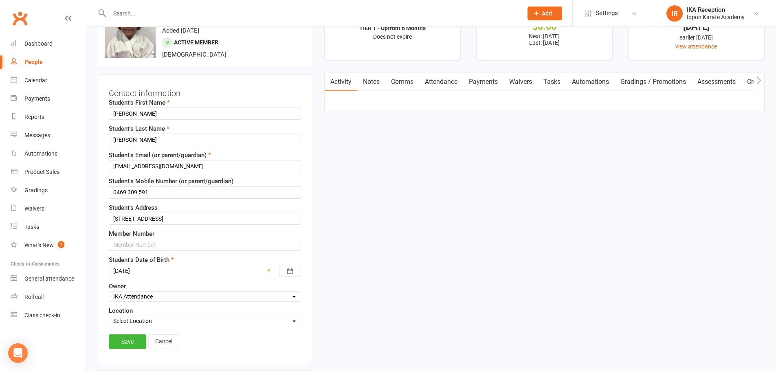
click at [157, 317] on select "Select Location 96 Triholm Avenue, Laverton Laverton Dojo Remote Online SSU Eve…" at bounding box center [205, 321] width 192 height 9
select select "1"
click at [109, 317] on select "Select Location 96 Triholm Avenue, Laverton Laverton Dojo Remote Online SSU Eve…" at bounding box center [205, 321] width 192 height 9
click at [134, 341] on link "Save" at bounding box center [127, 342] width 37 height 15
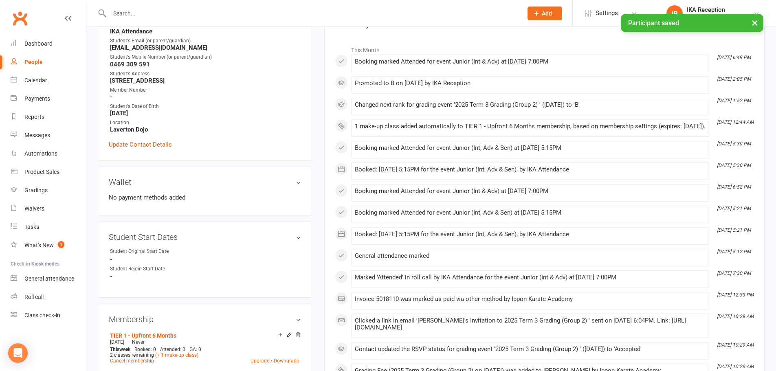
scroll to position [120, 0]
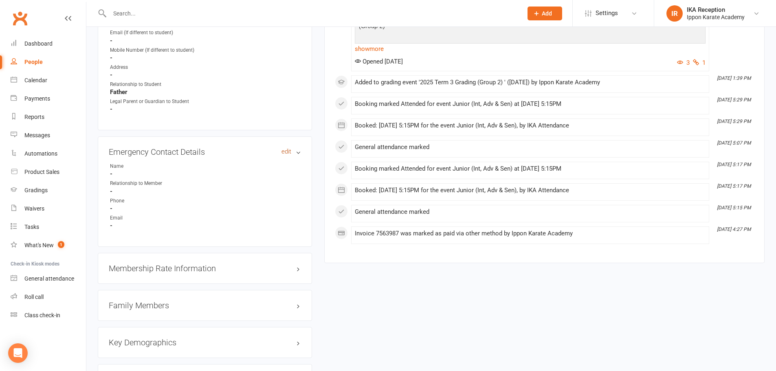
click at [287, 152] on link "edit" at bounding box center [287, 151] width 10 height 7
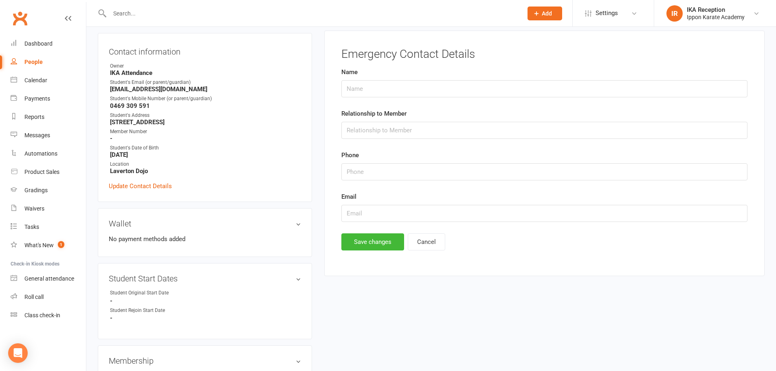
scroll to position [70, 0]
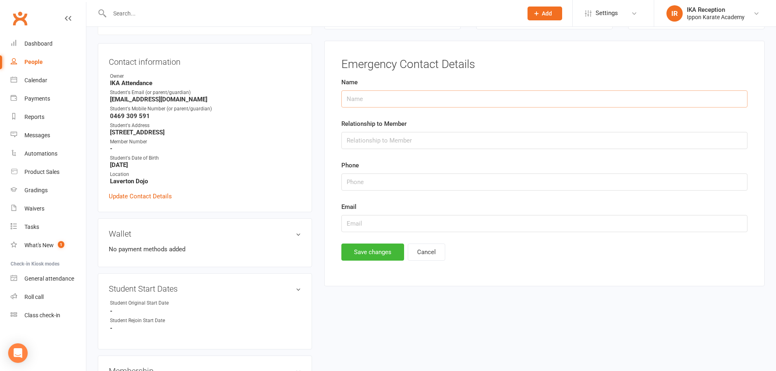
click at [392, 99] on input "text" at bounding box center [545, 98] width 406 height 17
type input "Tanilarash"
click at [399, 134] on input "text" at bounding box center [545, 140] width 406 height 17
type input "Mother"
click at [398, 182] on input "string" at bounding box center [545, 182] width 406 height 17
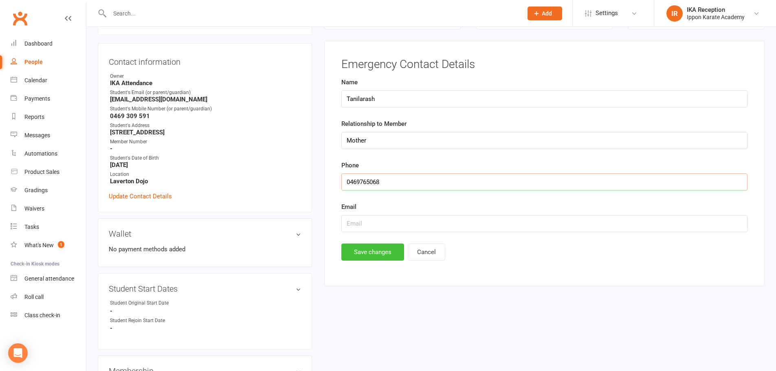
type input "0469765068"
click at [383, 255] on button "Save changes" at bounding box center [373, 252] width 63 height 17
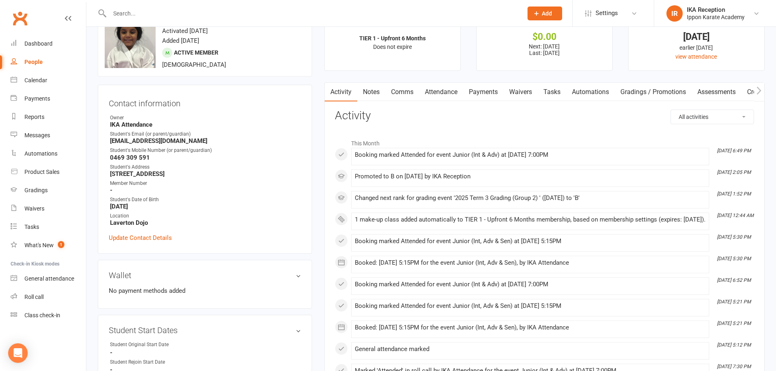
scroll to position [0, 0]
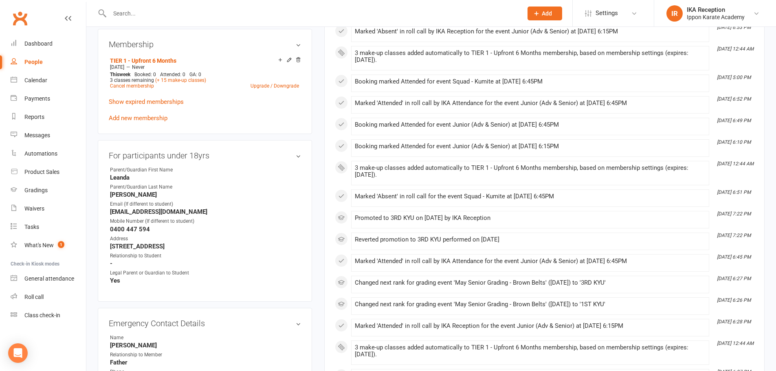
scroll to position [448, 0]
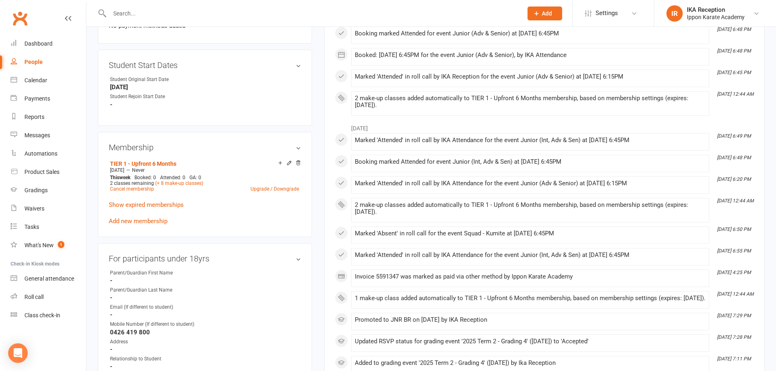
scroll to position [367, 0]
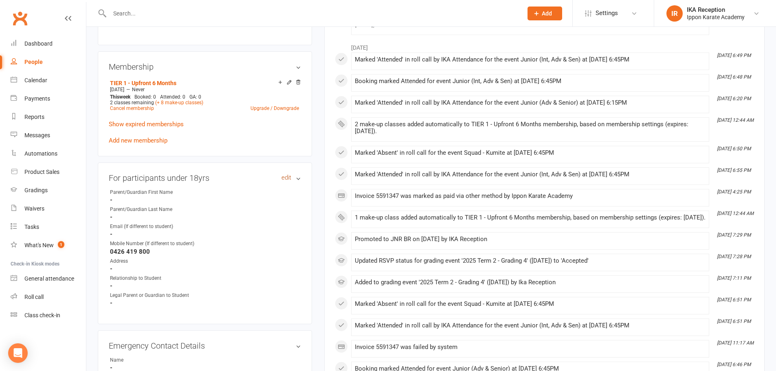
click at [284, 174] on link "edit" at bounding box center [287, 177] width 10 height 7
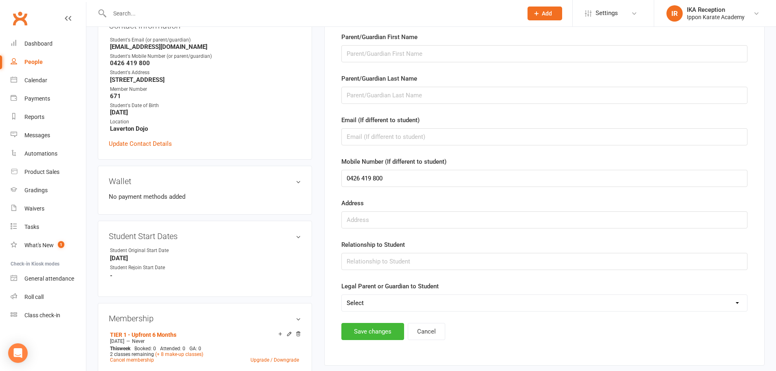
scroll to position [70, 0]
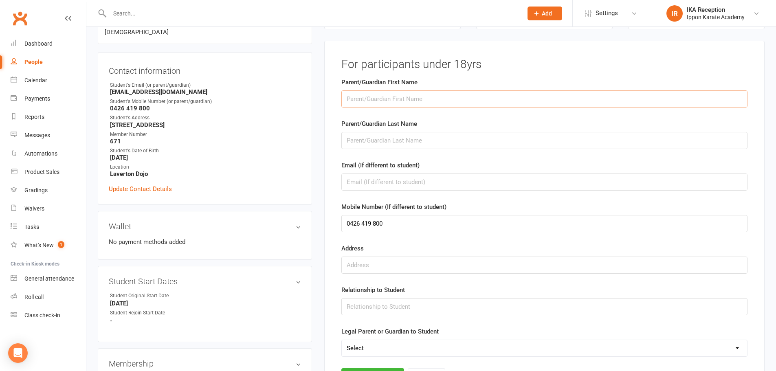
click at [416, 100] on input "text" at bounding box center [545, 98] width 406 height 17
type input "[PERSON_NAME] ([PERSON_NAME])"
type input "Chinthamani"
type input "0469735063"
click at [377, 306] on input "text" at bounding box center [545, 306] width 406 height 17
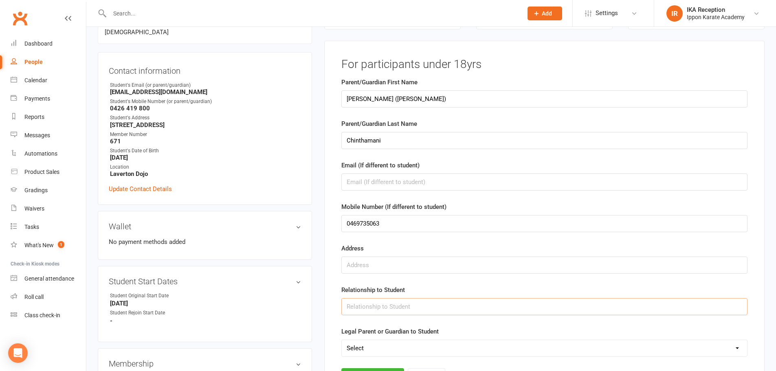
type input "Mother"
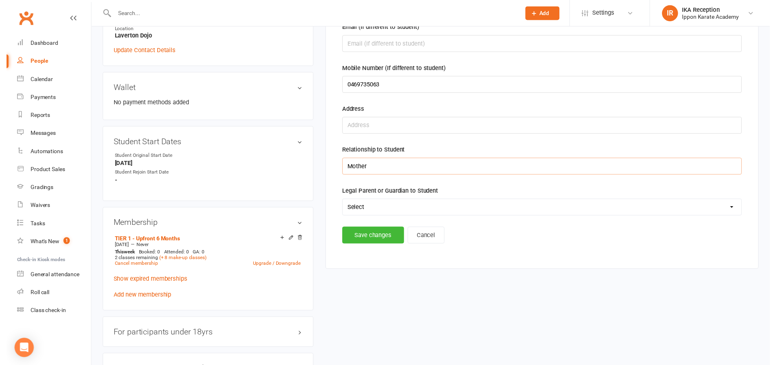
scroll to position [233, 0]
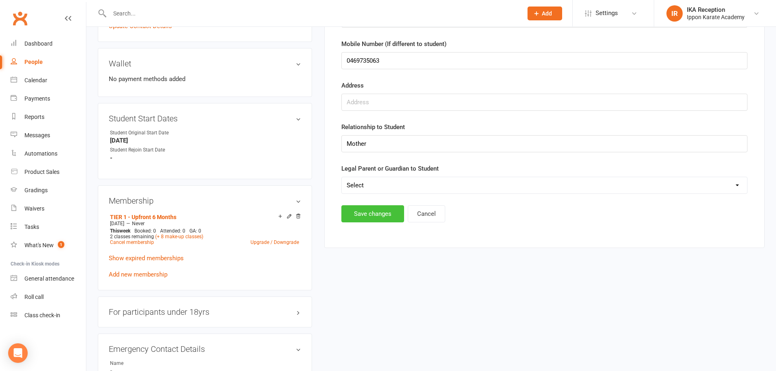
click at [390, 211] on button "Save changes" at bounding box center [373, 213] width 63 height 17
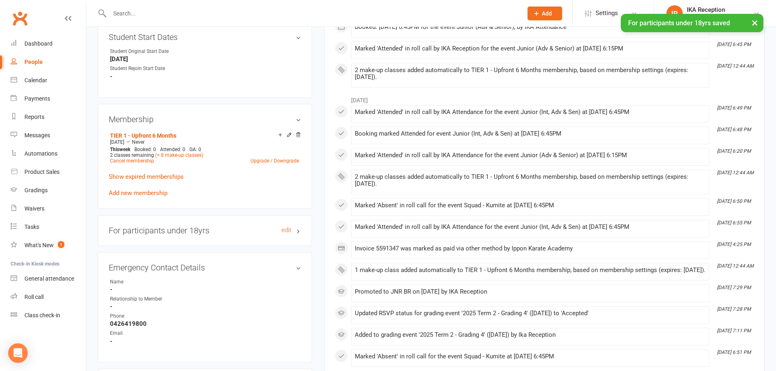
click at [184, 216] on div "For participants under 18yrs edit" at bounding box center [205, 230] width 214 height 31
click at [186, 226] on h3 "For participants under 18yrs edit" at bounding box center [205, 230] width 192 height 9
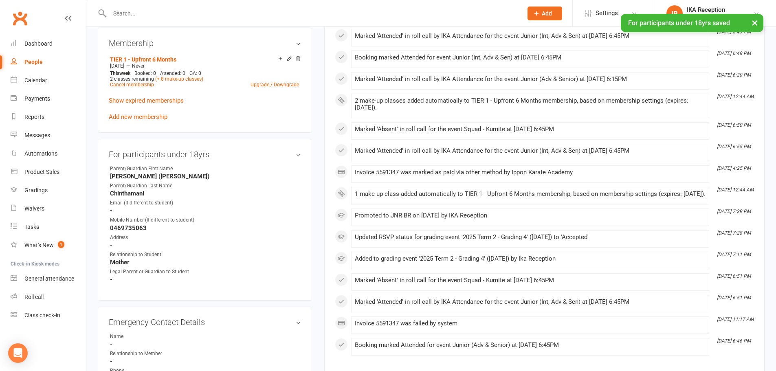
scroll to position [436, 0]
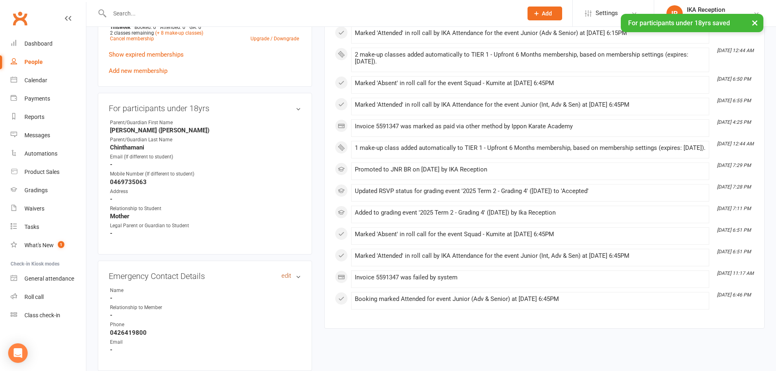
click at [287, 273] on link "edit" at bounding box center [287, 276] width 10 height 7
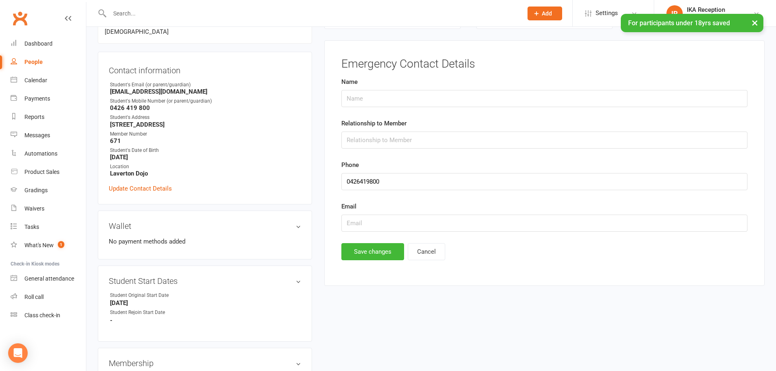
scroll to position [70, 0]
click at [395, 145] on input "text" at bounding box center [545, 140] width 406 height 17
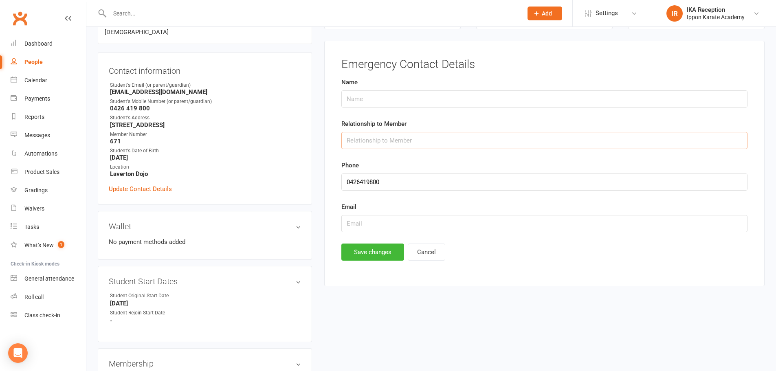
type input "Father"
click at [375, 253] on button "Save changes" at bounding box center [373, 252] width 63 height 17
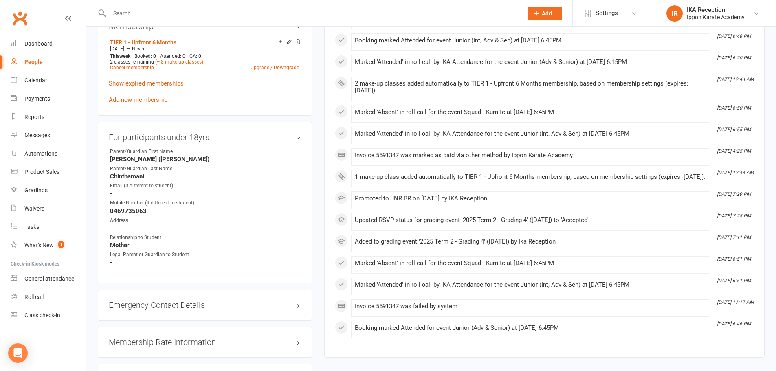
scroll to position [489, 0]
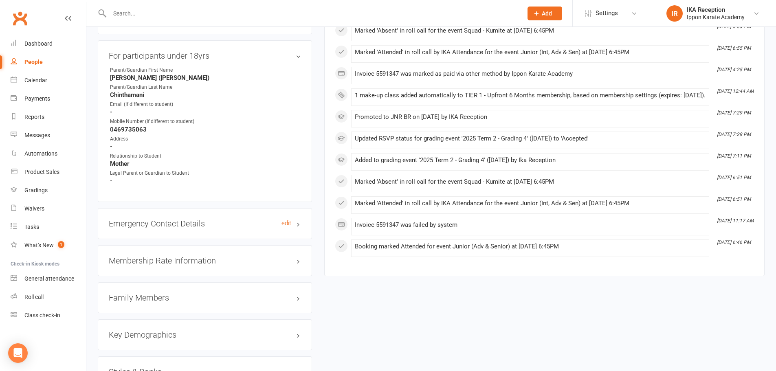
click at [181, 219] on h3 "Emergency Contact Details edit" at bounding box center [205, 223] width 192 height 9
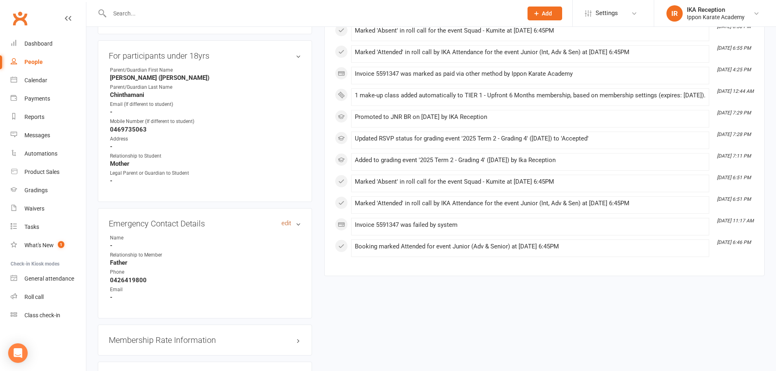
click at [288, 220] on link "edit" at bounding box center [287, 223] width 10 height 7
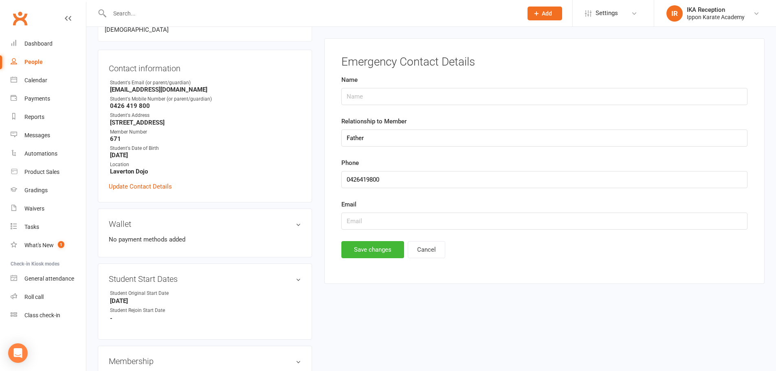
scroll to position [70, 0]
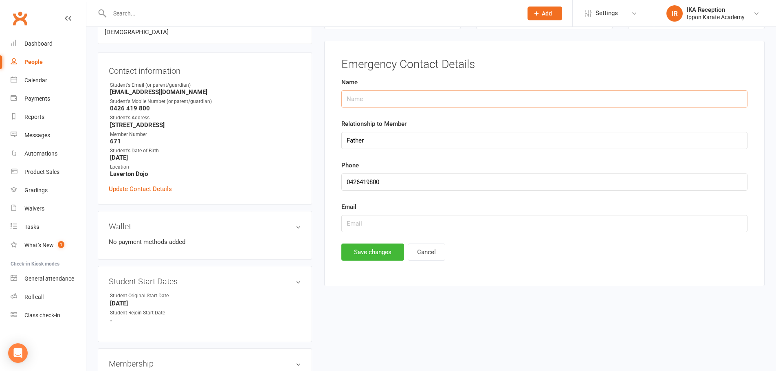
click at [367, 103] on input "text" at bounding box center [545, 98] width 406 height 17
type input "Abhi"
click at [379, 249] on button "Save changes" at bounding box center [373, 252] width 63 height 17
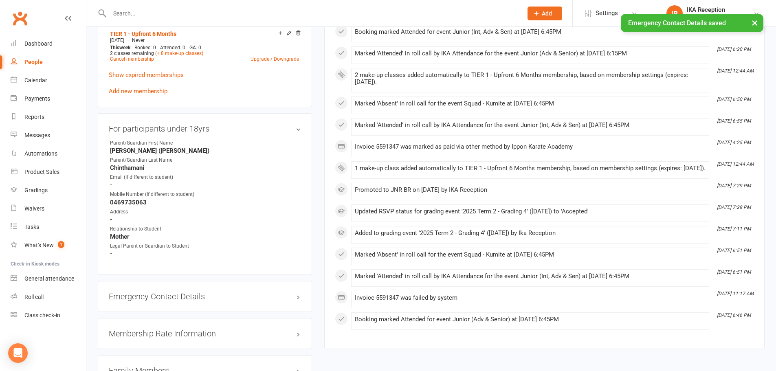
scroll to position [436, 0]
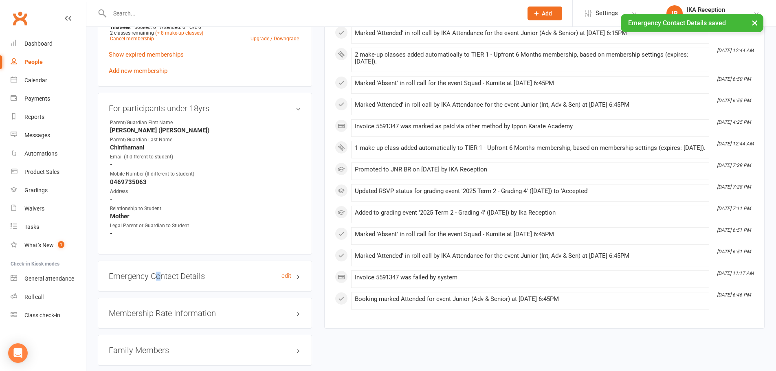
click at [159, 272] on h3 "Emergency Contact Details edit" at bounding box center [205, 276] width 192 height 9
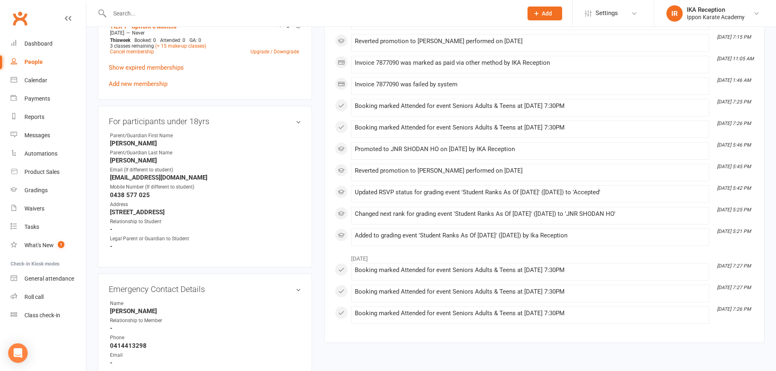
scroll to position [489, 0]
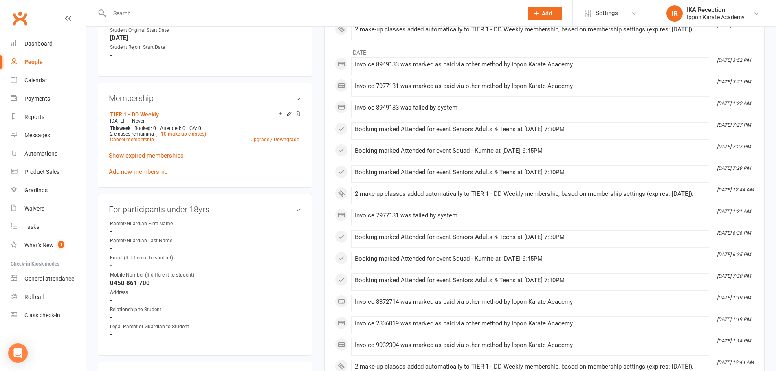
scroll to position [408, 0]
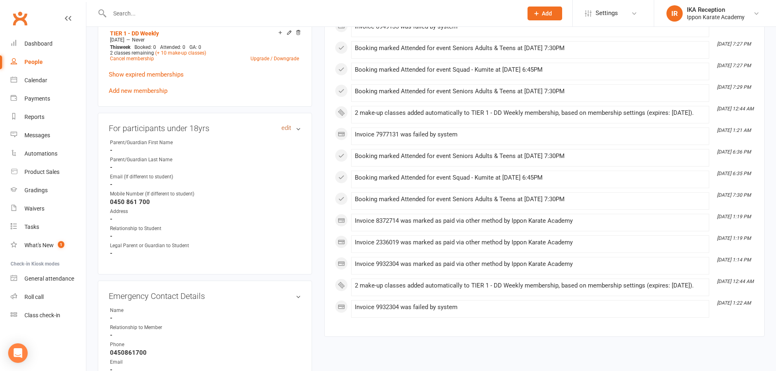
click at [286, 126] on link "edit" at bounding box center [287, 128] width 10 height 7
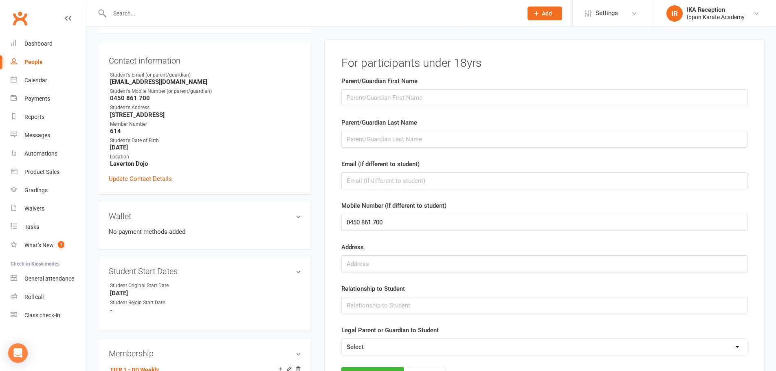
scroll to position [70, 0]
click at [400, 101] on input "text" at bounding box center [545, 98] width 406 height 17
type input "[PERSON_NAME]"
type input "Zein"
click at [399, 308] on input "text" at bounding box center [545, 306] width 406 height 17
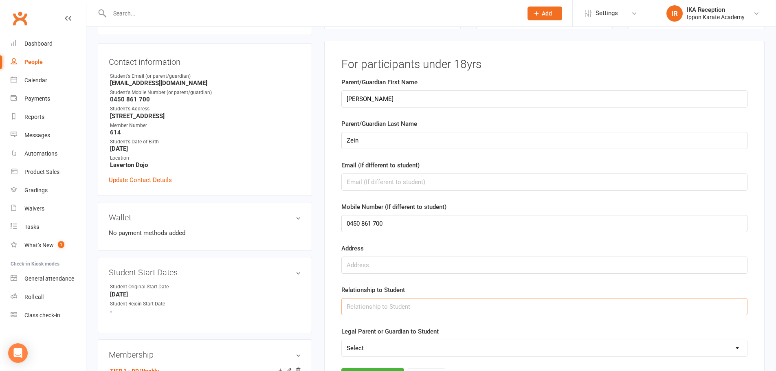
type input "Father"
click at [372, 349] on select "Select Yes No" at bounding box center [545, 348] width 406 height 16
select select "Yes"
click at [342, 340] on select "Select Yes No" at bounding box center [545, 348] width 406 height 16
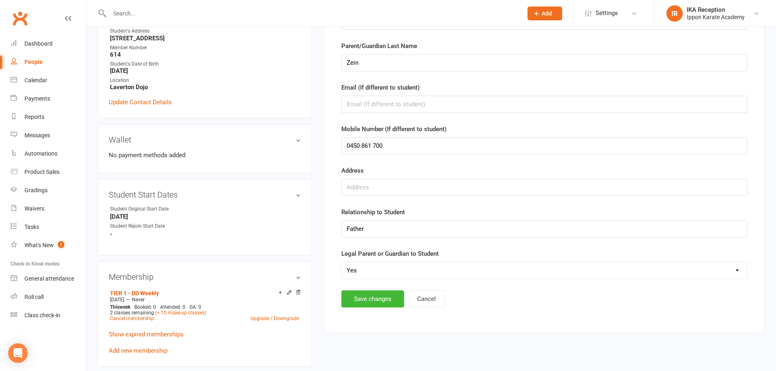
scroll to position [151, 0]
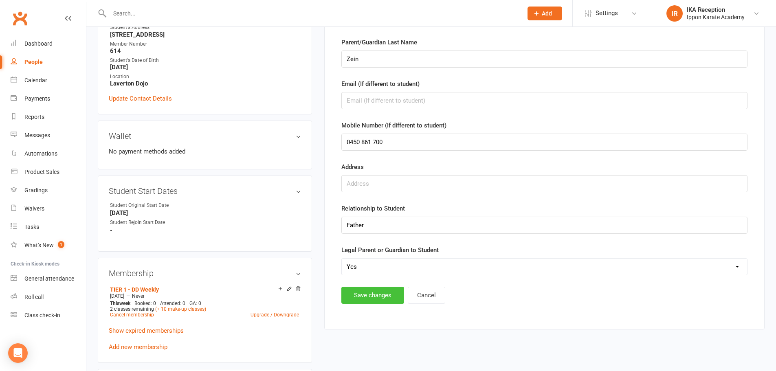
click at [380, 297] on button "Save changes" at bounding box center [373, 295] width 63 height 17
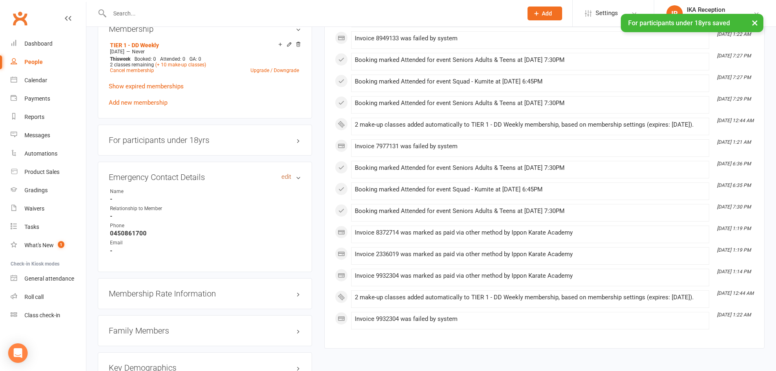
click at [286, 178] on link "edit" at bounding box center [287, 177] width 10 height 7
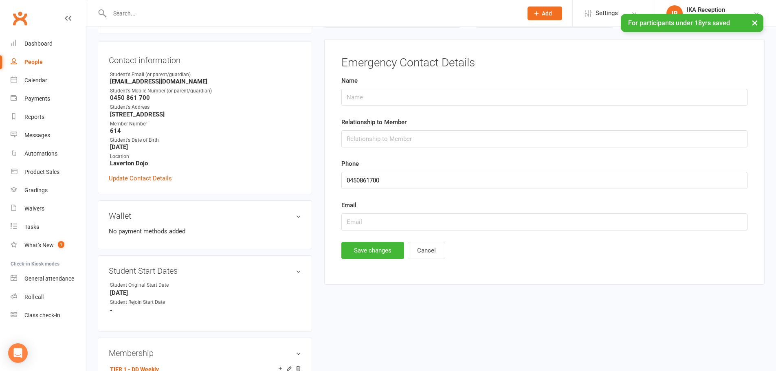
scroll to position [70, 0]
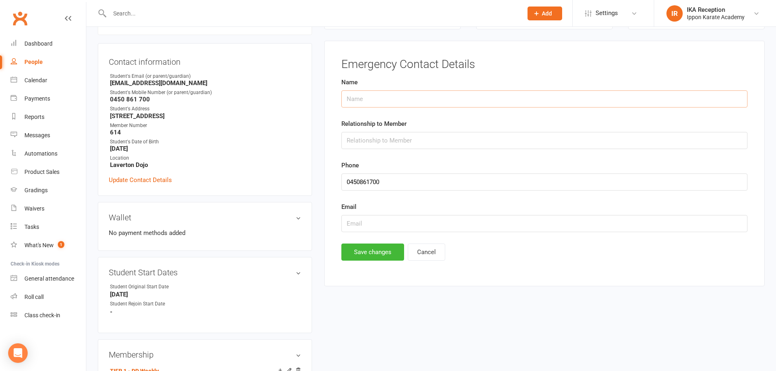
click at [395, 100] on input "text" at bounding box center [545, 98] width 406 height 17
paste input "Eva Sjaiful"
type input "Eva Sjaiful"
click at [379, 139] on input "text" at bounding box center [545, 140] width 406 height 17
type input "Mother"
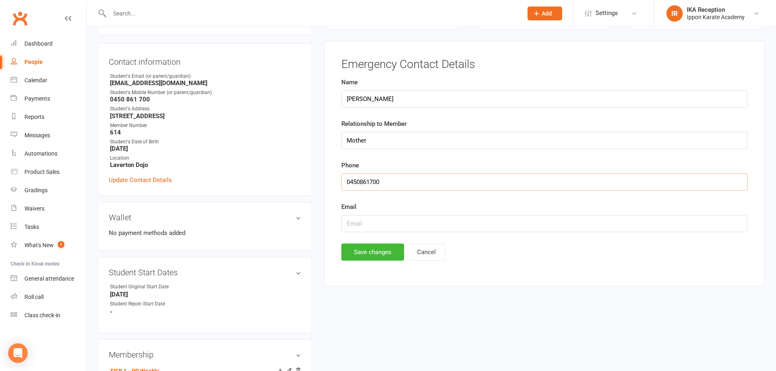
click at [377, 184] on input "string" at bounding box center [545, 182] width 406 height 17
paste input "0432872389"
type input "0432872389"
click at [376, 253] on button "Save changes" at bounding box center [373, 252] width 63 height 17
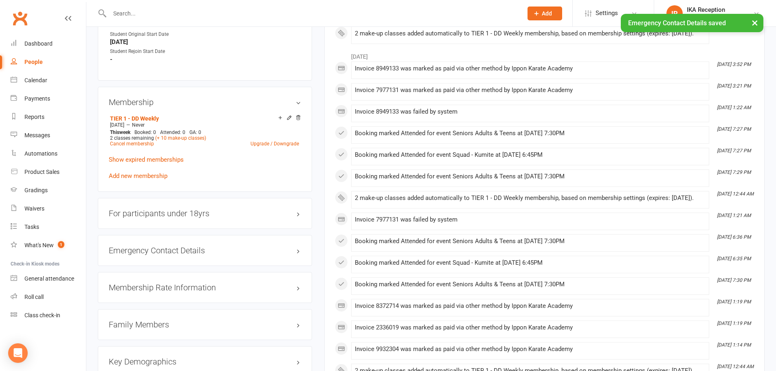
scroll to position [396, 0]
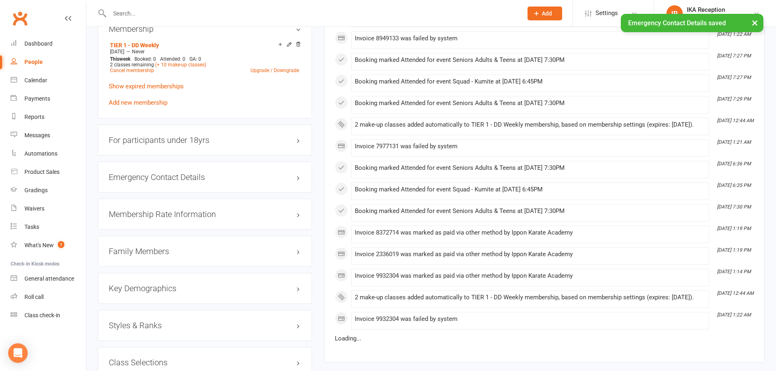
click at [205, 170] on div "Emergency Contact Details edit" at bounding box center [205, 177] width 214 height 31
click at [207, 177] on h3 "Emergency Contact Details edit" at bounding box center [205, 177] width 192 height 9
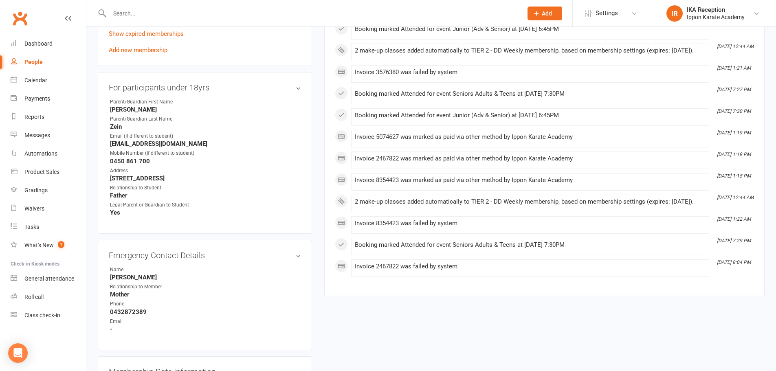
scroll to position [530, 0]
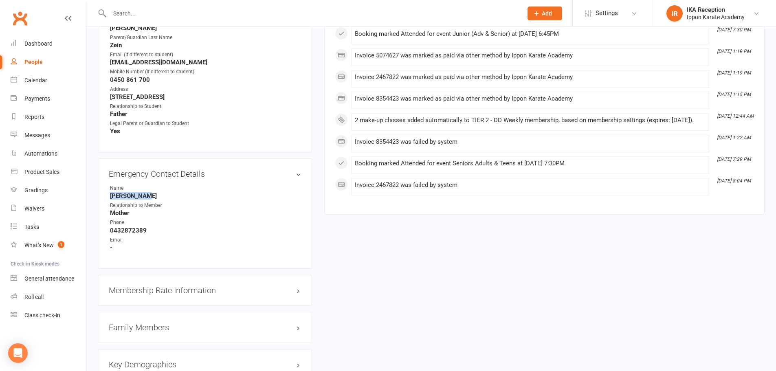
drag, startPoint x: 141, startPoint y: 194, endPoint x: 102, endPoint y: 197, distance: 38.8
click at [102, 197] on div "Emergency Contact Details edit Name [PERSON_NAME] Relationship to Member Mother…" at bounding box center [205, 214] width 214 height 110
copy strong "[PERSON_NAME]"
click at [132, 231] on strong "0432872389" at bounding box center [205, 230] width 191 height 7
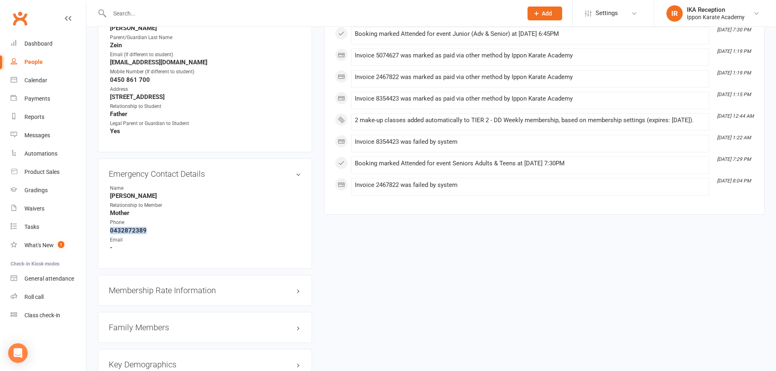
copy strong "0432872389"
click at [198, 196] on strong "[PERSON_NAME]" at bounding box center [205, 195] width 191 height 7
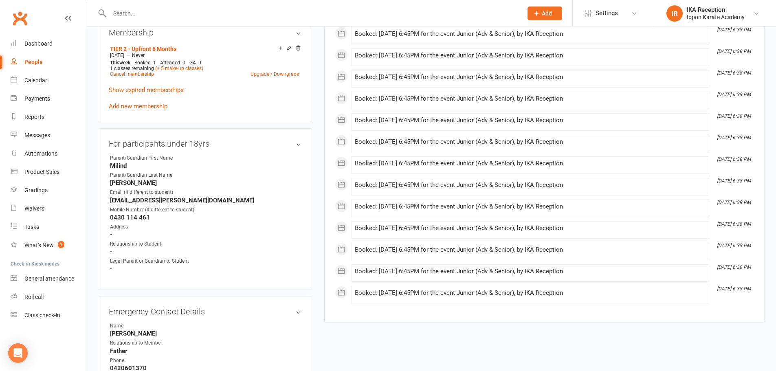
scroll to position [448, 0]
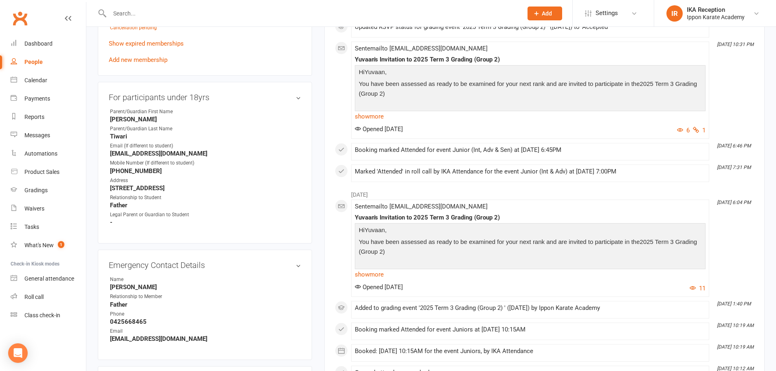
scroll to position [530, 0]
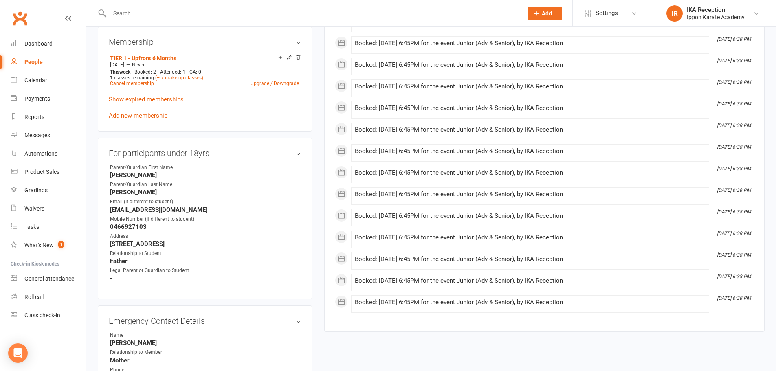
scroll to position [448, 0]
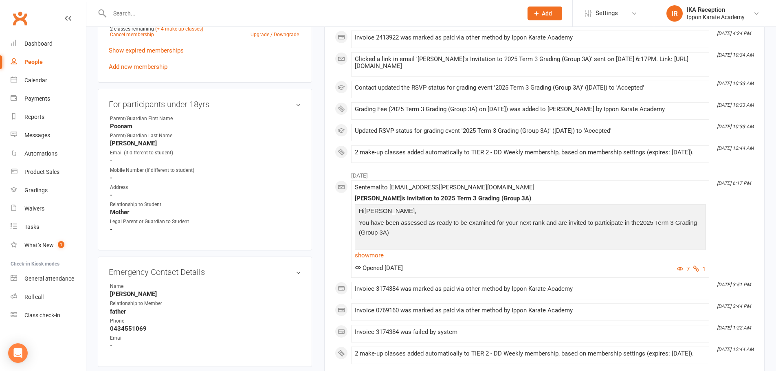
scroll to position [448, 0]
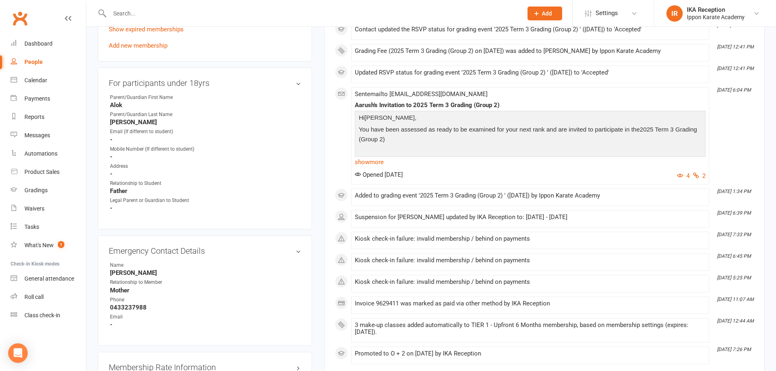
scroll to position [489, 0]
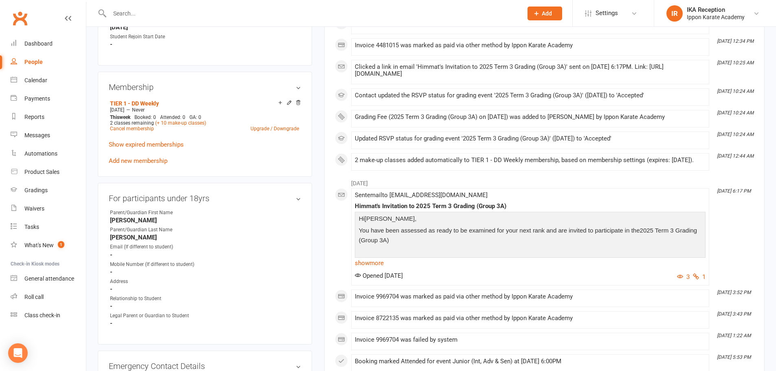
scroll to position [408, 0]
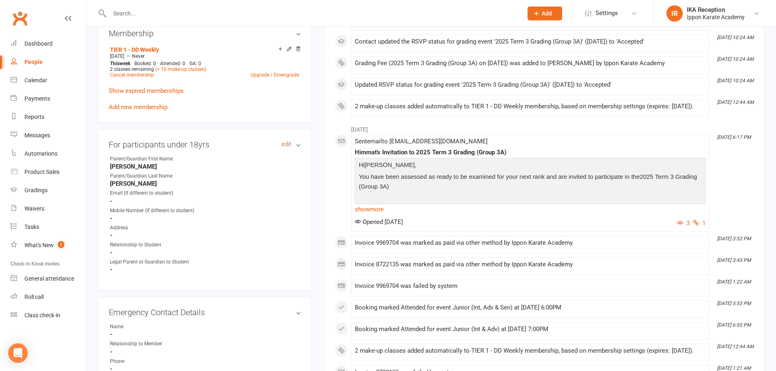
click at [283, 147] on link "edit" at bounding box center [287, 144] width 10 height 7
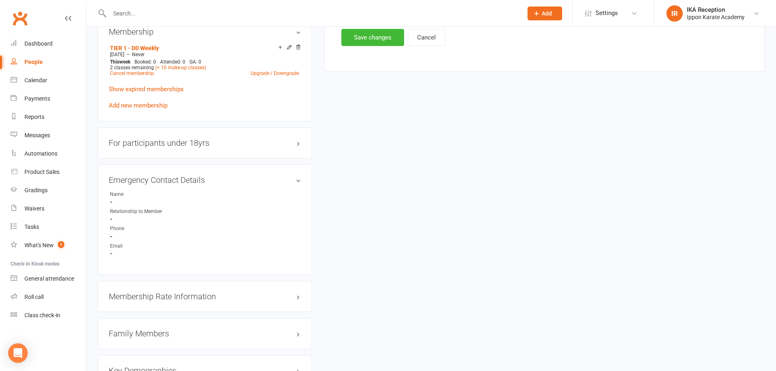
scroll to position [448, 0]
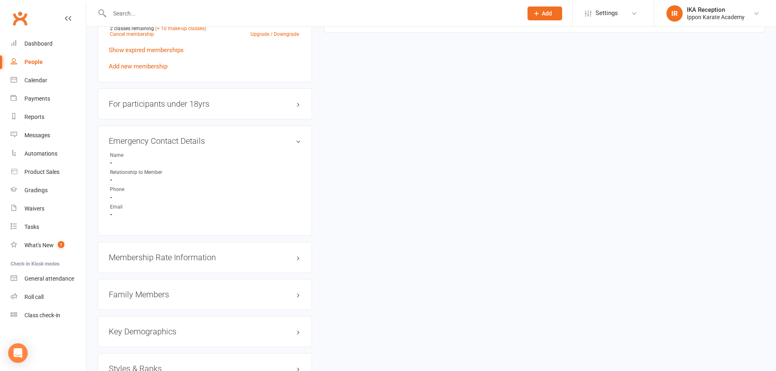
click at [161, 110] on div "For participants under 18yrs edit" at bounding box center [205, 103] width 214 height 31
click at [160, 108] on div "For participants under 18yrs edit" at bounding box center [205, 103] width 214 height 31
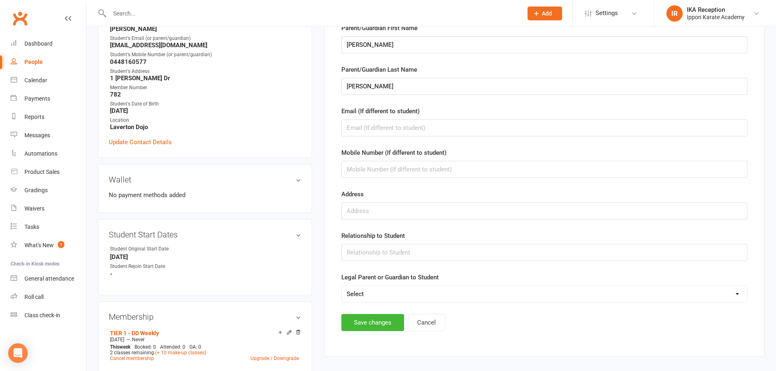
scroll to position [0, 0]
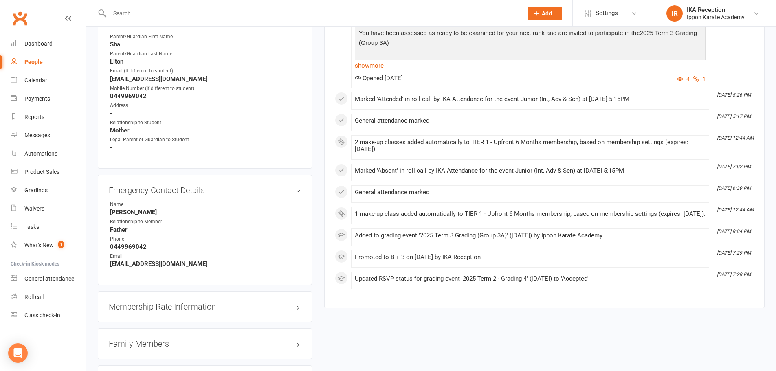
scroll to position [489, 0]
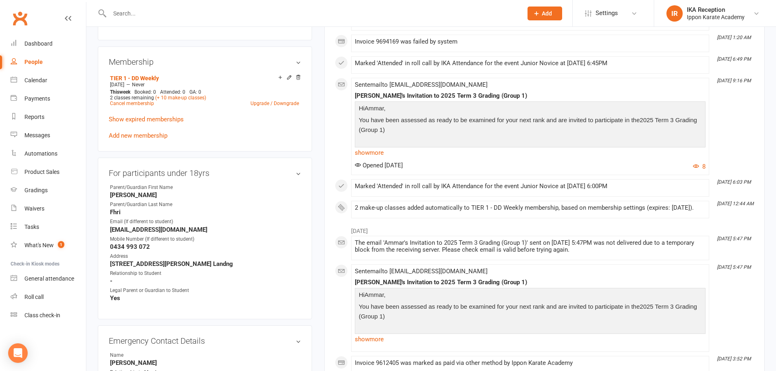
scroll to position [448, 0]
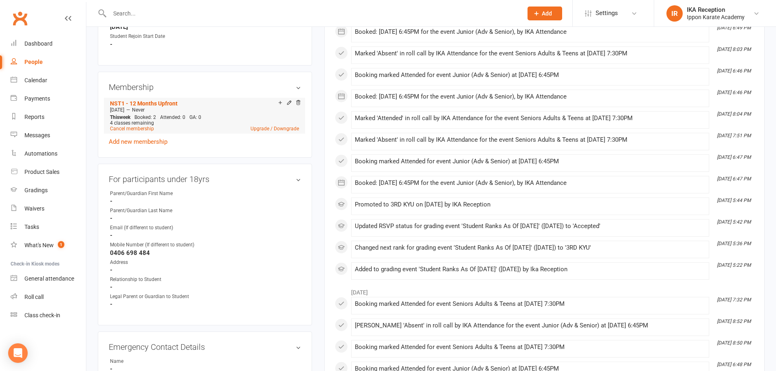
scroll to position [408, 0]
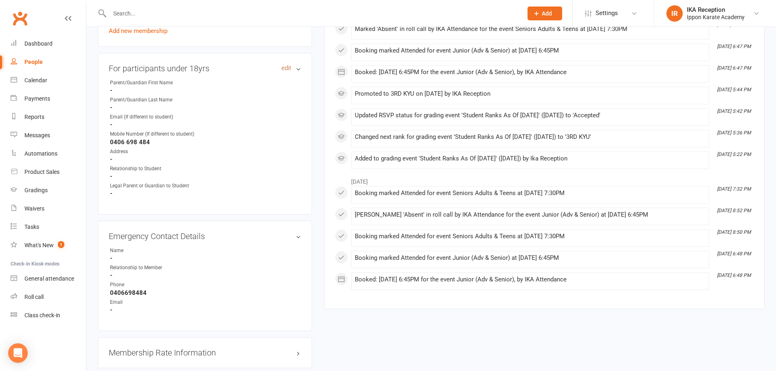
click at [286, 65] on link "edit" at bounding box center [287, 68] width 10 height 7
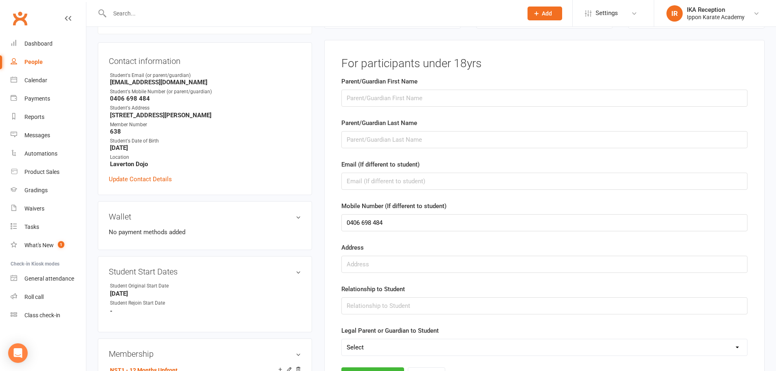
scroll to position [70, 0]
click at [397, 102] on input "text" at bounding box center [545, 98] width 406 height 17
type input "[PERSON_NAME]"
type input "Karbarz"
click at [388, 302] on input "text" at bounding box center [545, 306] width 406 height 17
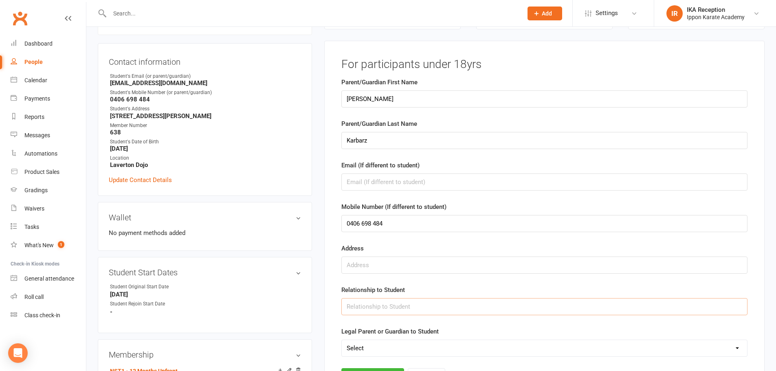
type input "Mother"
click at [383, 343] on select "Select Yes No" at bounding box center [545, 348] width 406 height 16
select select "Yes"
click at [342, 340] on select "Select Yes No" at bounding box center [545, 348] width 406 height 16
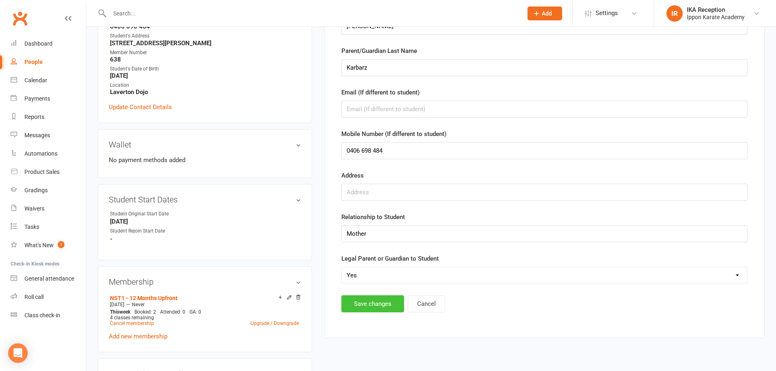
scroll to position [151, 0]
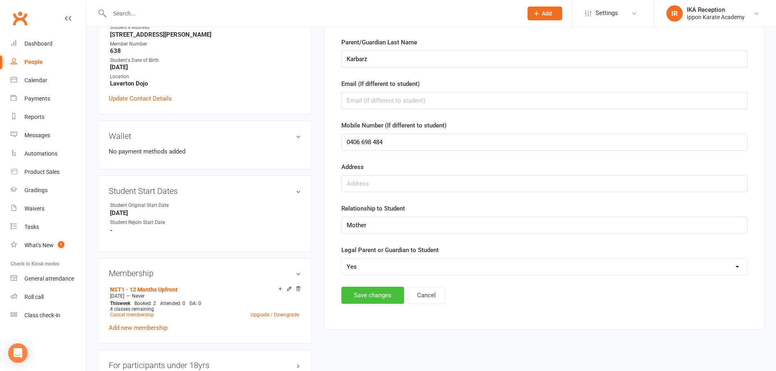
click at [392, 298] on button "Save changes" at bounding box center [373, 295] width 63 height 17
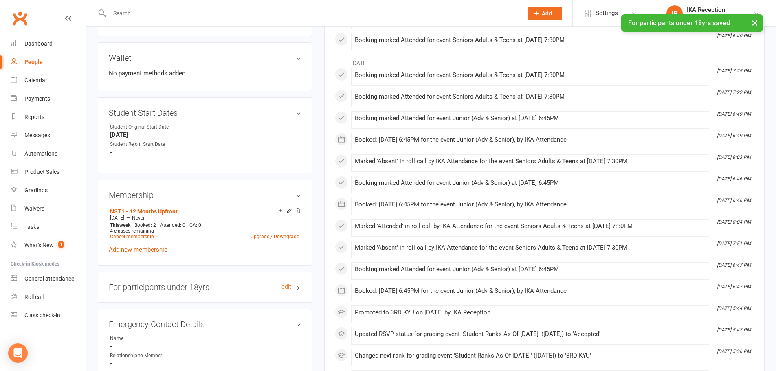
scroll to position [314, 0]
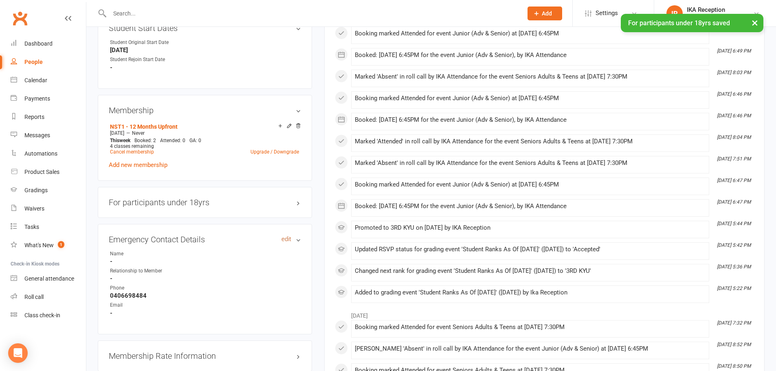
click at [283, 238] on link "edit" at bounding box center [287, 239] width 10 height 7
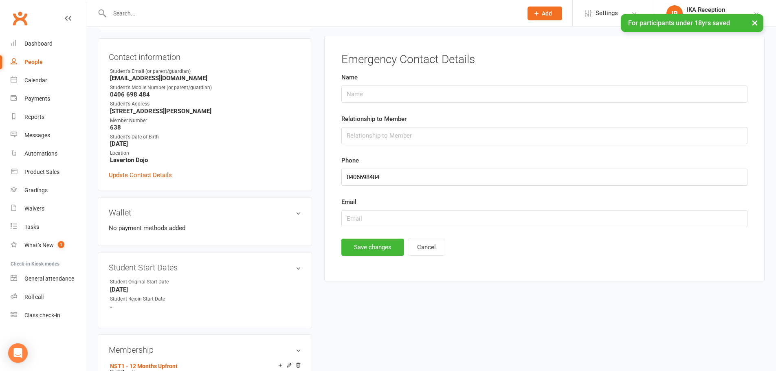
scroll to position [70, 0]
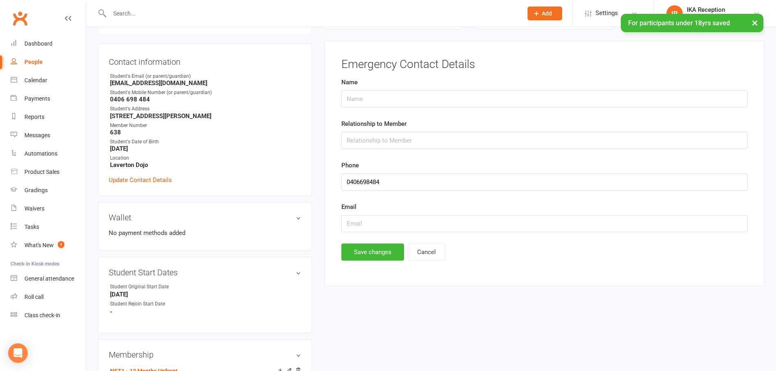
click at [373, 110] on form "Name Relationship to Member Phone Email" at bounding box center [545, 154] width 406 height 155
click at [359, 98] on input "text" at bounding box center [545, 98] width 406 height 17
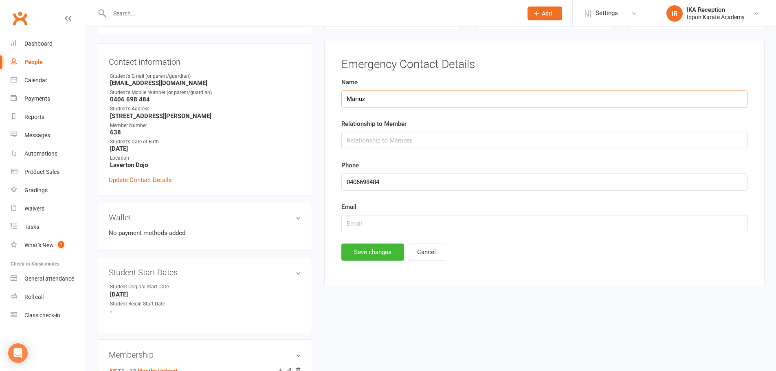
click at [390, 104] on input "Mariuz" at bounding box center [545, 98] width 406 height 17
type input "Mariuz Karbarz"
click at [386, 140] on input "text" at bounding box center [545, 140] width 406 height 17
type input "Father"
click at [364, 184] on input "string" at bounding box center [545, 182] width 406 height 17
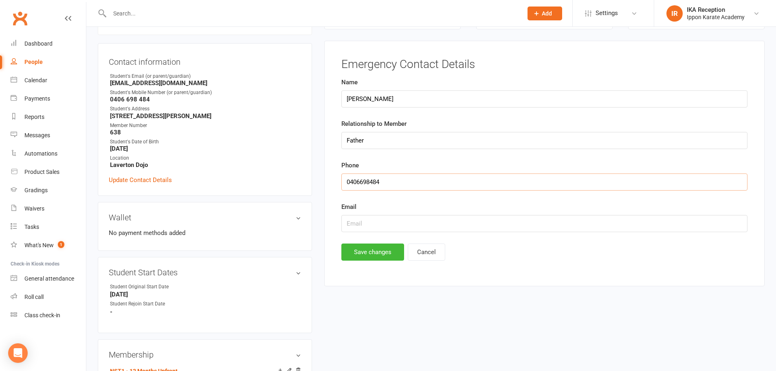
click at [364, 184] on input "string" at bounding box center [545, 182] width 406 height 17
type input "0448297112"
click at [383, 251] on button "Save changes" at bounding box center [373, 252] width 63 height 17
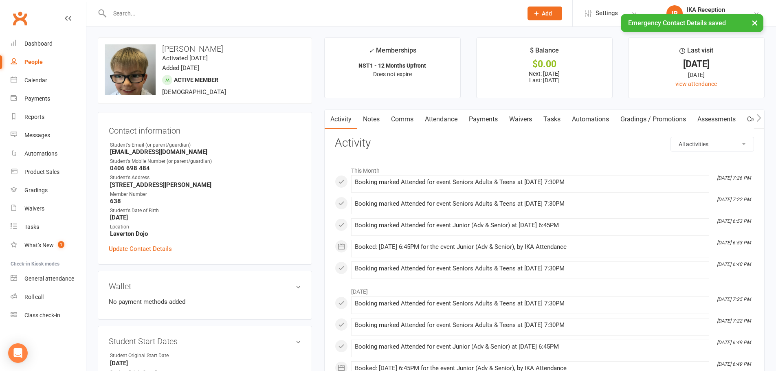
scroll to position [0, 0]
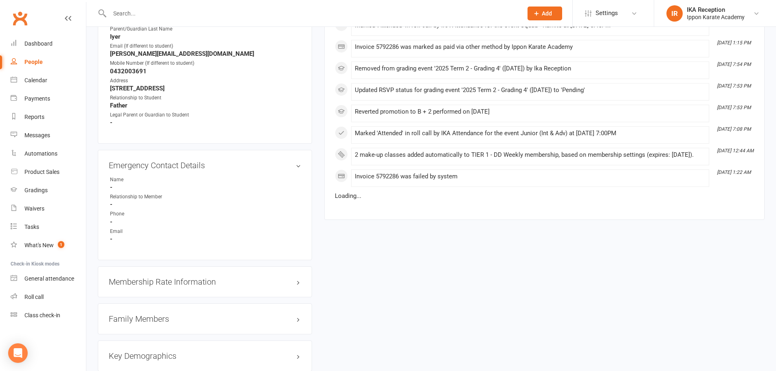
scroll to position [611, 0]
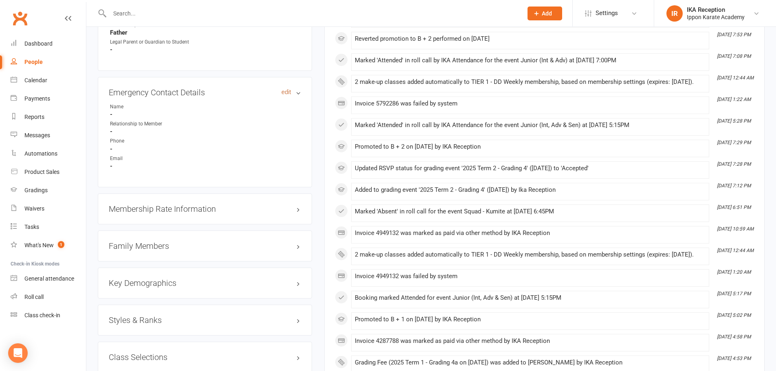
click at [284, 93] on link "edit" at bounding box center [287, 92] width 10 height 7
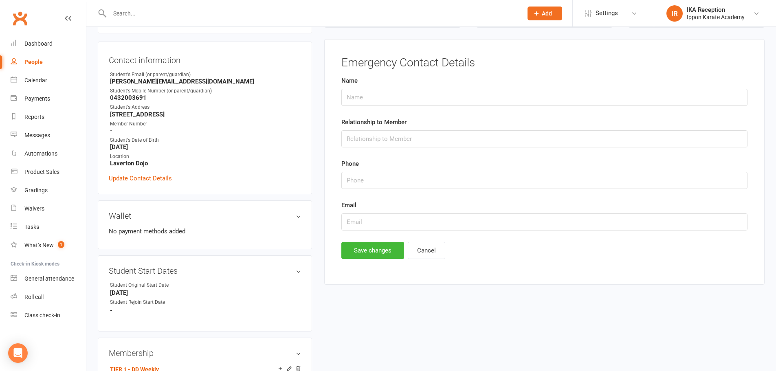
scroll to position [70, 0]
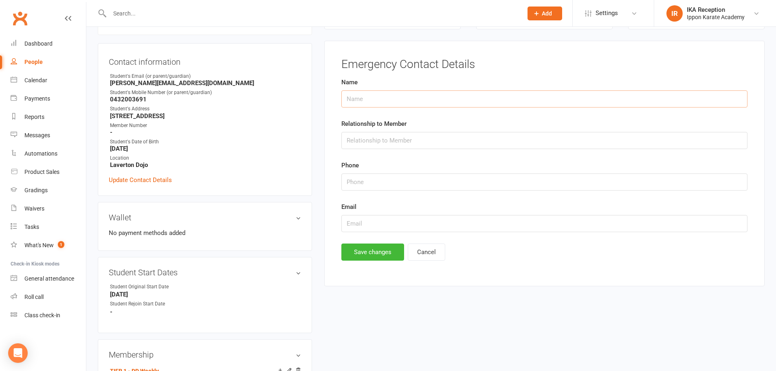
click at [368, 100] on input "text" at bounding box center [545, 98] width 406 height 17
drag, startPoint x: 420, startPoint y: 104, endPoint x: 415, endPoint y: 104, distance: 4.9
click at [419, 104] on input "Meethu" at bounding box center [545, 98] width 406 height 17
click at [352, 101] on input "Meethu" at bounding box center [545, 98] width 406 height 17
click at [375, 101] on input "Neethu" at bounding box center [545, 98] width 406 height 17
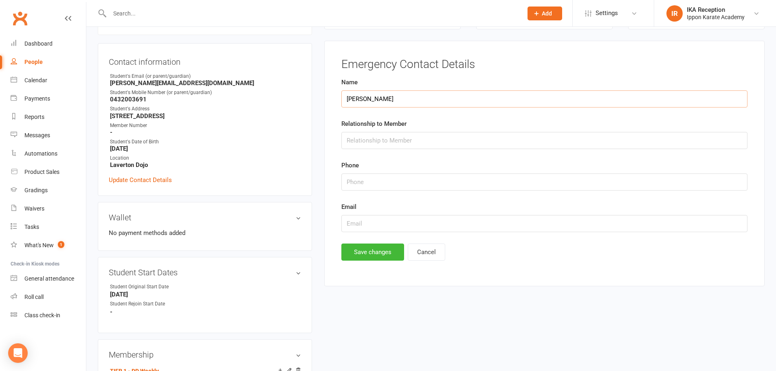
type input "Neethu Ananth"
click at [414, 137] on input "text" at bounding box center [545, 140] width 406 height 17
type input "Mother"
click at [393, 185] on input "string" at bounding box center [545, 182] width 406 height 17
type input "0432005406"
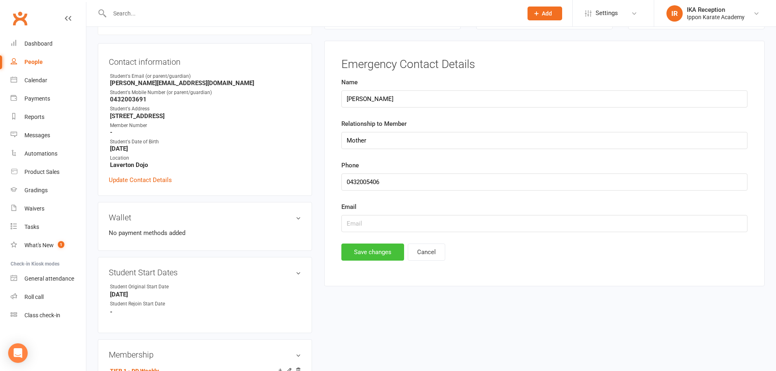
click at [394, 256] on button "Save changes" at bounding box center [373, 252] width 63 height 17
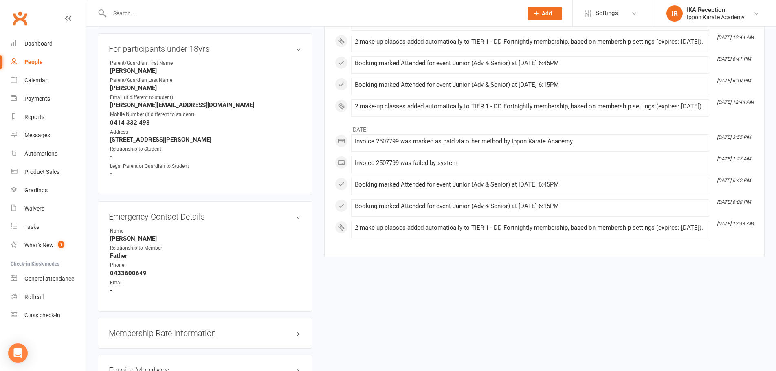
scroll to position [489, 0]
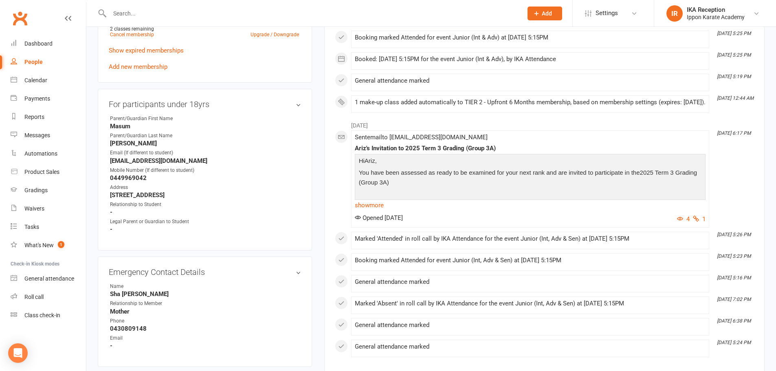
scroll to position [448, 0]
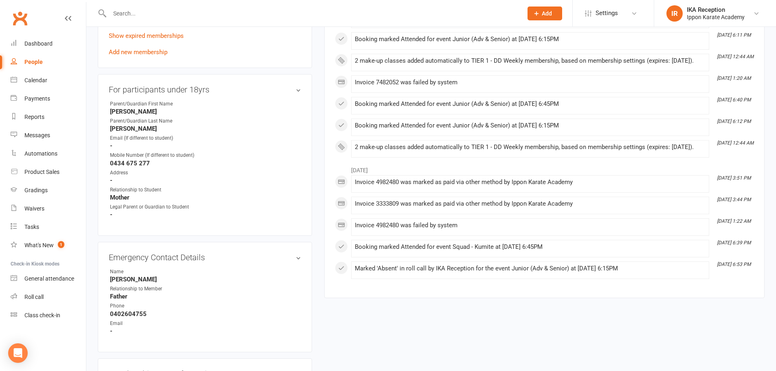
scroll to position [448, 0]
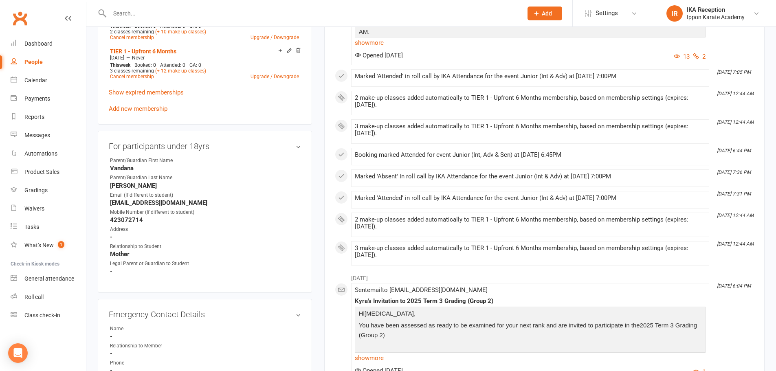
scroll to position [448, 0]
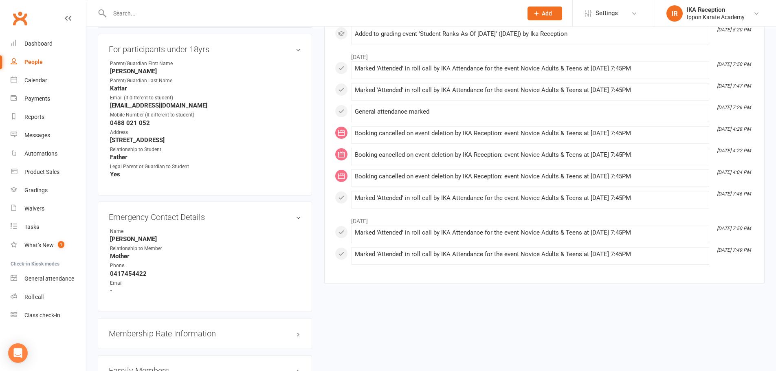
scroll to position [489, 0]
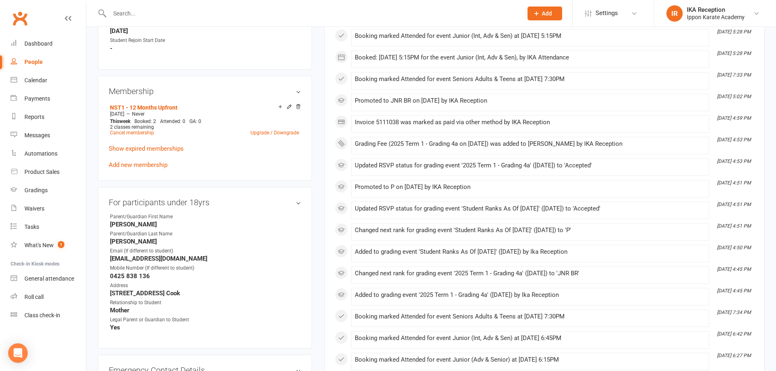
scroll to position [489, 0]
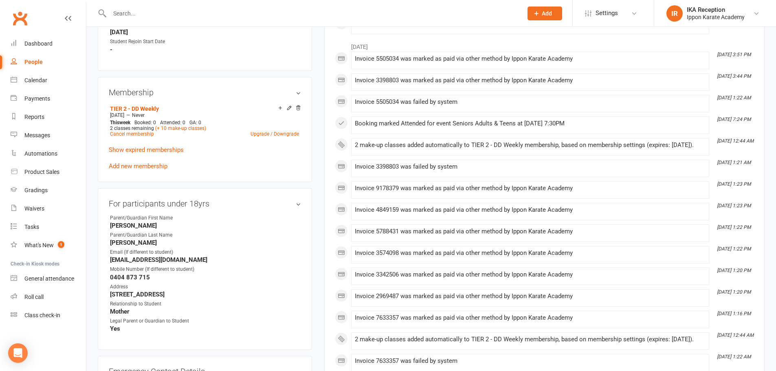
scroll to position [408, 0]
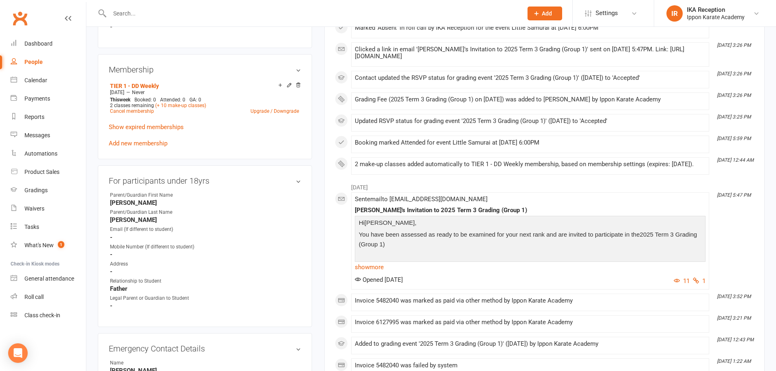
scroll to position [408, 0]
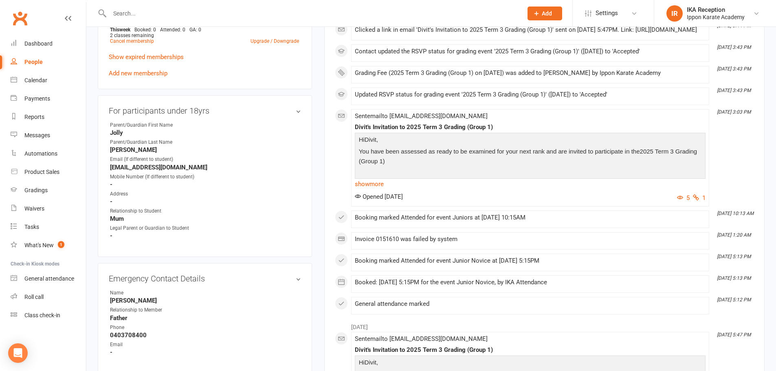
scroll to position [448, 0]
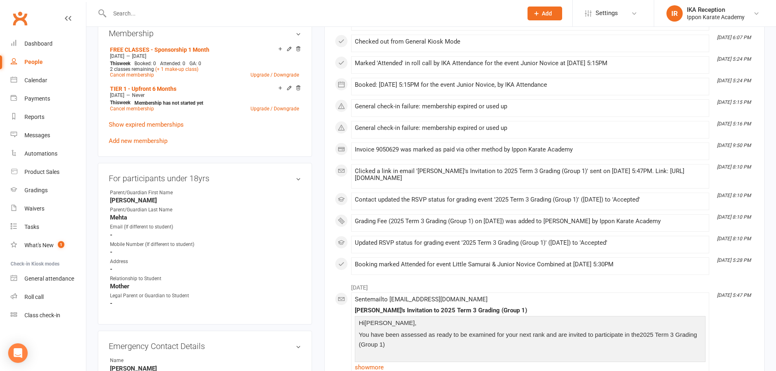
scroll to position [489, 0]
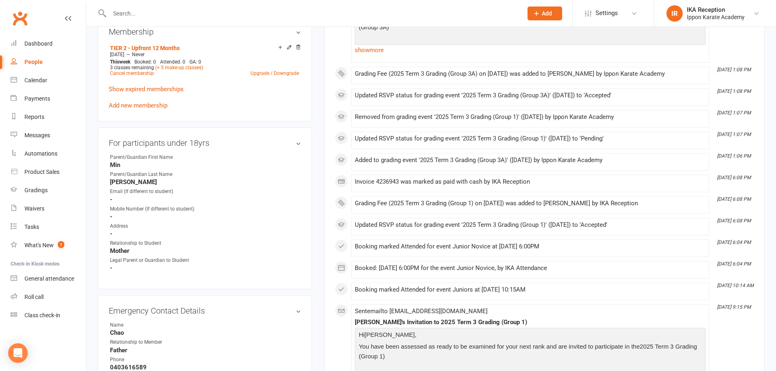
scroll to position [448, 0]
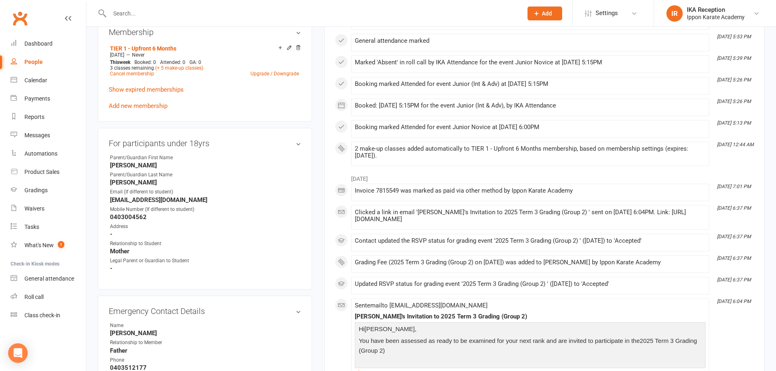
scroll to position [408, 0]
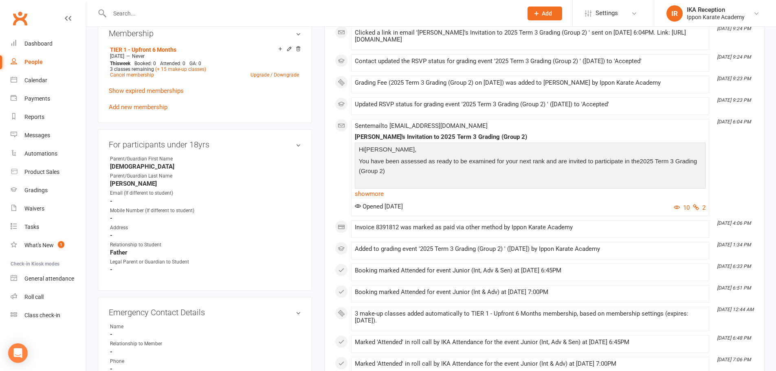
scroll to position [530, 0]
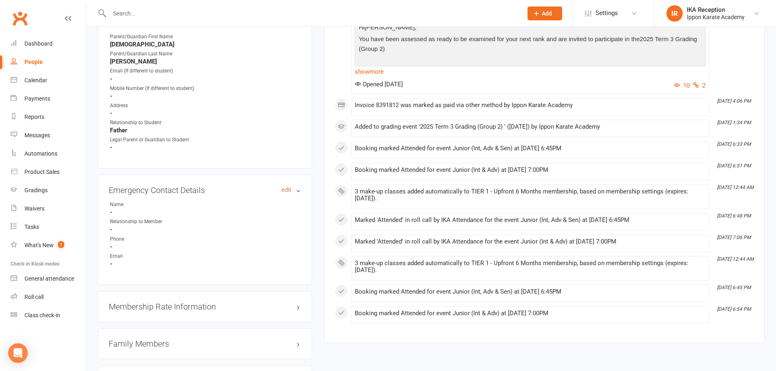
click at [283, 188] on link "edit" at bounding box center [287, 190] width 10 height 7
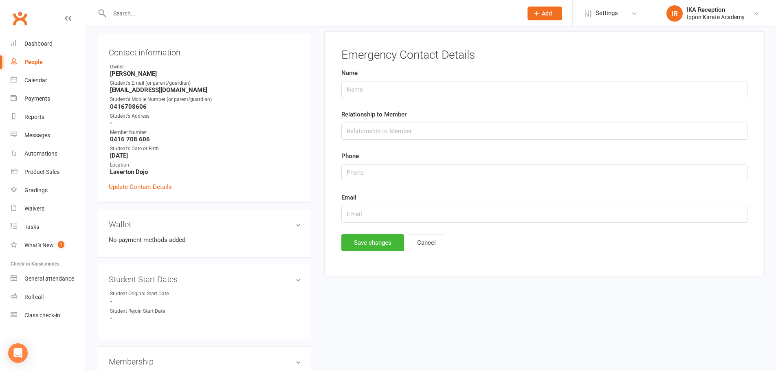
scroll to position [70, 0]
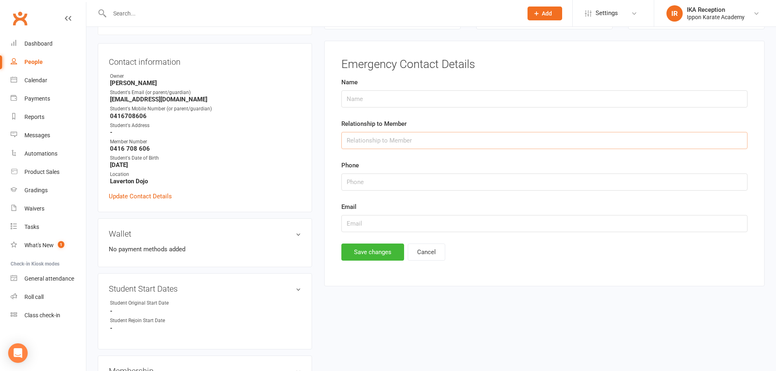
drag, startPoint x: 383, startPoint y: 141, endPoint x: 383, endPoint y: 149, distance: 7.7
click at [383, 141] on input "text" at bounding box center [545, 140] width 406 height 17
type input "Mother"
click at [357, 186] on input "string" at bounding box center [545, 182] width 406 height 17
type input "0420473621"
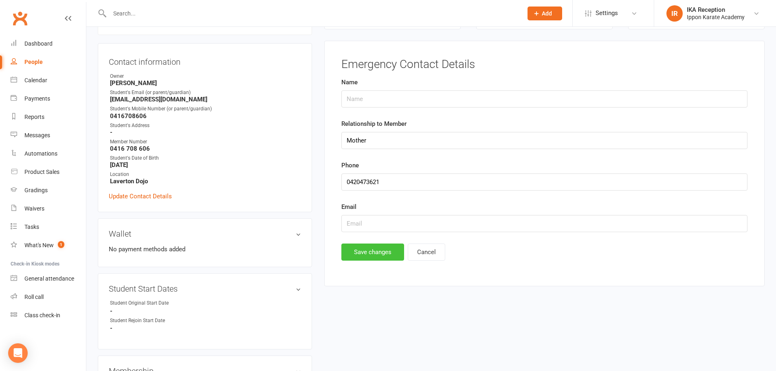
click at [391, 252] on button "Save changes" at bounding box center [373, 252] width 63 height 17
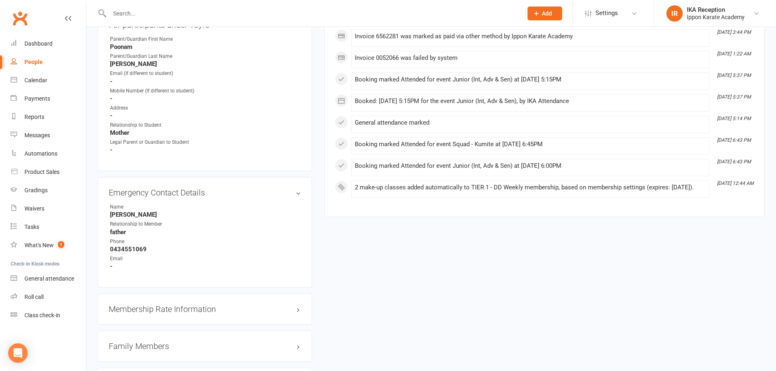
scroll to position [530, 0]
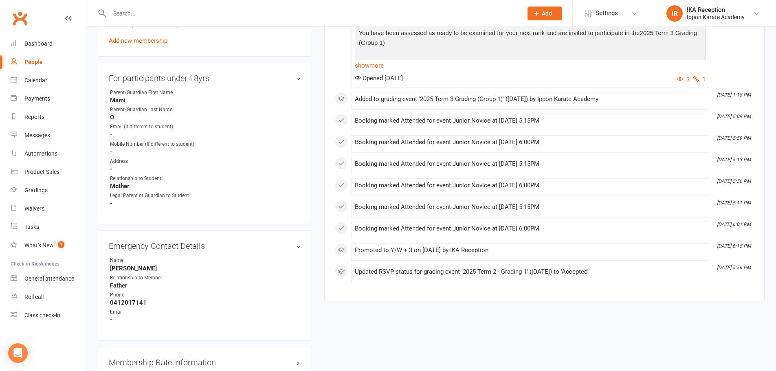
scroll to position [204, 0]
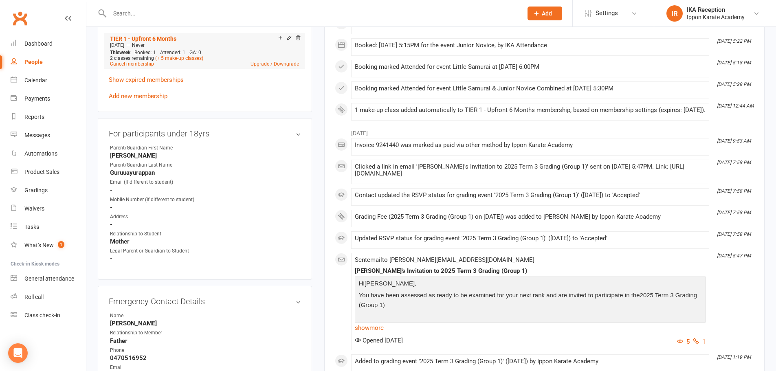
scroll to position [489, 0]
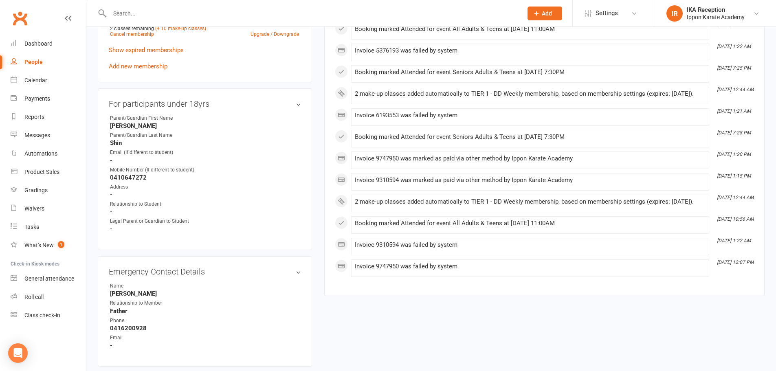
scroll to position [489, 0]
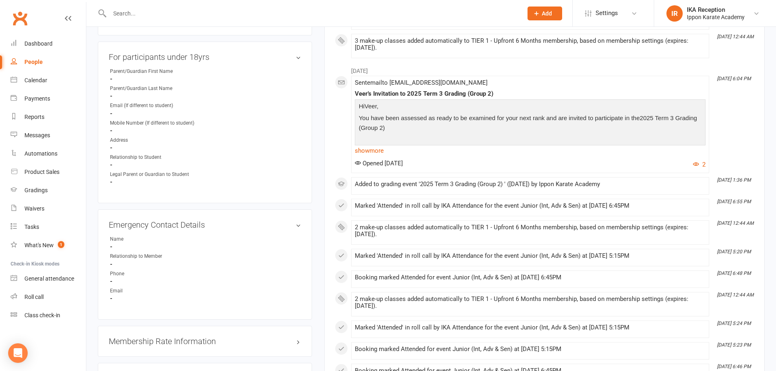
scroll to position [448, 0]
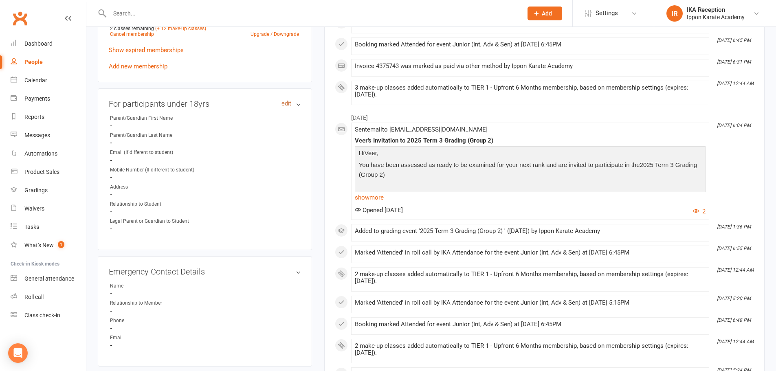
click at [284, 101] on link "edit" at bounding box center [287, 103] width 10 height 7
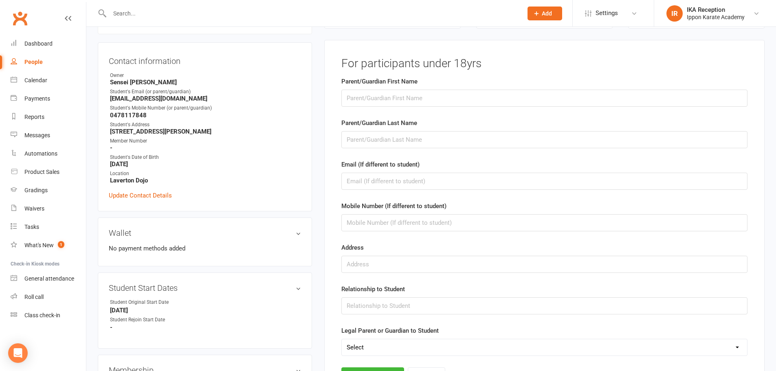
scroll to position [70, 0]
click at [392, 101] on input "text" at bounding box center [545, 98] width 406 height 17
type input "Mohit"
type input "Nag"
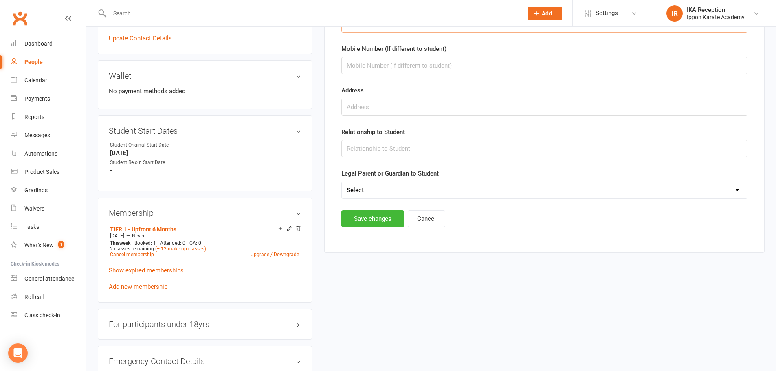
scroll to position [233, 0]
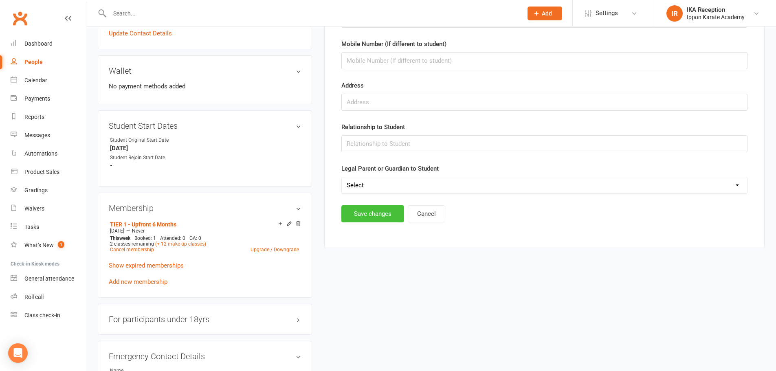
click at [376, 218] on button "Save changes" at bounding box center [373, 213] width 63 height 17
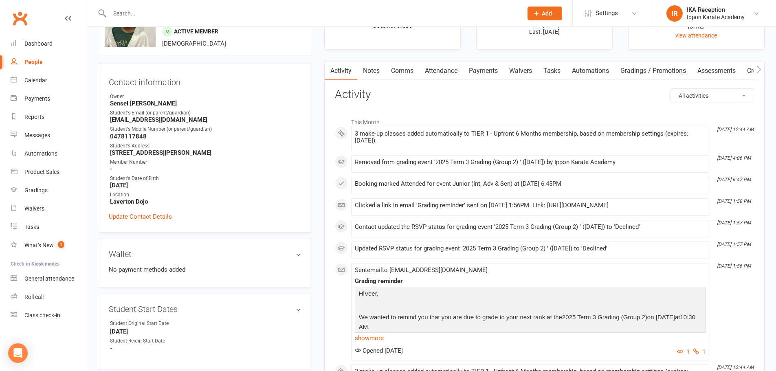
scroll to position [0, 0]
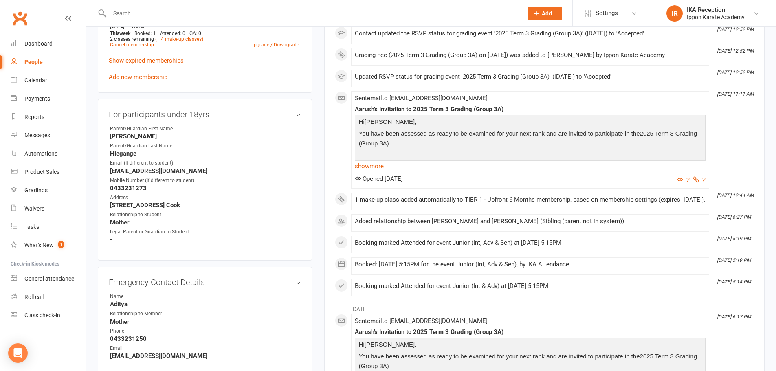
scroll to position [489, 0]
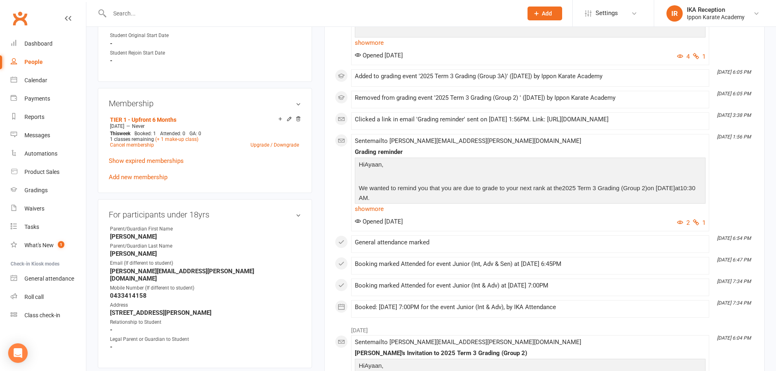
scroll to position [448, 0]
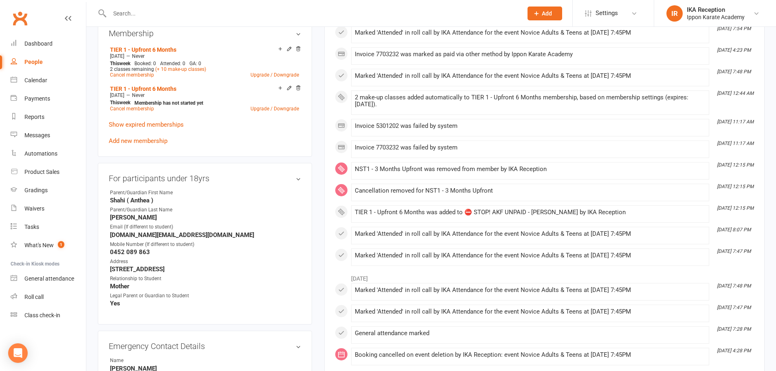
scroll to position [448, 0]
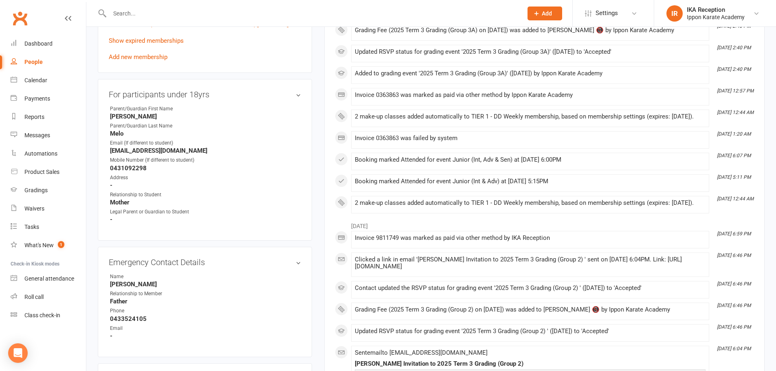
scroll to position [448, 0]
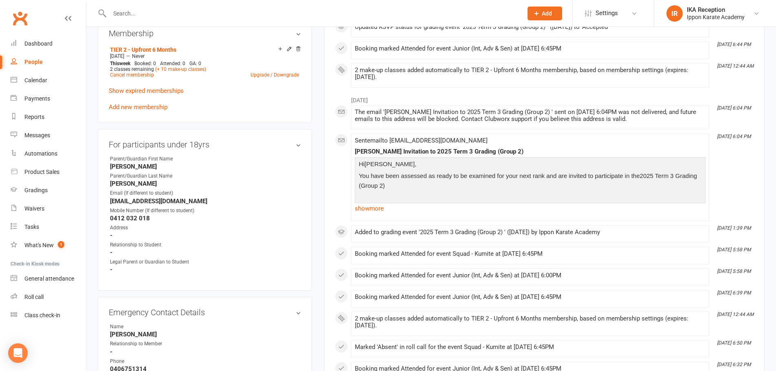
scroll to position [489, 0]
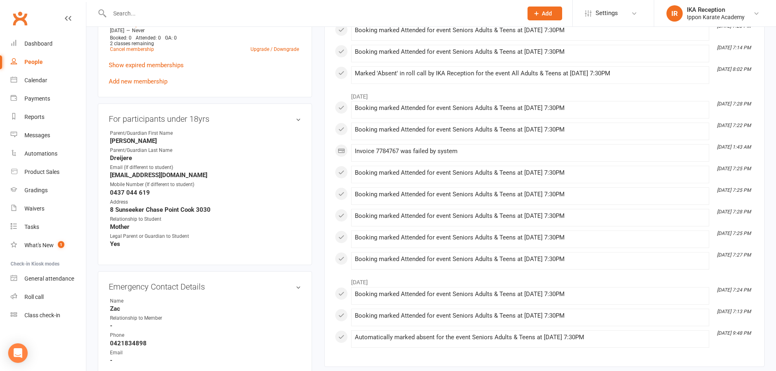
scroll to position [448, 0]
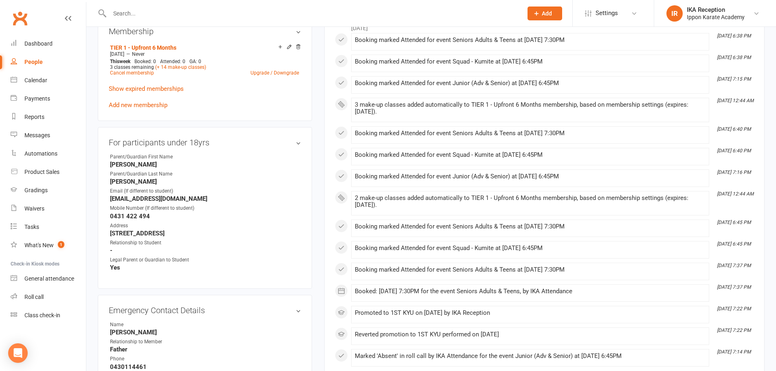
scroll to position [408, 0]
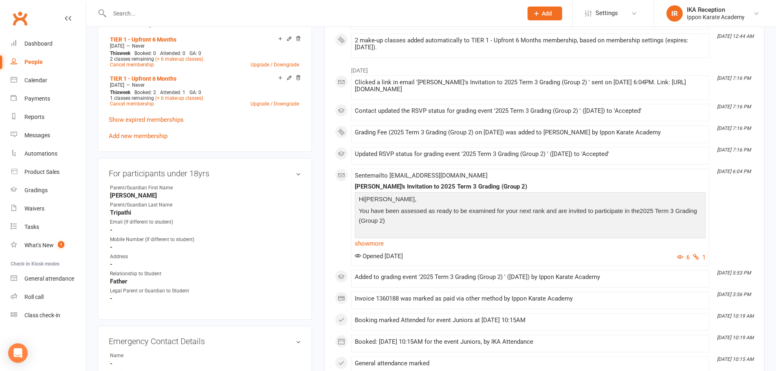
scroll to position [448, 0]
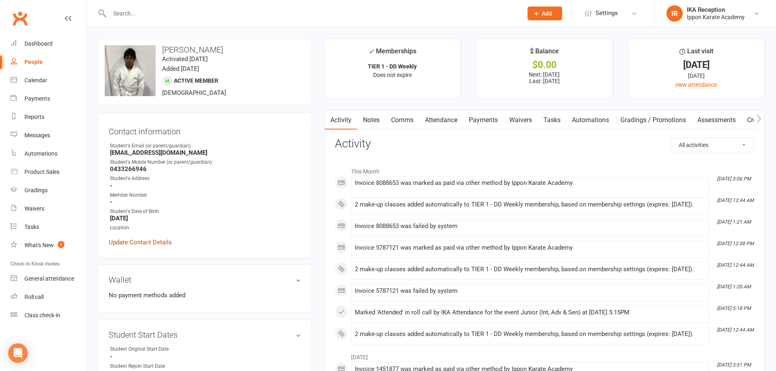
click at [150, 243] on link "Update Contact Details" at bounding box center [140, 243] width 63 height 10
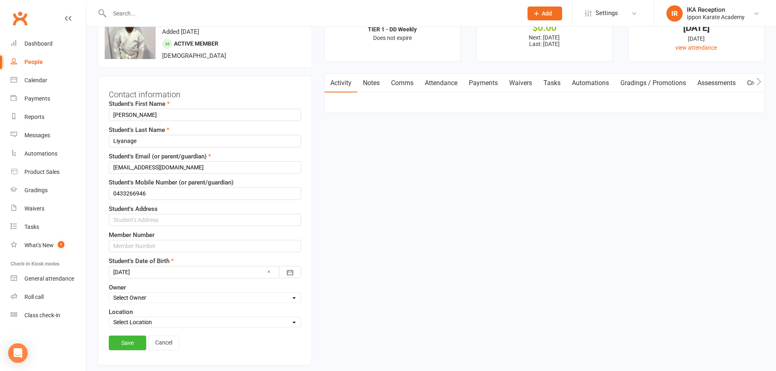
scroll to position [38, 0]
click at [145, 215] on input "text" at bounding box center [205, 219] width 192 height 12
type input "14 Yaramba Boulevard, Point Cook 3030"
click at [144, 298] on select "Select Owner Ippon Karate Academy IKA Attendance Sensei Ellen H Sensei Dea V Se…" at bounding box center [205, 296] width 192 height 9
select select "1"
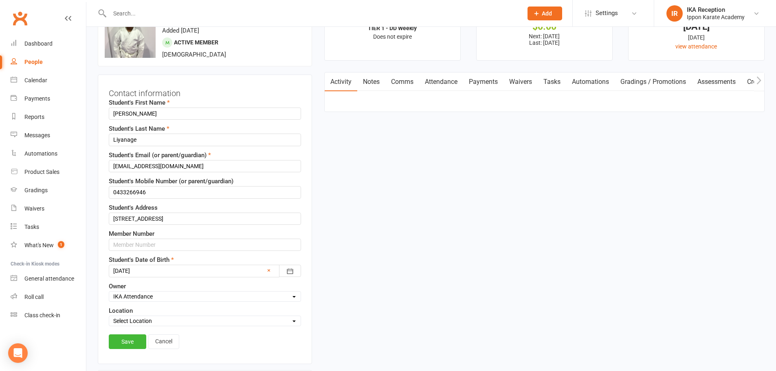
click at [109, 292] on select "Select Owner Ippon Karate Academy IKA Attendance Sensei Ellen H Sensei Dea V Se…" at bounding box center [205, 296] width 192 height 9
click at [154, 320] on select "Select Location 96 Triholm Avenue, Laverton Laverton Dojo Remote Online SSU Eve…" at bounding box center [205, 321] width 192 height 9
select select "1"
click at [109, 317] on select "Select Location 96 Triholm Avenue, Laverton Laverton Dojo Remote Online SSU Eve…" at bounding box center [205, 321] width 192 height 9
click at [138, 342] on link "Save" at bounding box center [127, 342] width 37 height 15
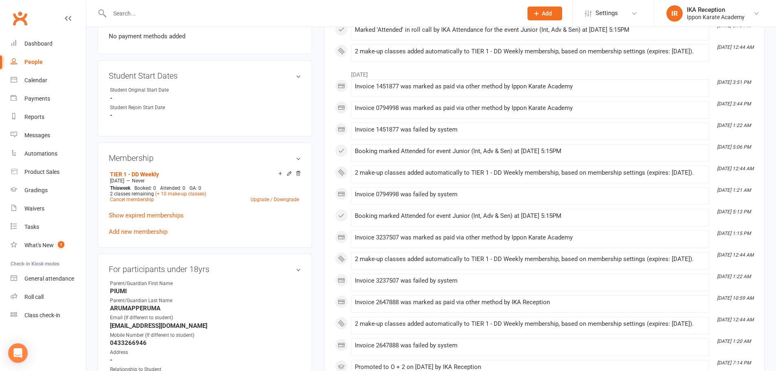
scroll to position [364, 0]
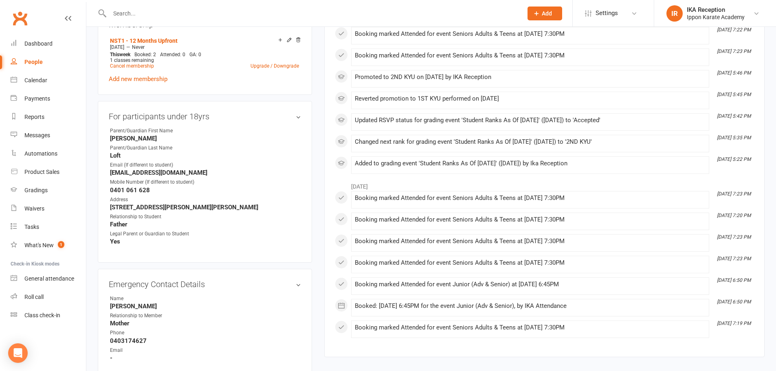
scroll to position [408, 0]
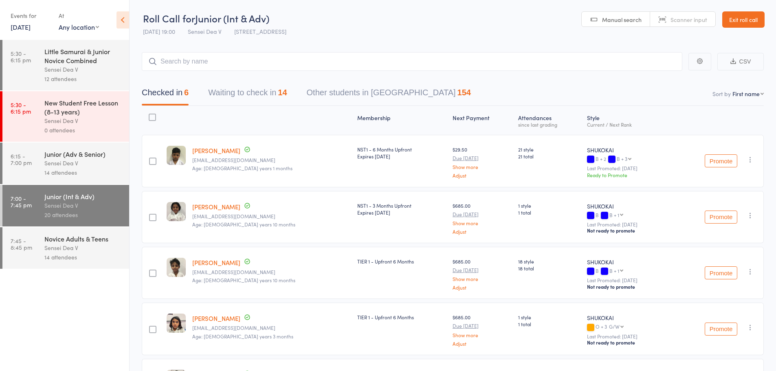
click at [107, 156] on div "Junior (Adv & Senior)" at bounding box center [83, 154] width 78 height 9
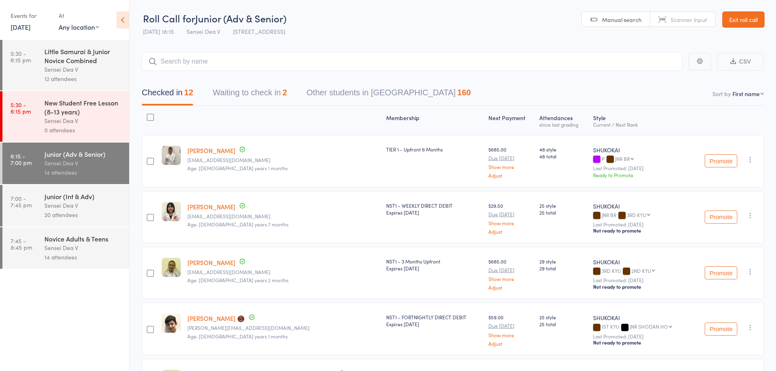
click at [99, 201] on div "Junior (Int & Adv)" at bounding box center [83, 196] width 78 height 9
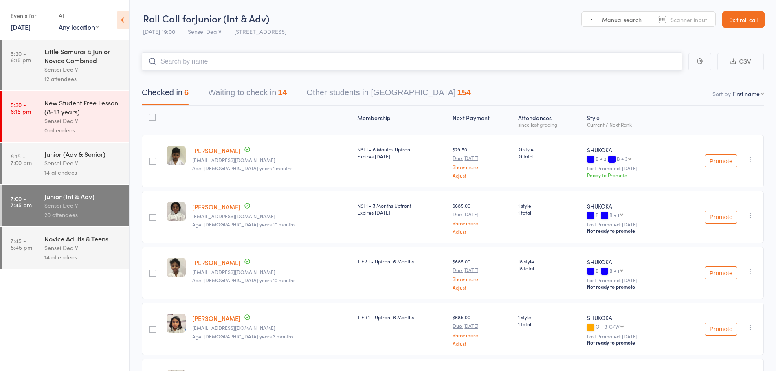
click at [253, 86] on button "Waiting to check in 14" at bounding box center [247, 95] width 79 height 22
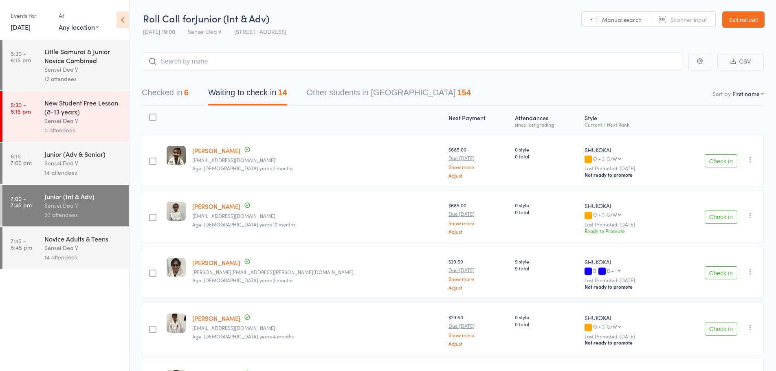
click at [713, 161] on button "Check in" at bounding box center [721, 160] width 33 height 13
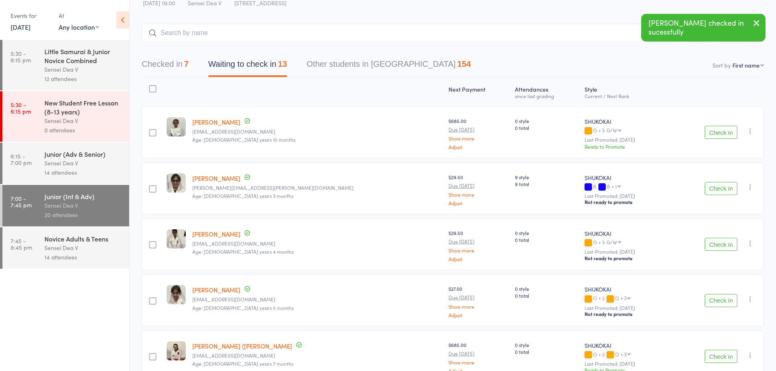
scroll to position [82, 0]
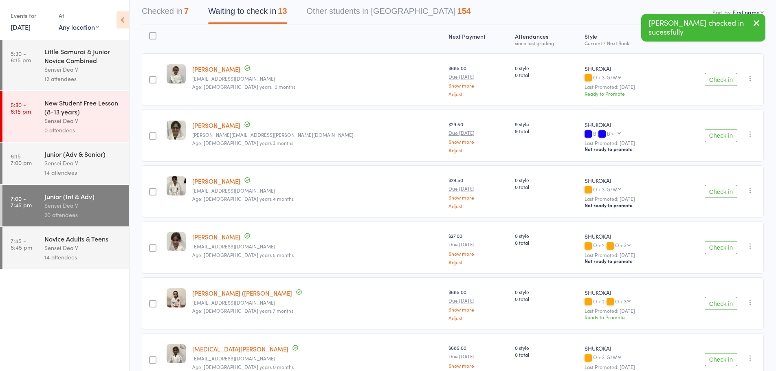
click at [708, 297] on button "Check in" at bounding box center [721, 303] width 33 height 13
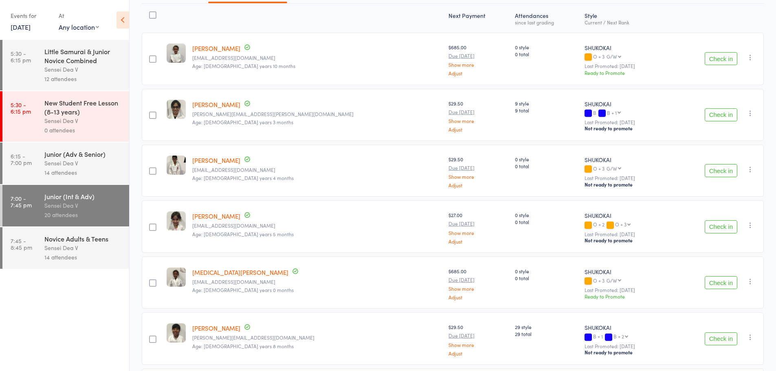
scroll to position [0, 0]
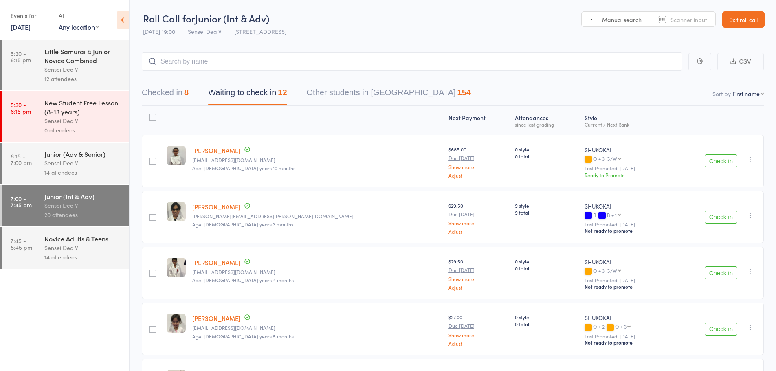
click at [97, 255] on div "14 attendees" at bounding box center [83, 257] width 78 height 9
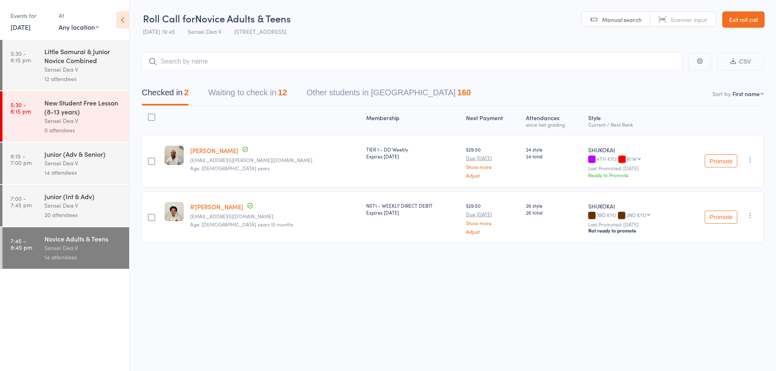
click at [125, 15] on icon at bounding box center [123, 19] width 13 height 17
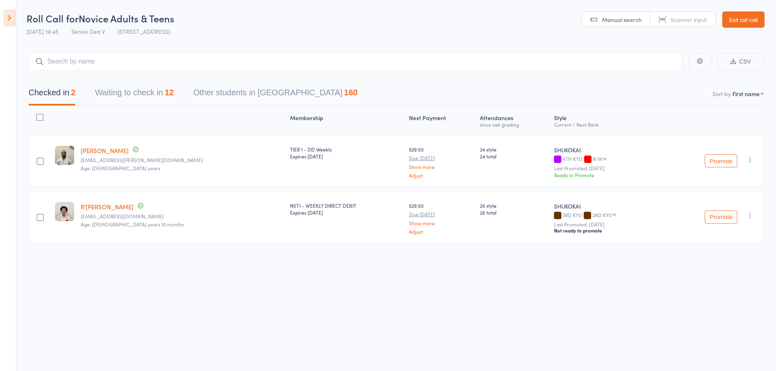
click at [730, 23] on link "Exit roll call" at bounding box center [744, 19] width 42 height 16
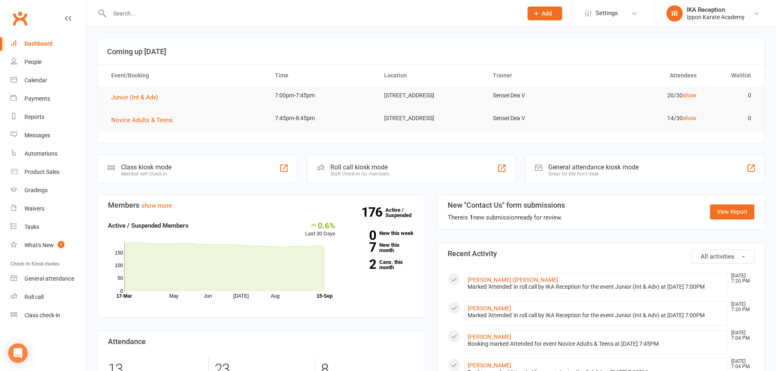
click at [189, 15] on input "text" at bounding box center [312, 13] width 410 height 11
click at [161, 9] on input "text" at bounding box center [312, 13] width 410 height 11
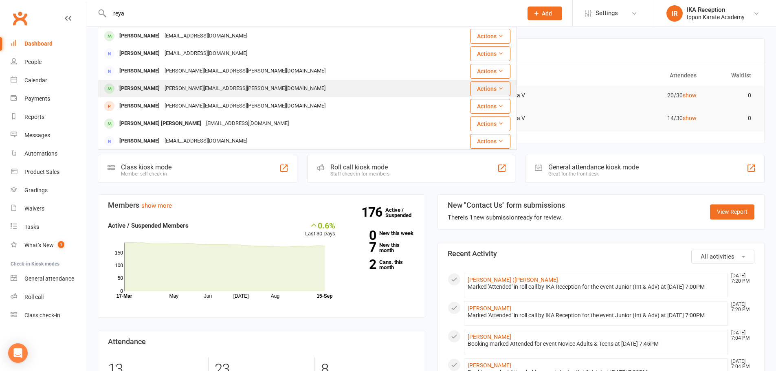
type input "reya"
click at [162, 86] on div "[PERSON_NAME][EMAIL_ADDRESS][PERSON_NAME][DOMAIN_NAME]" at bounding box center [245, 89] width 166 height 12
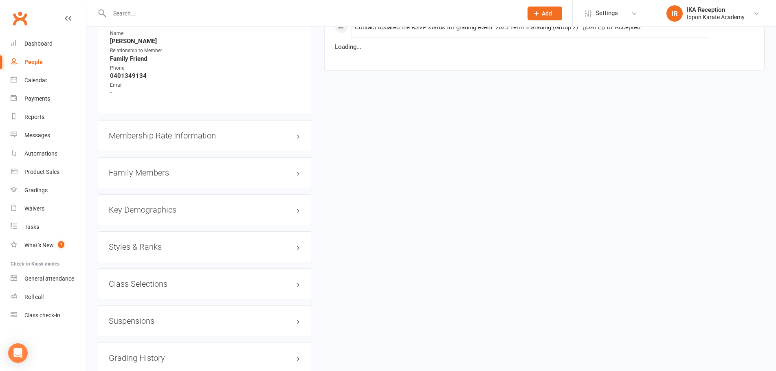
scroll to position [734, 0]
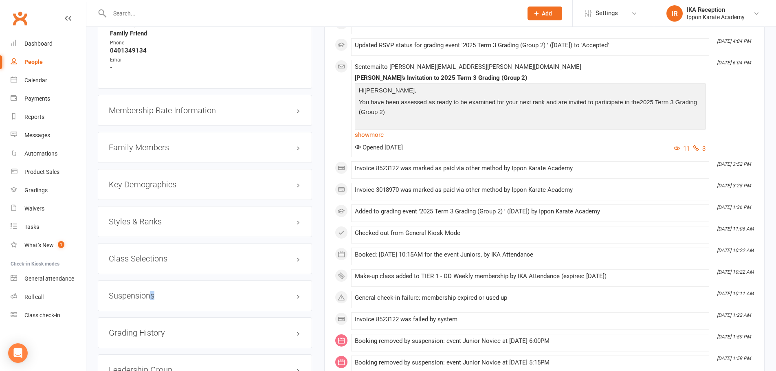
click at [152, 291] on h3 "Suspensions" at bounding box center [205, 295] width 192 height 9
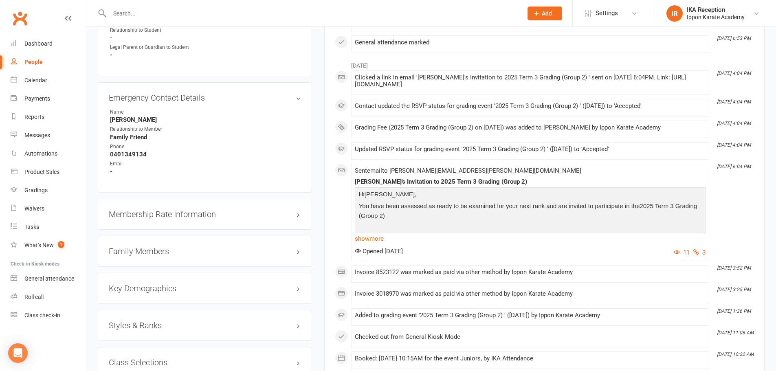
scroll to position [448, 0]
